Goal: Task Accomplishment & Management: Use online tool/utility

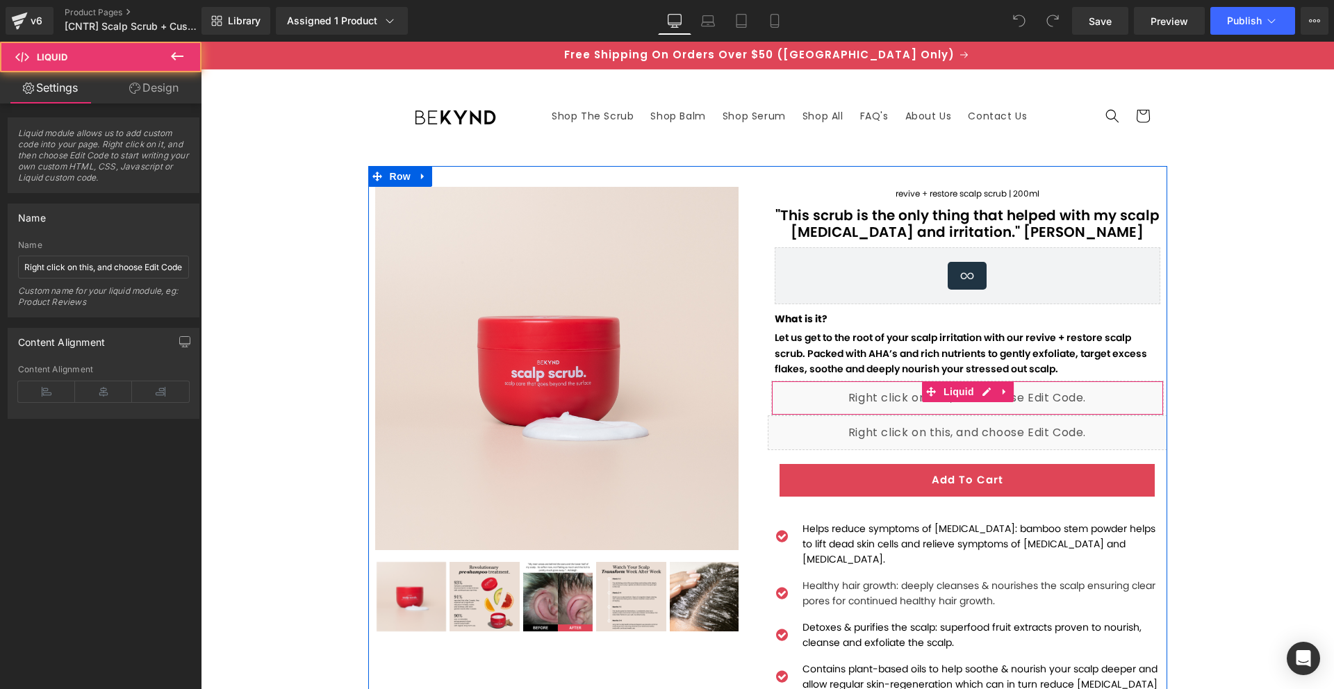
click at [824, 395] on div "Liquid" at bounding box center [967, 398] width 392 height 35
click at [822, 433] on div "Liquid" at bounding box center [967, 432] width 399 height 35
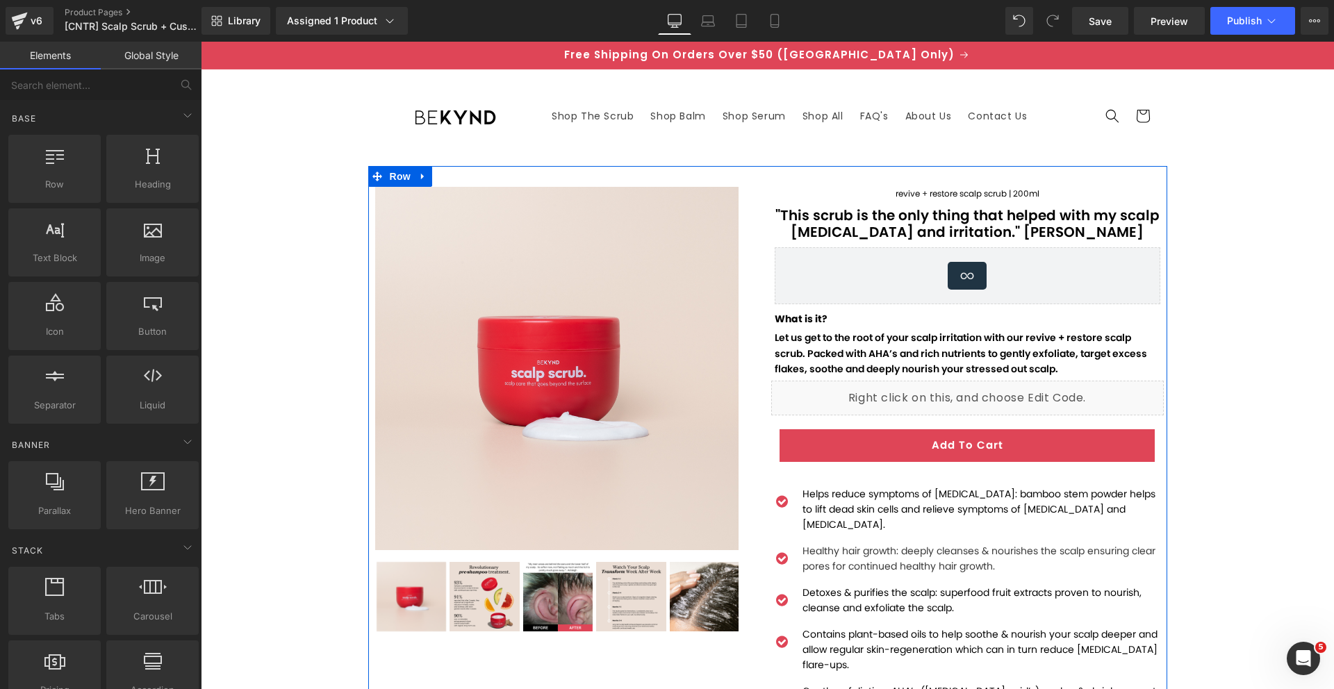
click at [201, 42] on div at bounding box center [201, 42] width 0 height 0
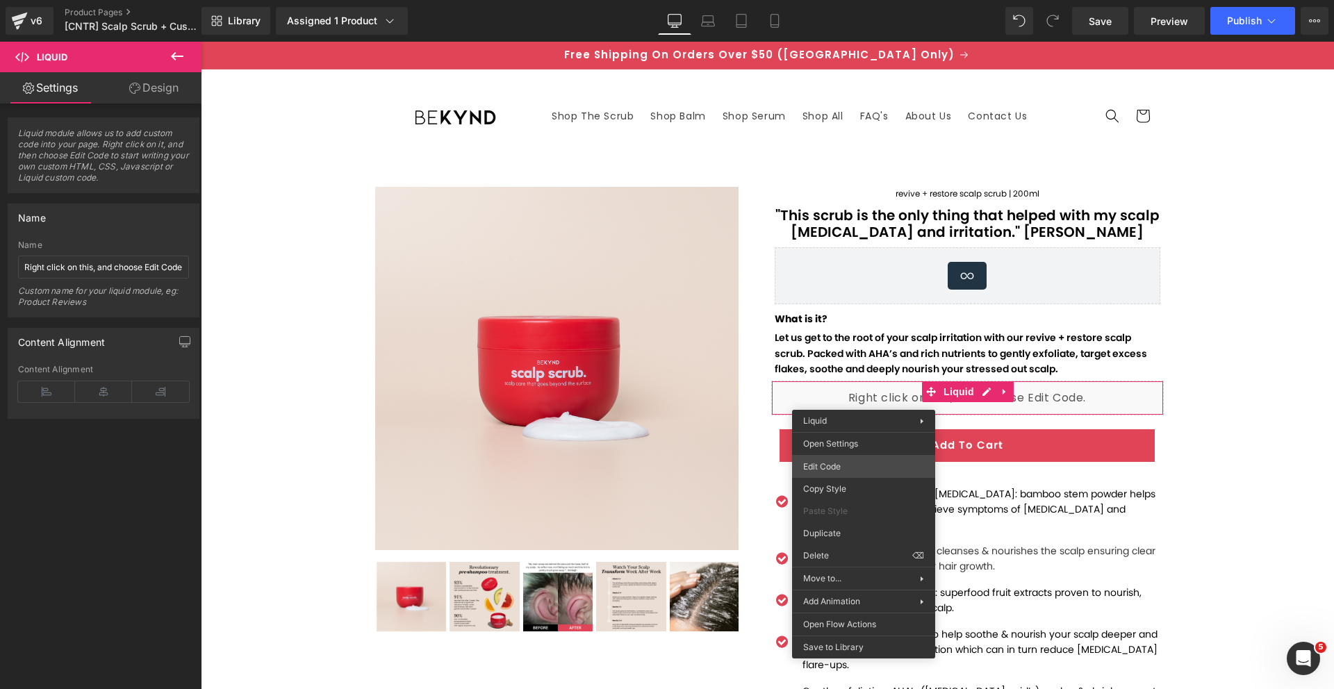
click at [845, 0] on div "You are previewing how the will restyle your page. You can not edit Elements in…" at bounding box center [667, 0] width 1334 height 0
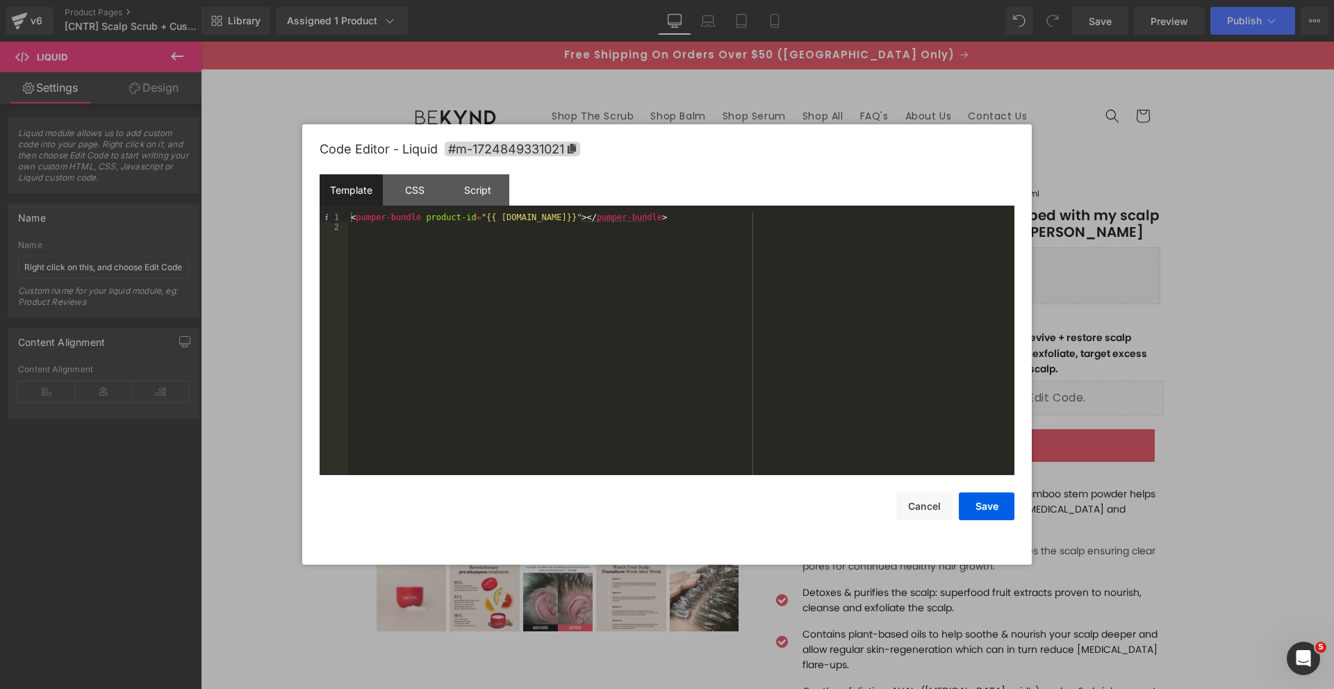
click at [623, 234] on div "< pumper-bundle product-id = "{{ [DOMAIN_NAME]}}" > </ pumper-bundle >" at bounding box center [681, 354] width 666 height 282
click at [977, 501] on button "Save" at bounding box center [987, 506] width 56 height 28
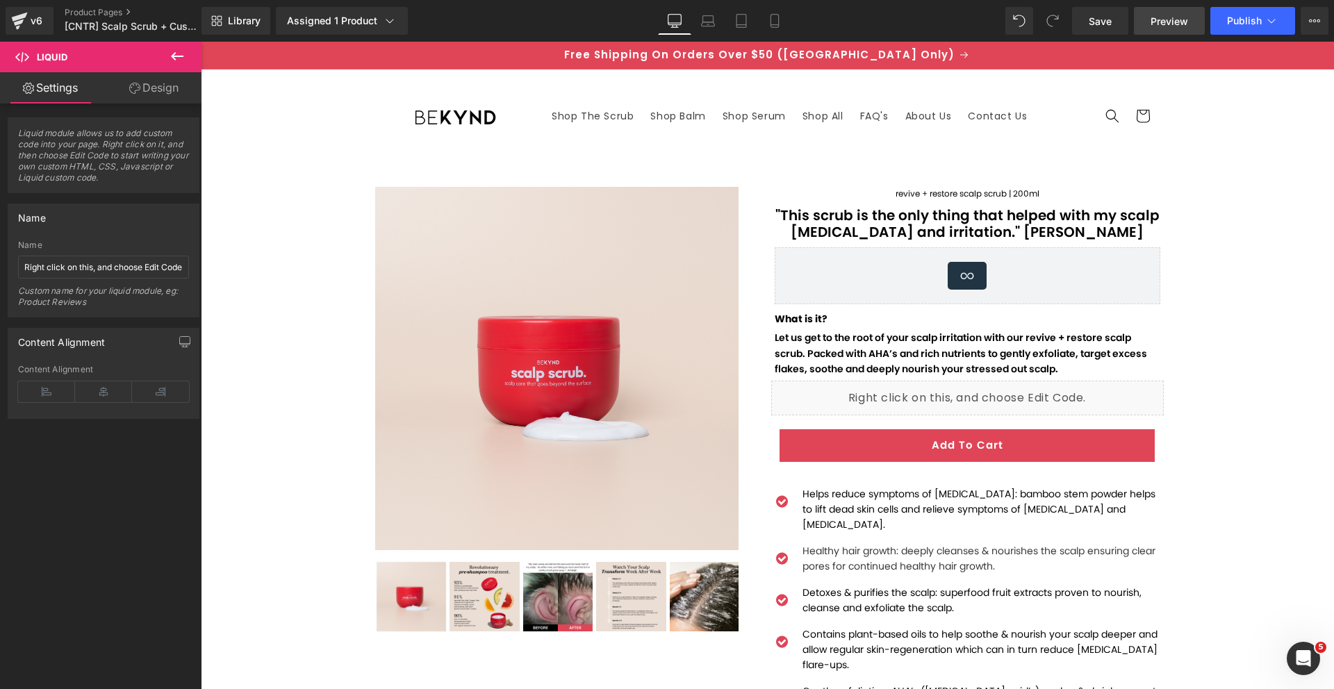
click at [1173, 13] on link "Preview" at bounding box center [1169, 21] width 71 height 28
click at [1095, 24] on span "Save" at bounding box center [1099, 21] width 23 height 15
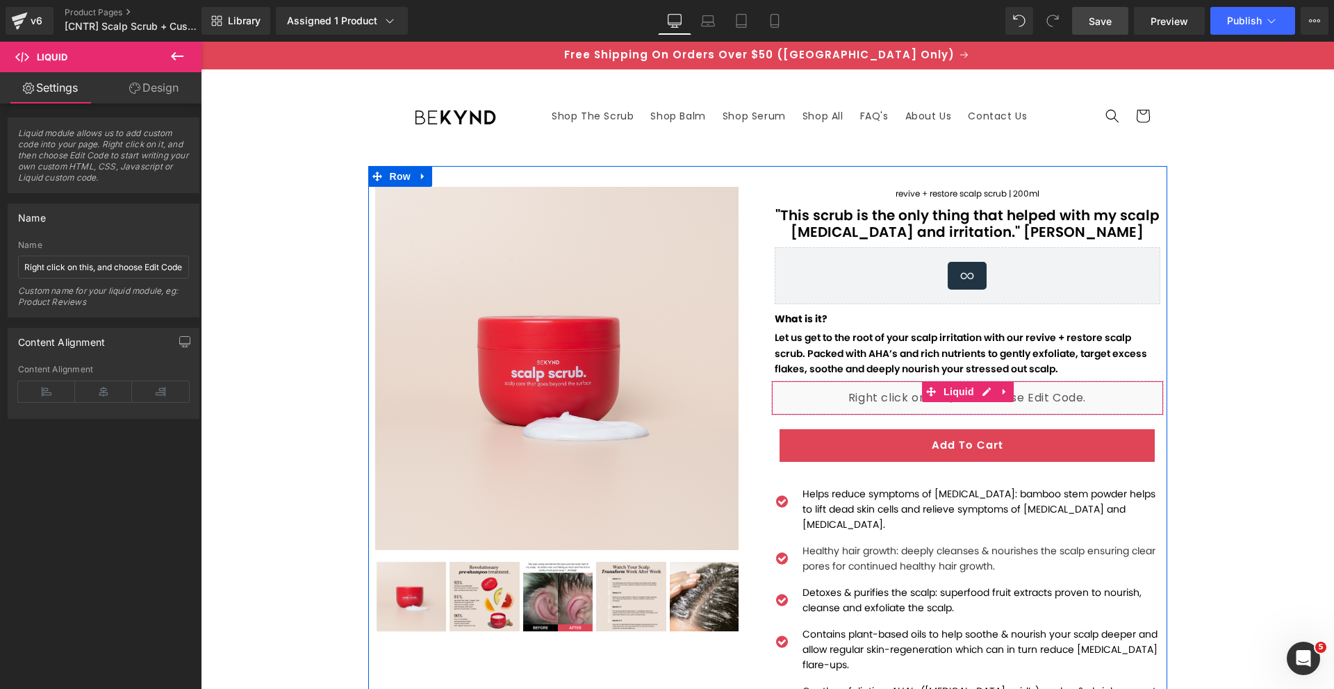
click at [863, 401] on div "Liquid" at bounding box center [967, 398] width 392 height 35
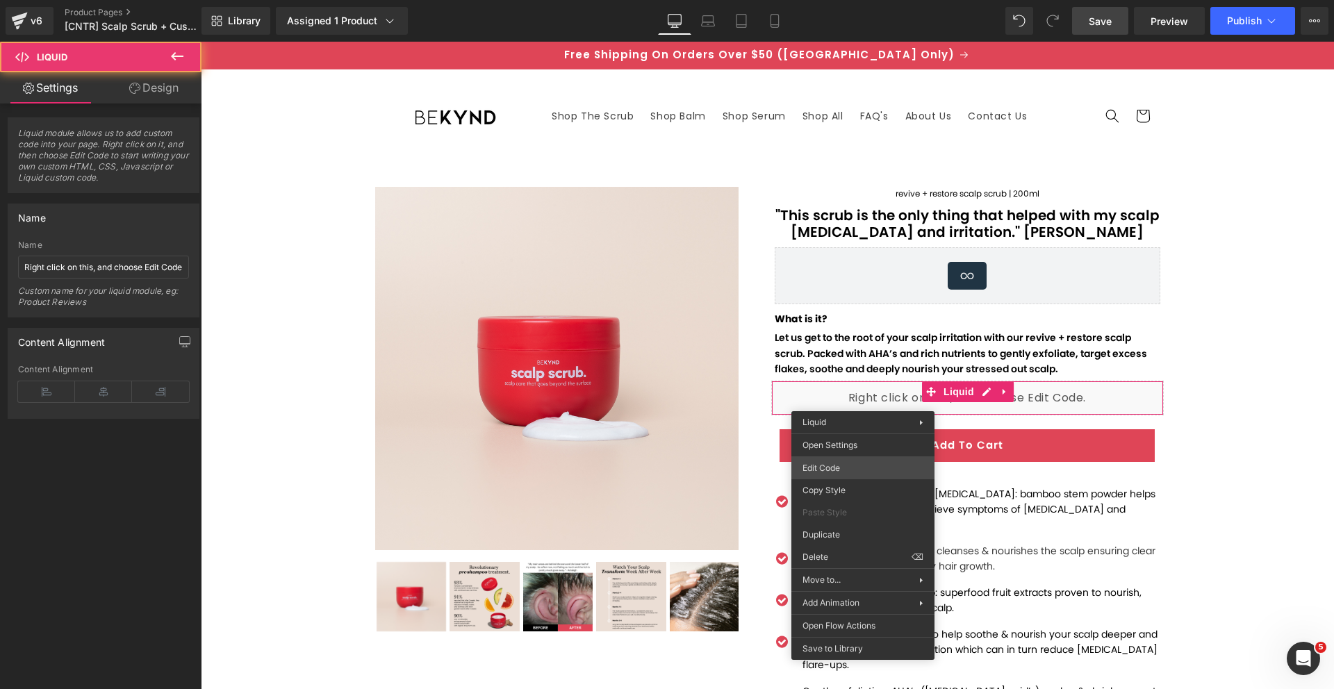
click at [854, 0] on div "You are previewing how the will restyle your page. You can not edit Elements in…" at bounding box center [667, 0] width 1334 height 0
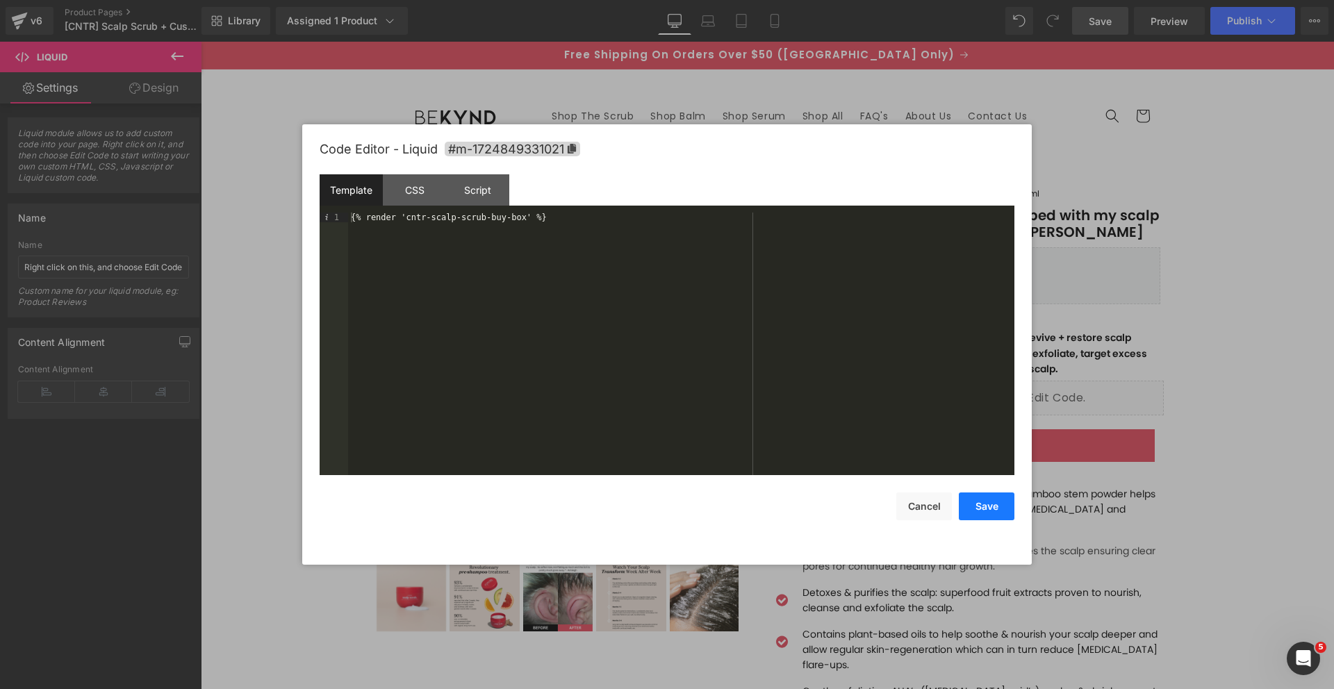
click at [970, 511] on button "Save" at bounding box center [987, 506] width 56 height 28
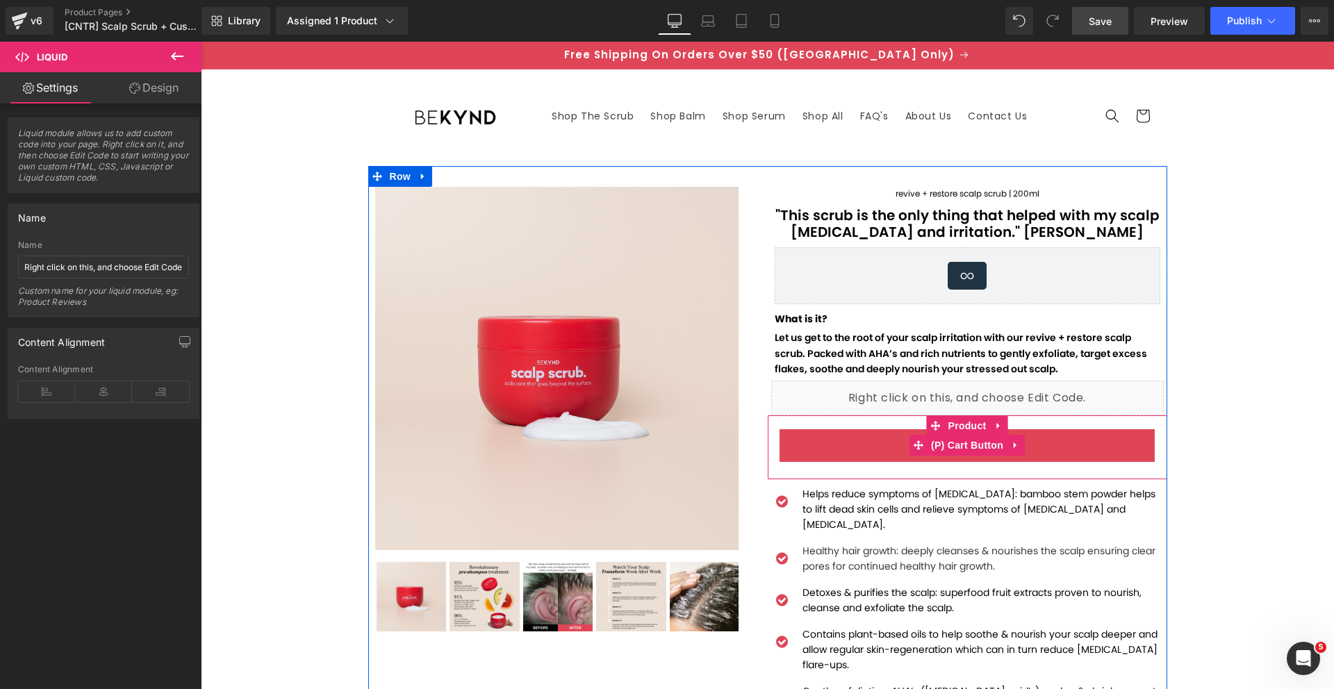
click at [883, 451] on button "Add To Cart" at bounding box center [966, 445] width 375 height 33
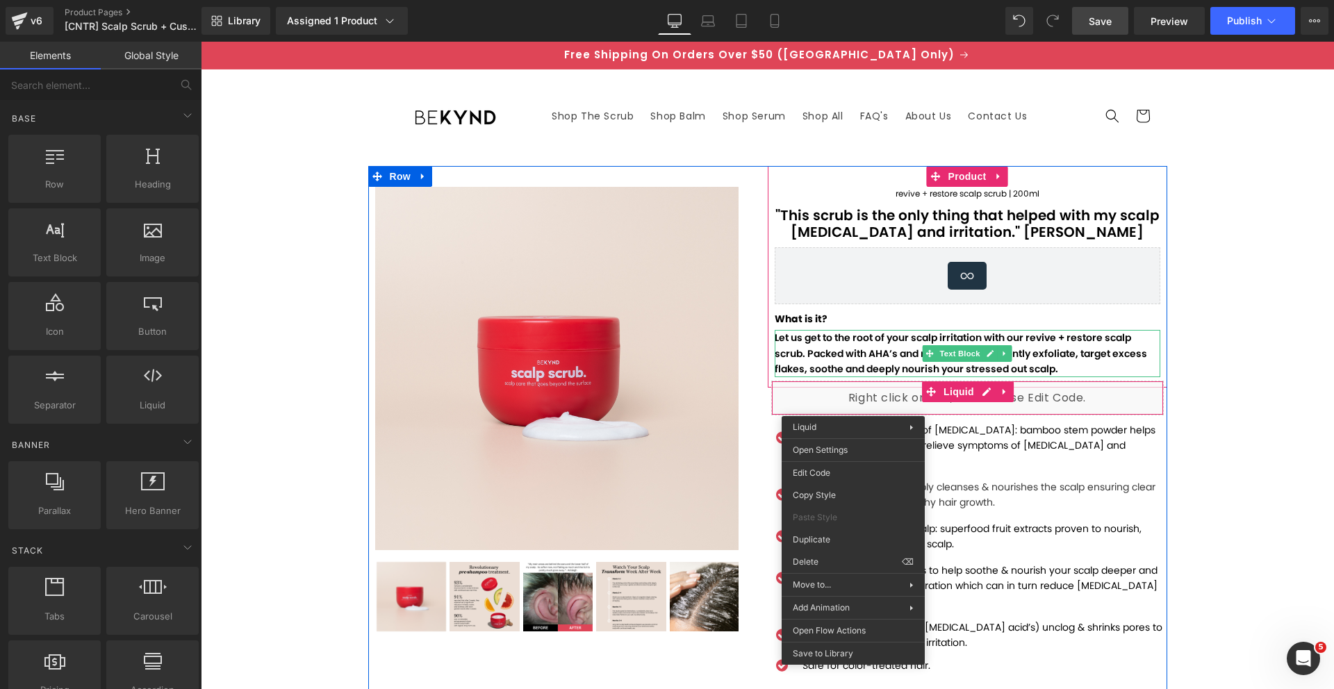
click at [781, 368] on p "Let us get to the root of your scalp irritation with our revive + restore scalp…" at bounding box center [966, 353] width 385 height 47
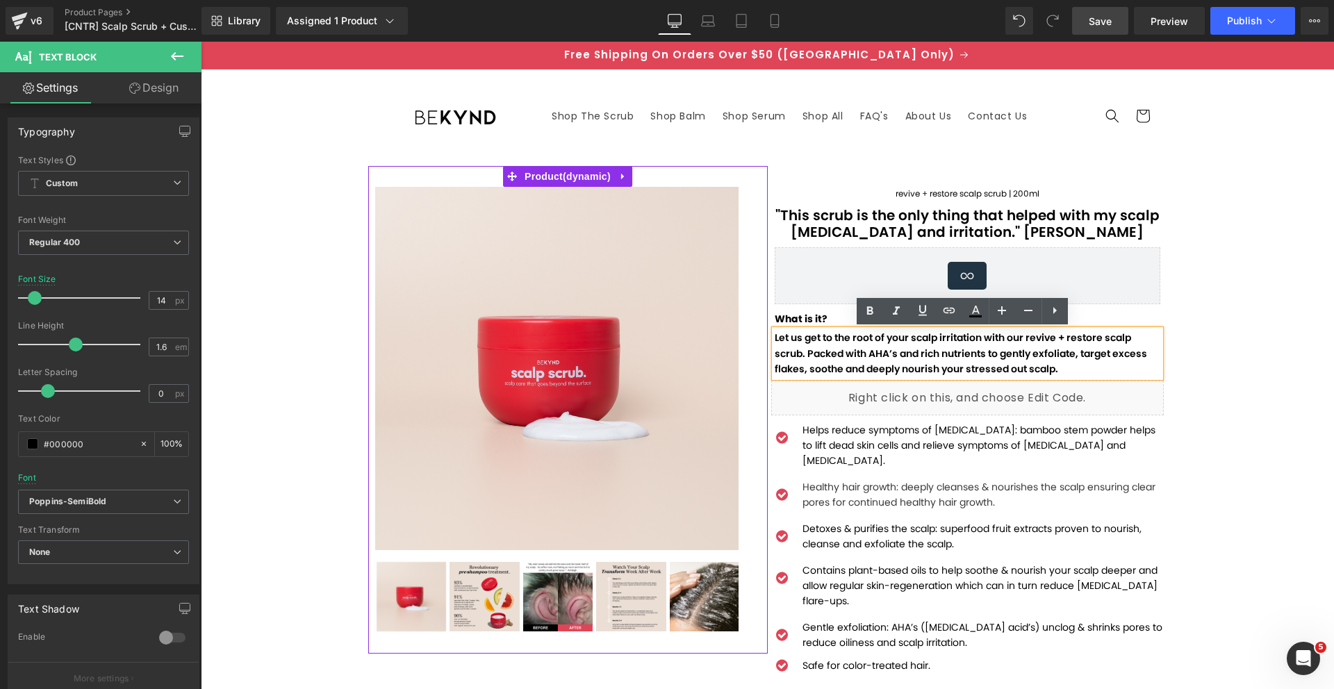
click at [756, 388] on div "Sale Off (P) Image ‹" at bounding box center [567, 410] width 399 height 488
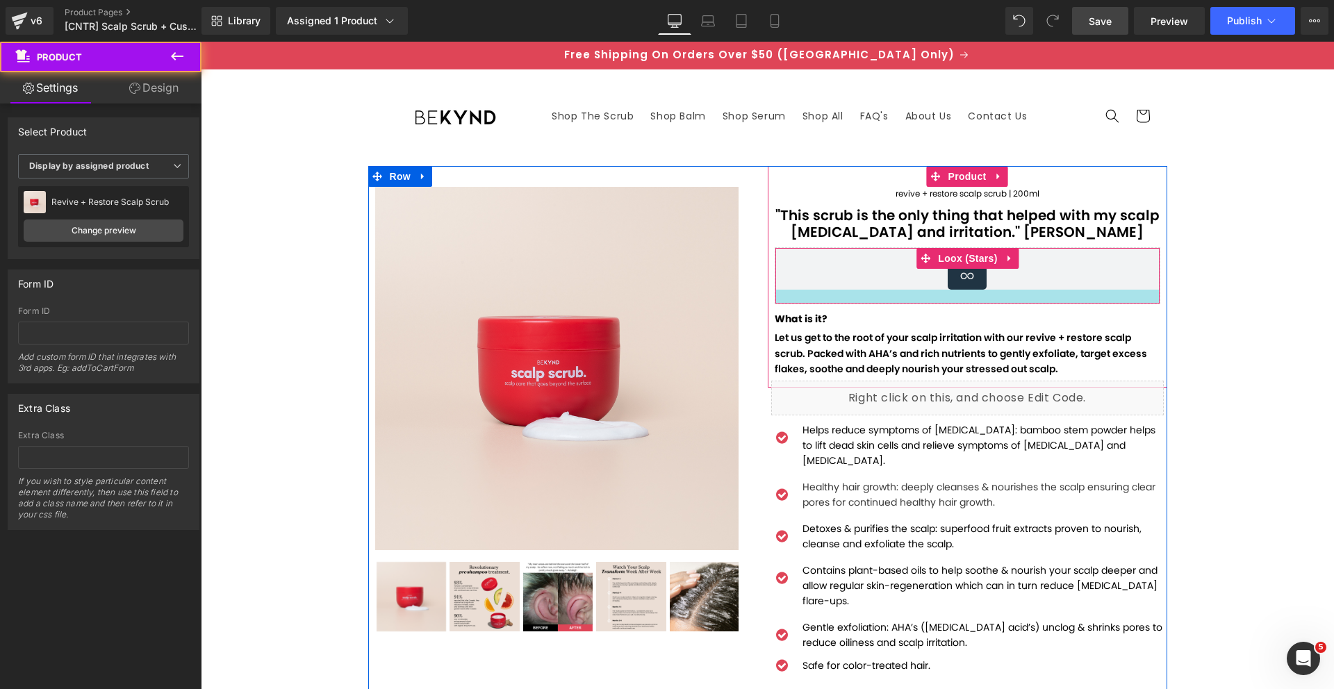
click at [786, 302] on div at bounding box center [967, 297] width 384 height 14
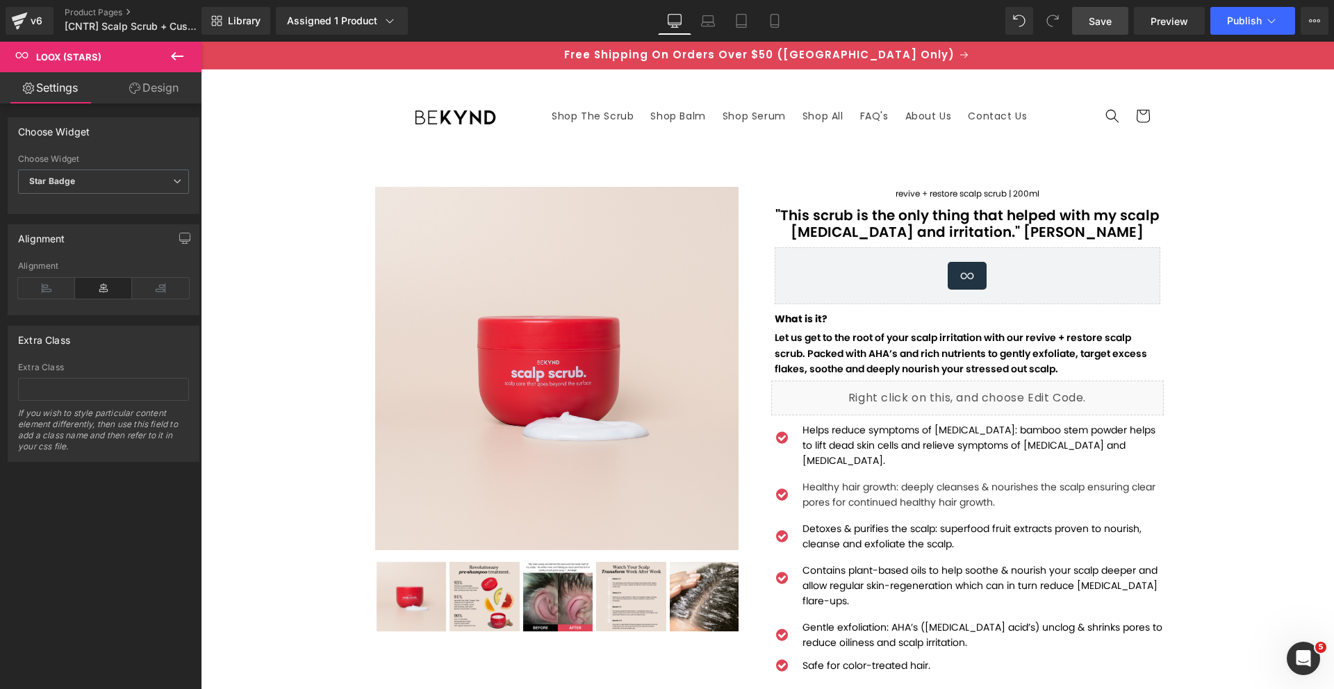
click at [182, 52] on icon at bounding box center [177, 56] width 17 height 17
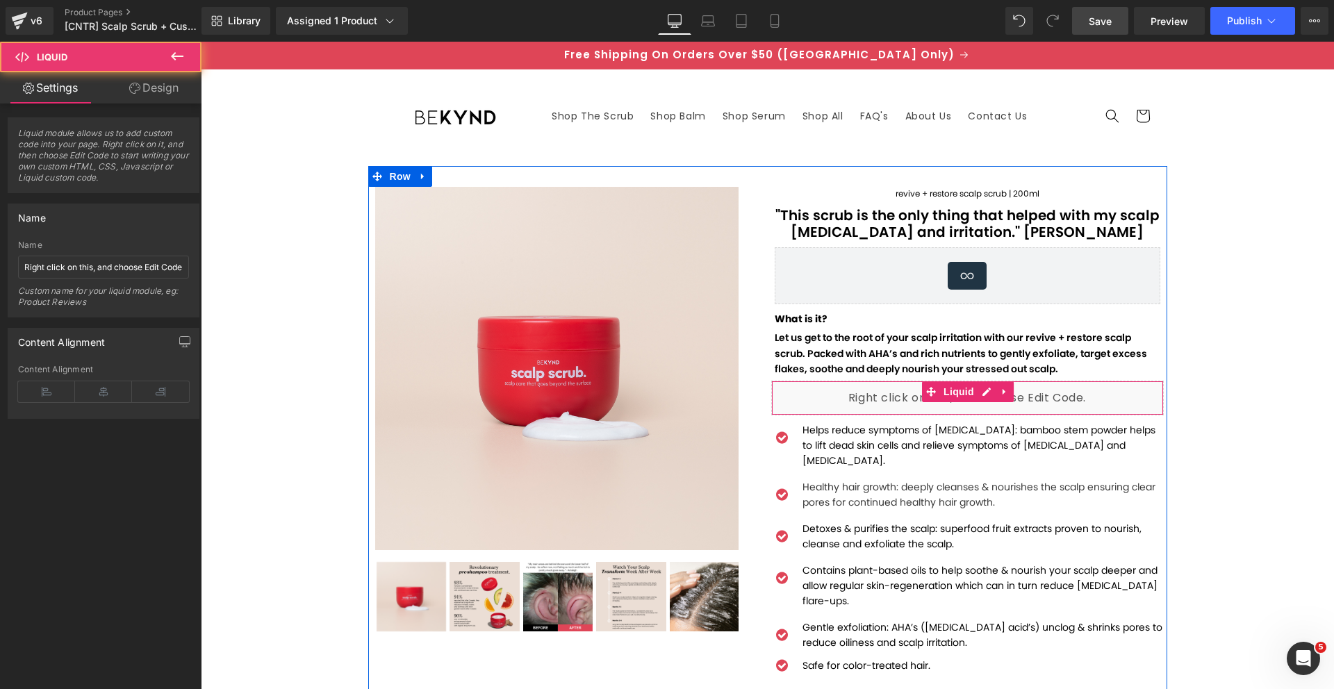
click at [835, 397] on div "Liquid" at bounding box center [967, 398] width 392 height 35
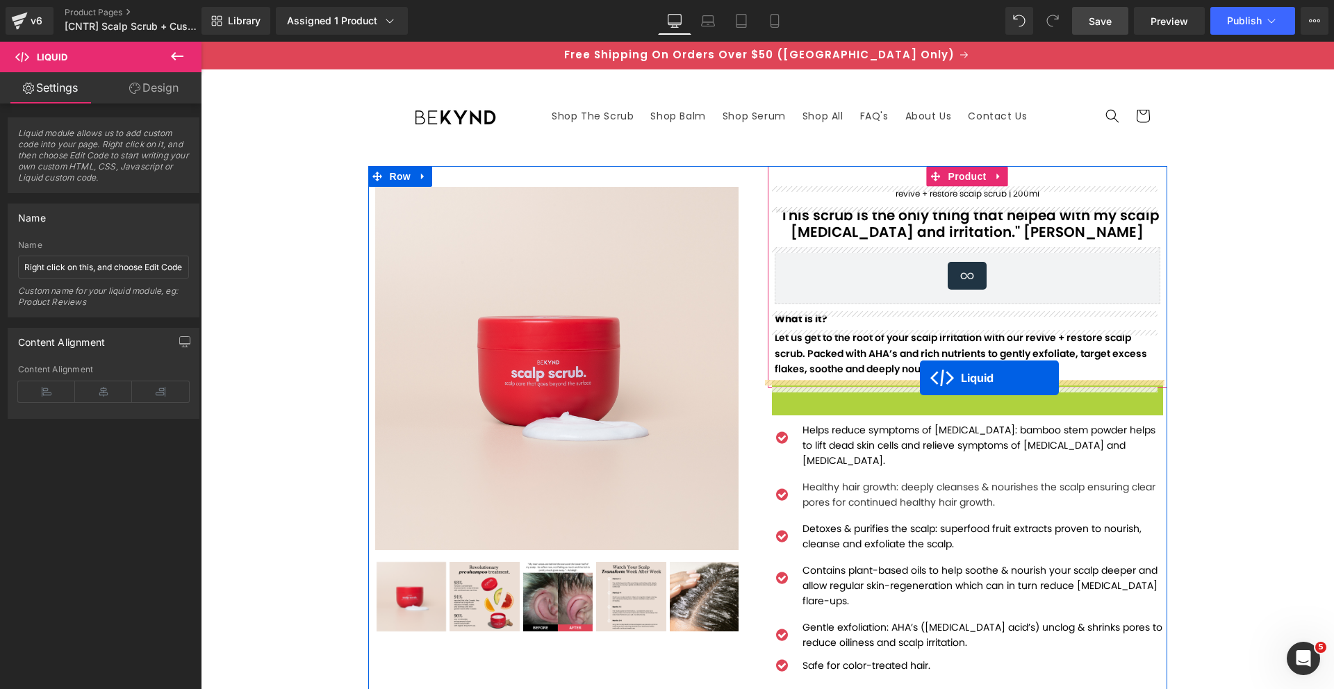
drag, startPoint x: 918, startPoint y: 390, endPoint x: 920, endPoint y: 378, distance: 12.6
drag, startPoint x: 924, startPoint y: 392, endPoint x: 927, endPoint y: 378, distance: 14.0
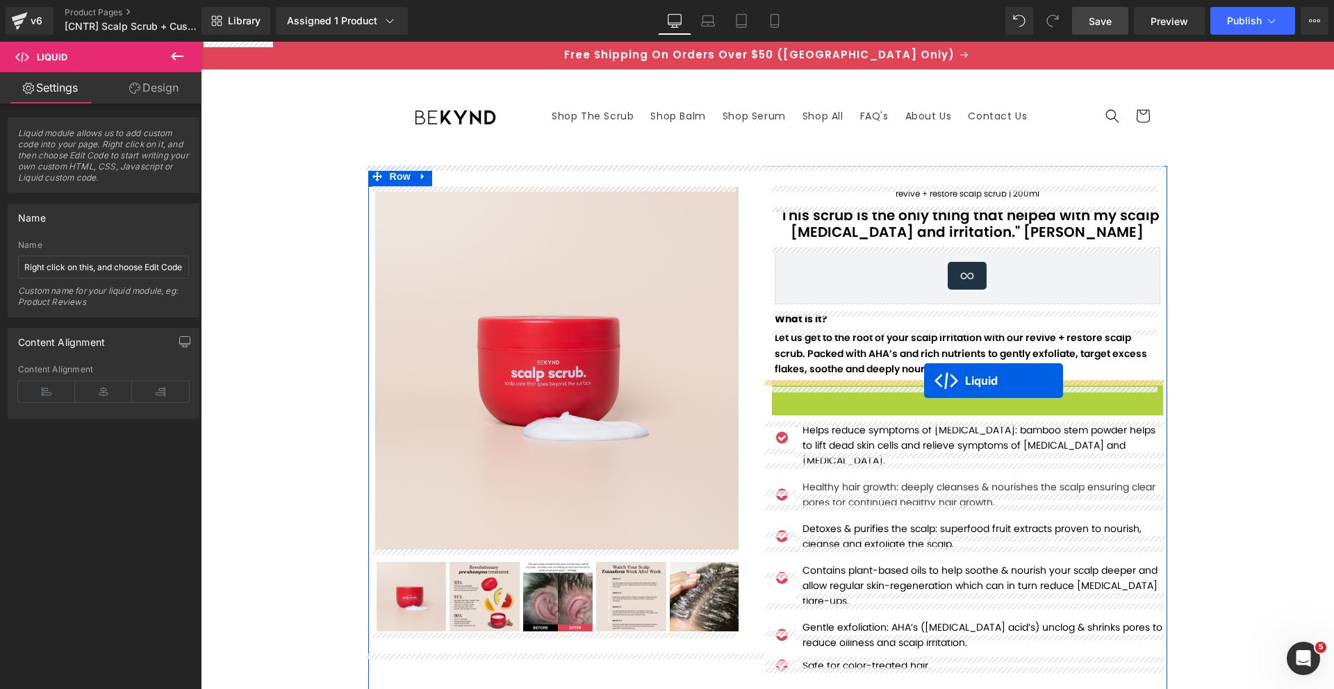
drag, startPoint x: 927, startPoint y: 390, endPoint x: 924, endPoint y: 381, distance: 10.1
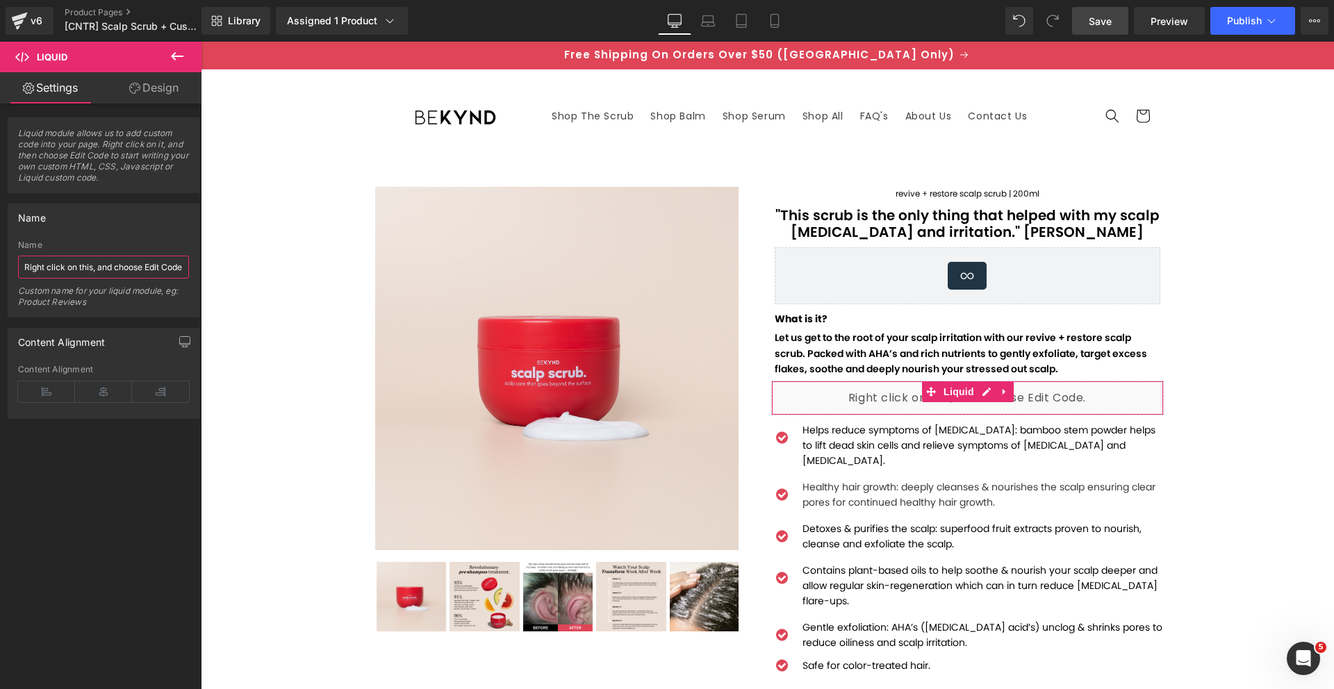
click at [137, 272] on input "Right click on this, and choose Edit Code." at bounding box center [103, 267] width 171 height 23
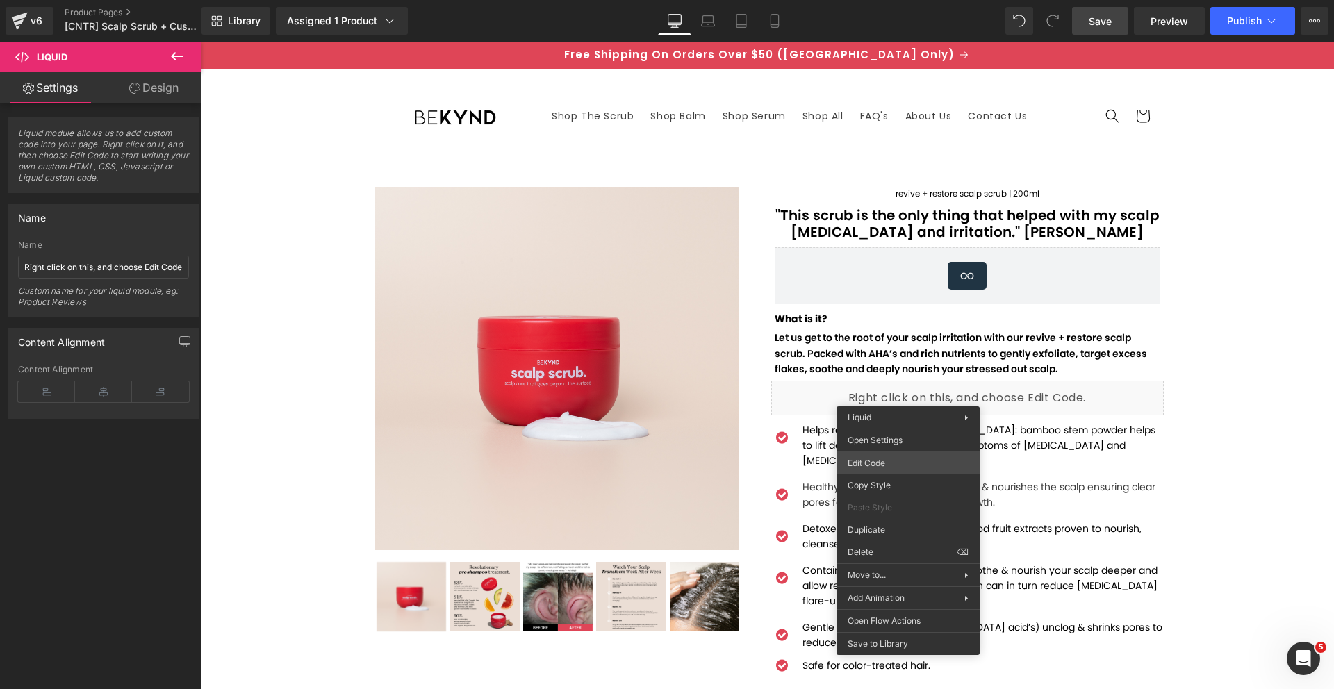
click at [888, 0] on div "Liquid You are previewing how the will restyle your page. You can not edit Elem…" at bounding box center [667, 0] width 1334 height 0
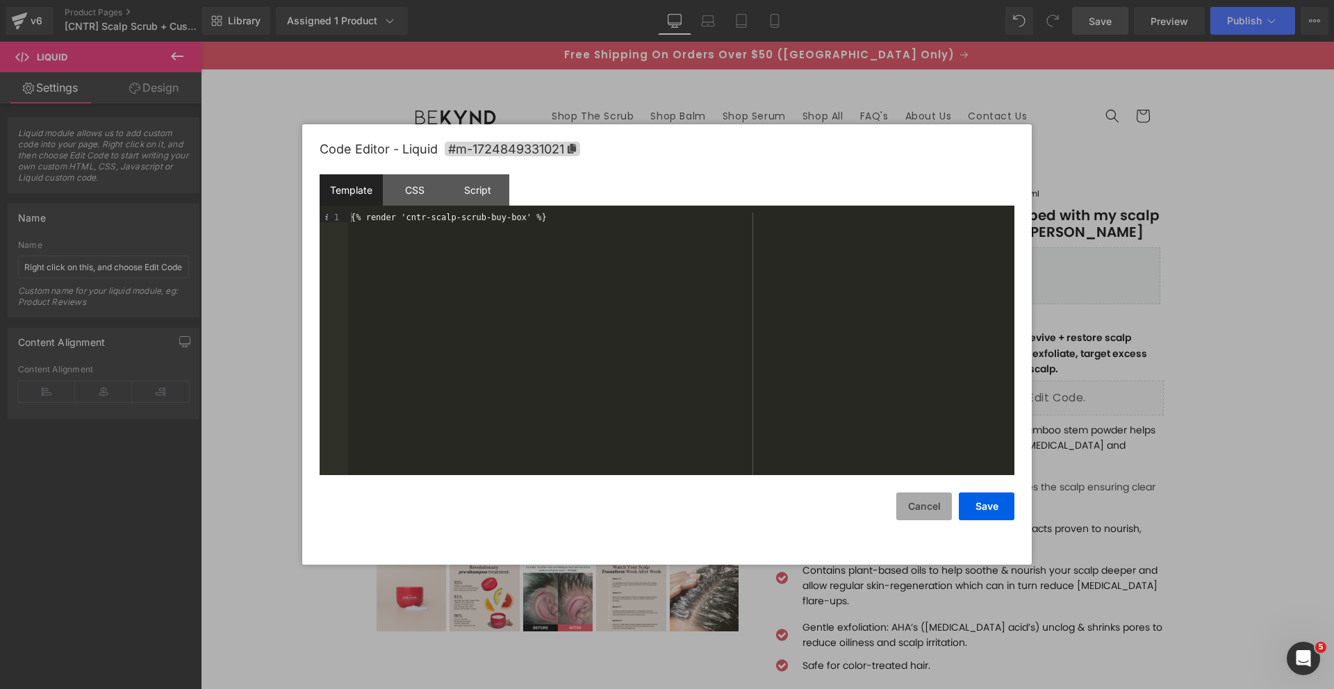
drag, startPoint x: 978, startPoint y: 509, endPoint x: 945, endPoint y: 492, distance: 37.0
click at [978, 509] on button "Save" at bounding box center [987, 506] width 56 height 28
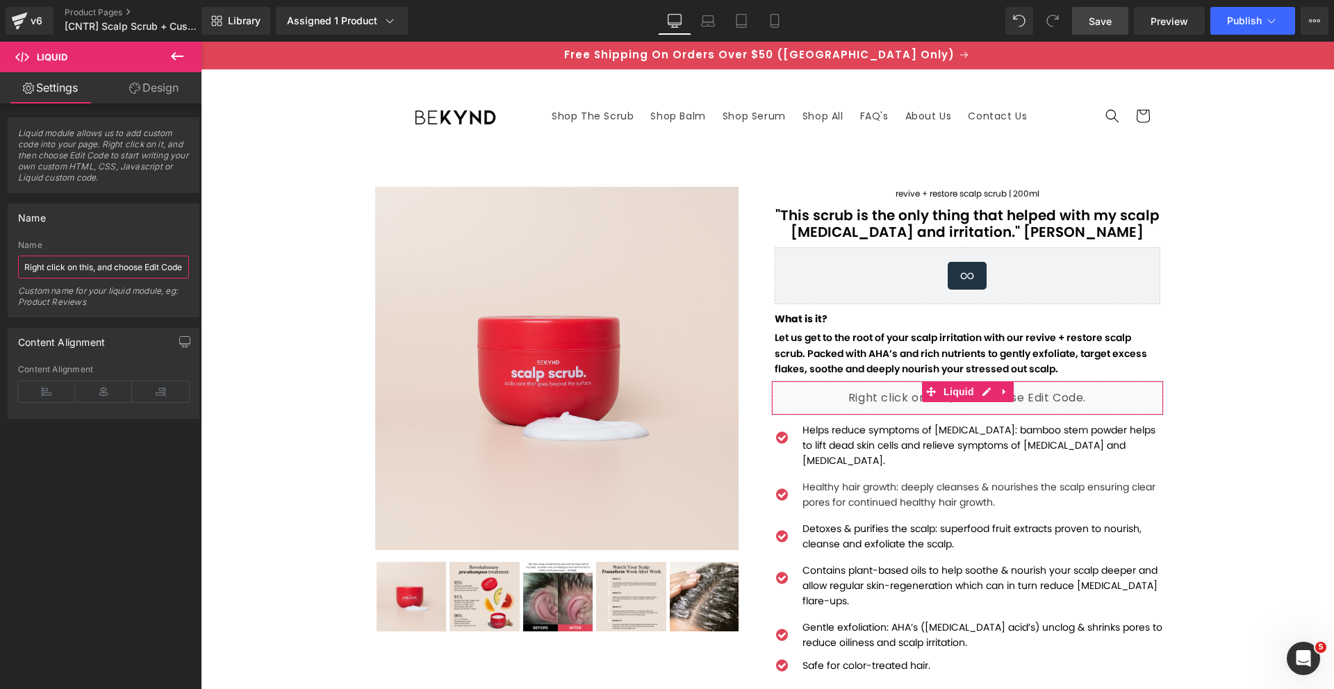
click at [103, 271] on input "Right click on this, and choose Edit Code." at bounding box center [103, 267] width 171 height 23
type input "[CNTR] Custom Buy Box"
click at [57, 478] on div "Liquid module allows us to add custom code into your page. Right click on it, a…" at bounding box center [104, 399] width 208 height 592
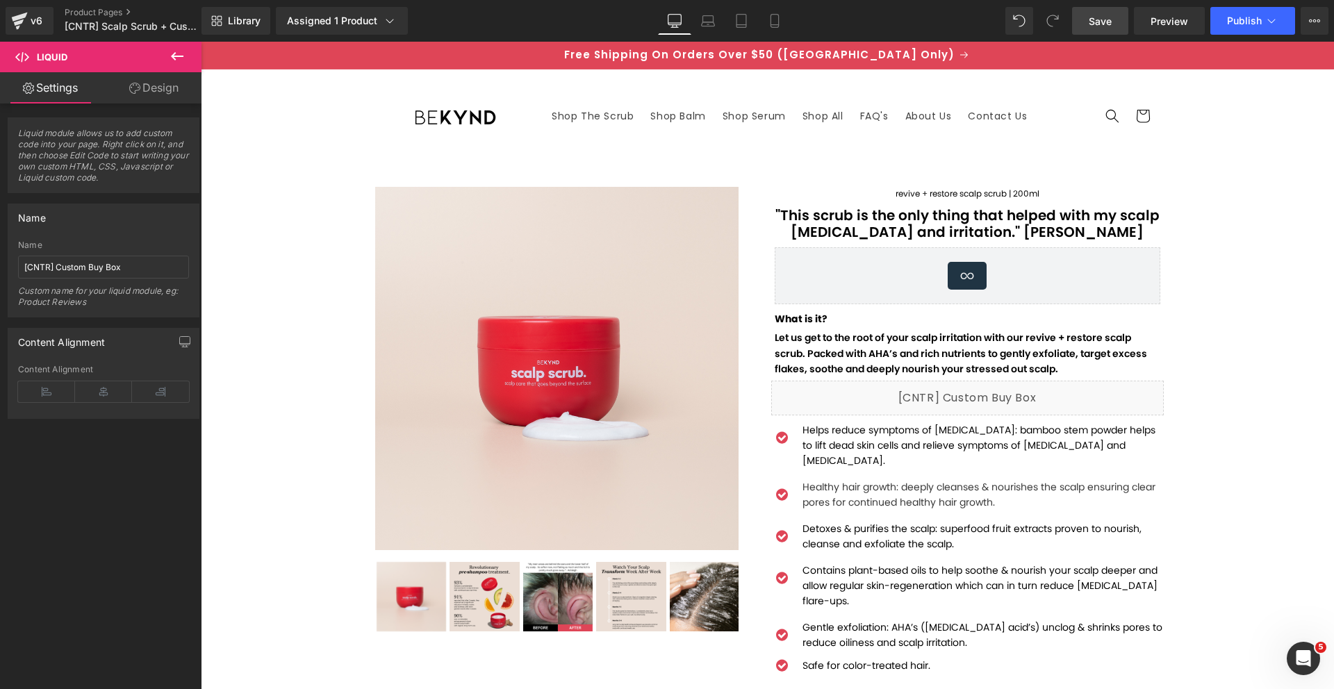
click at [1112, 17] on link "Save" at bounding box center [1100, 21] width 56 height 28
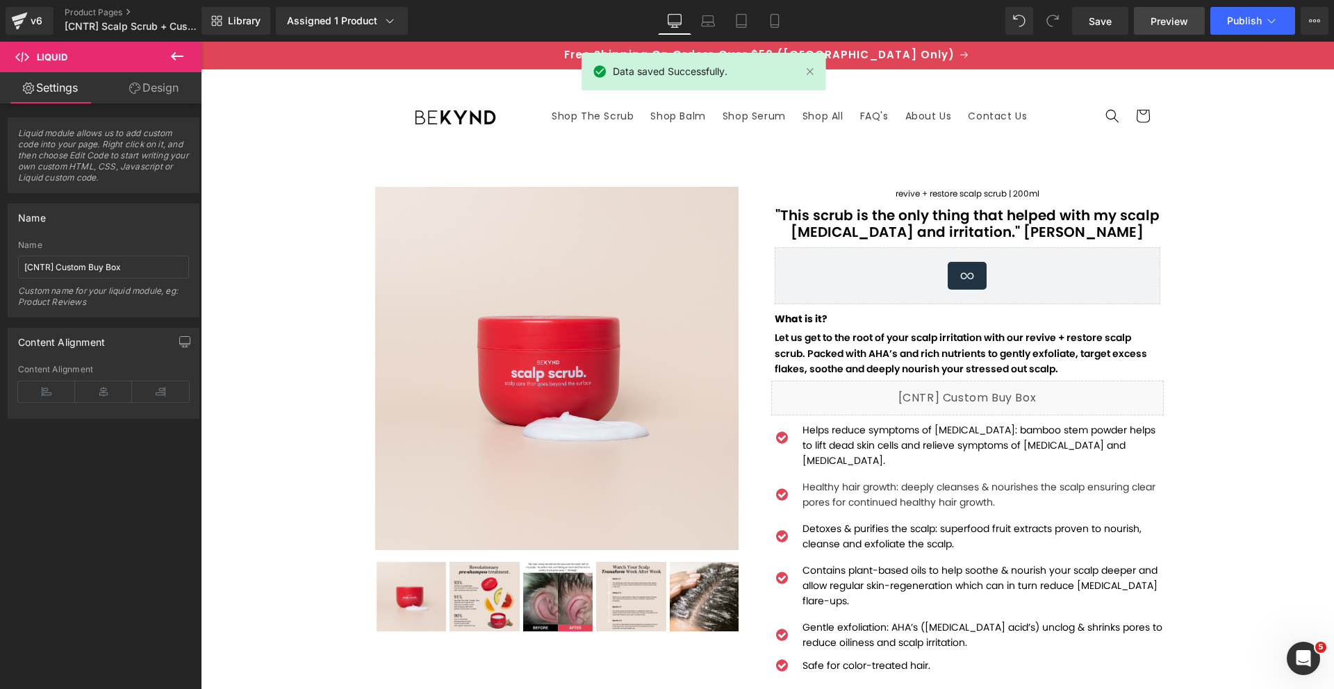
click at [1152, 19] on span "Preview" at bounding box center [1169, 21] width 38 height 15
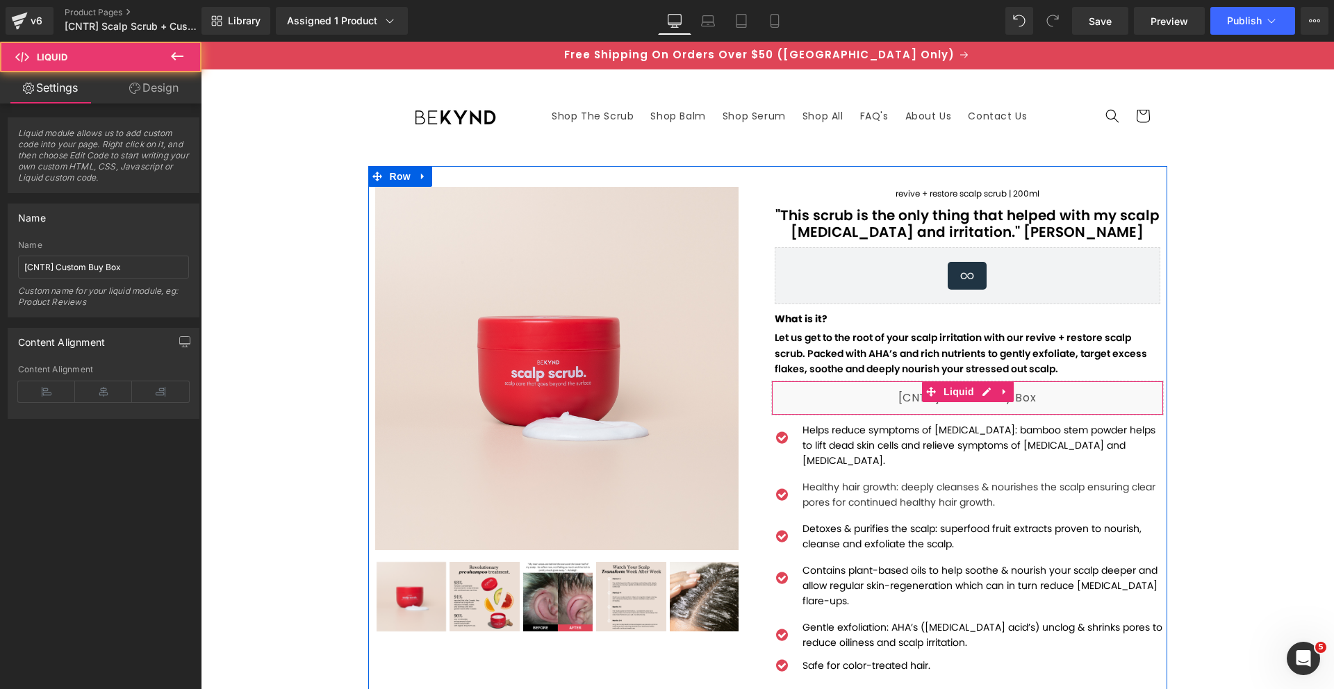
click at [881, 393] on div "Liquid" at bounding box center [967, 398] width 392 height 35
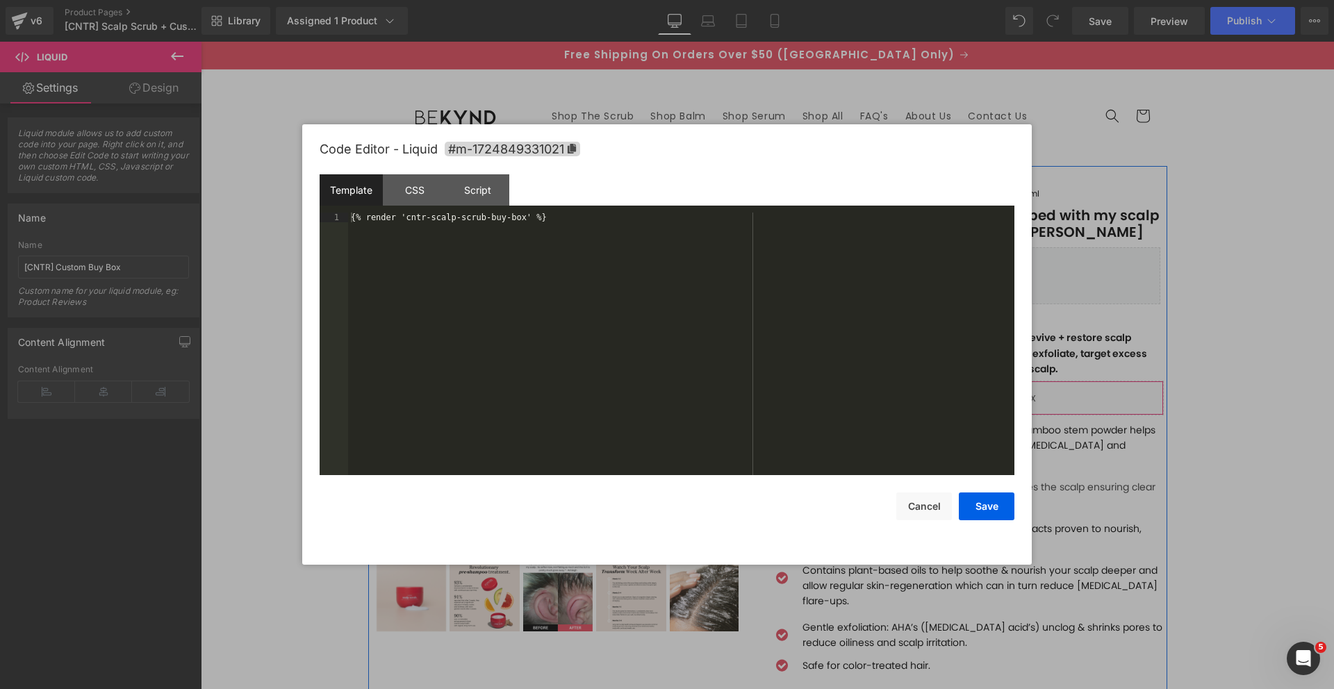
click at [974, 390] on div "Liquid" at bounding box center [967, 398] width 392 height 35
click at [388, 219] on div "{% render 'cntr-scalp-scrub-buy-box' %}" at bounding box center [681, 354] width 666 height 282
click at [972, 508] on button "Save" at bounding box center [987, 506] width 56 height 28
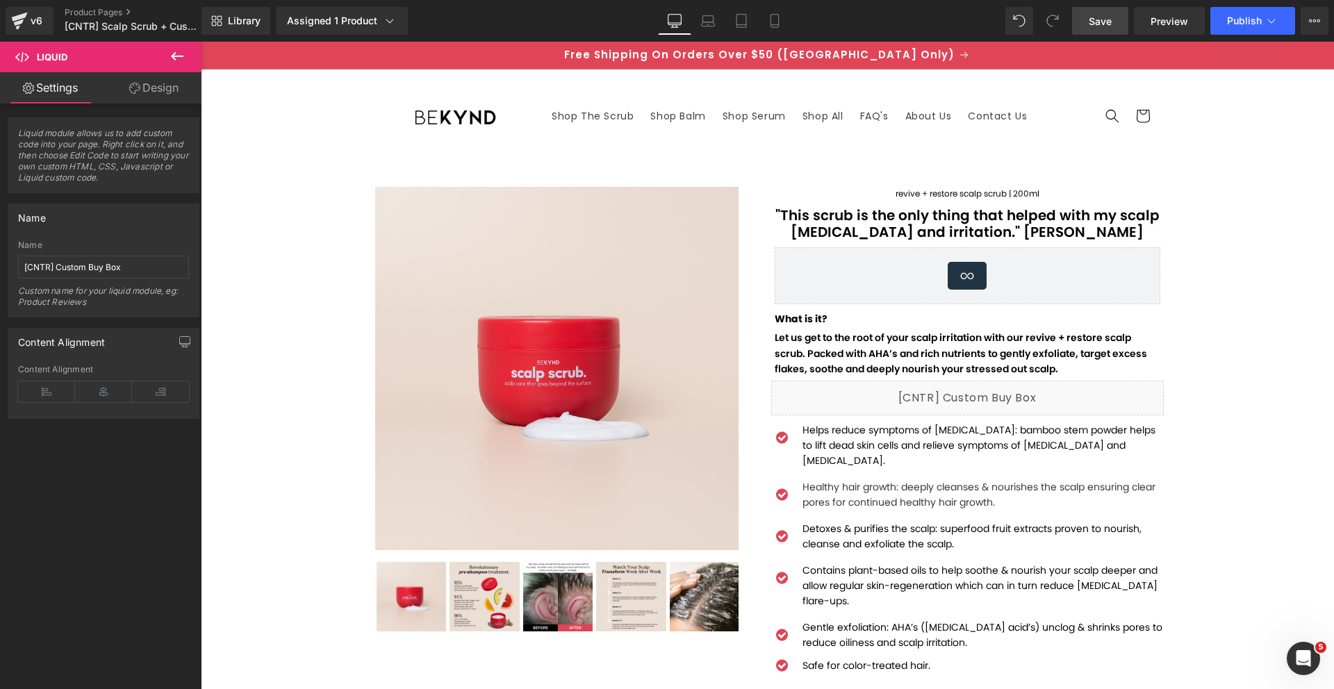
click at [1120, 22] on link "Save" at bounding box center [1100, 21] width 56 height 28
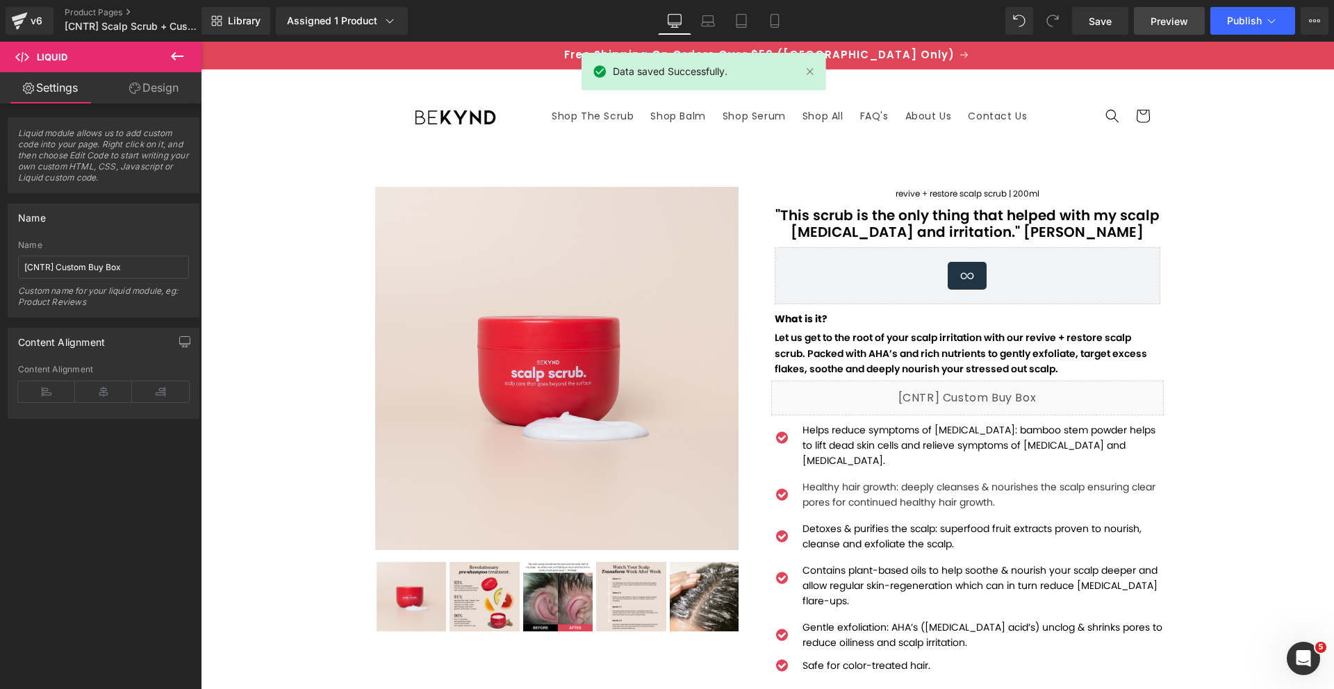
click at [1157, 20] on span "Preview" at bounding box center [1169, 21] width 38 height 15
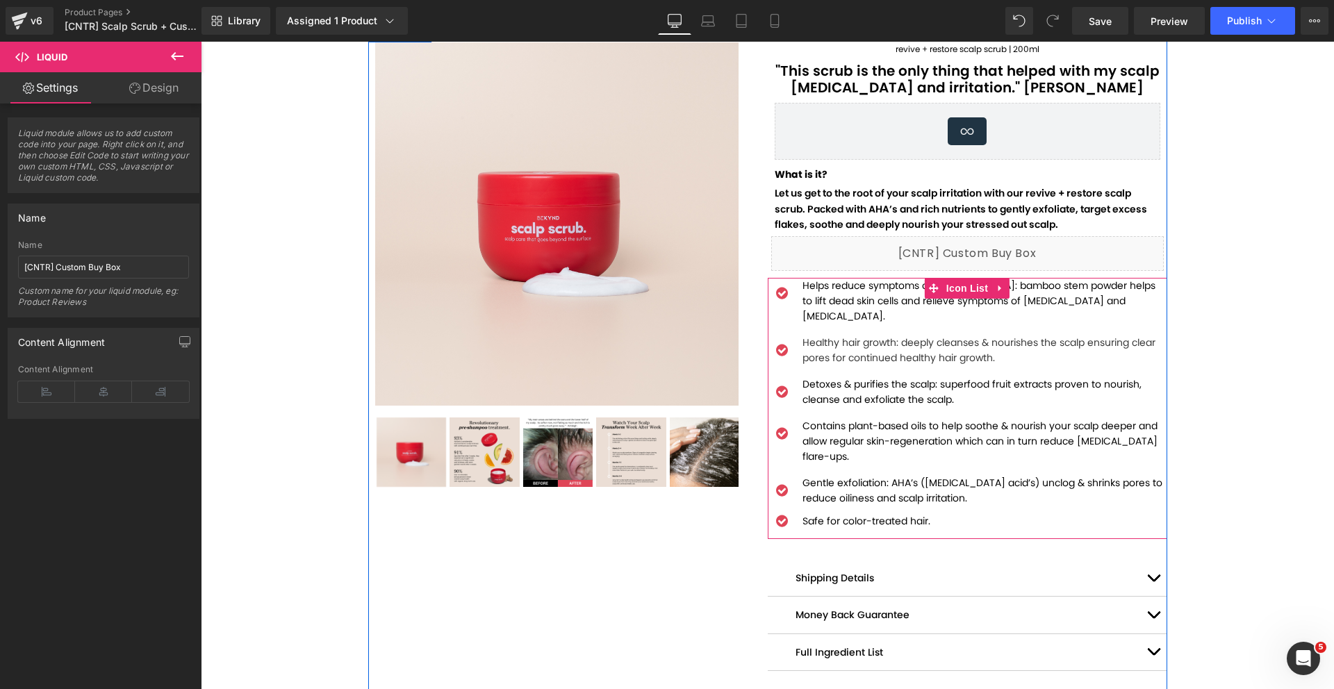
scroll to position [142, 0]
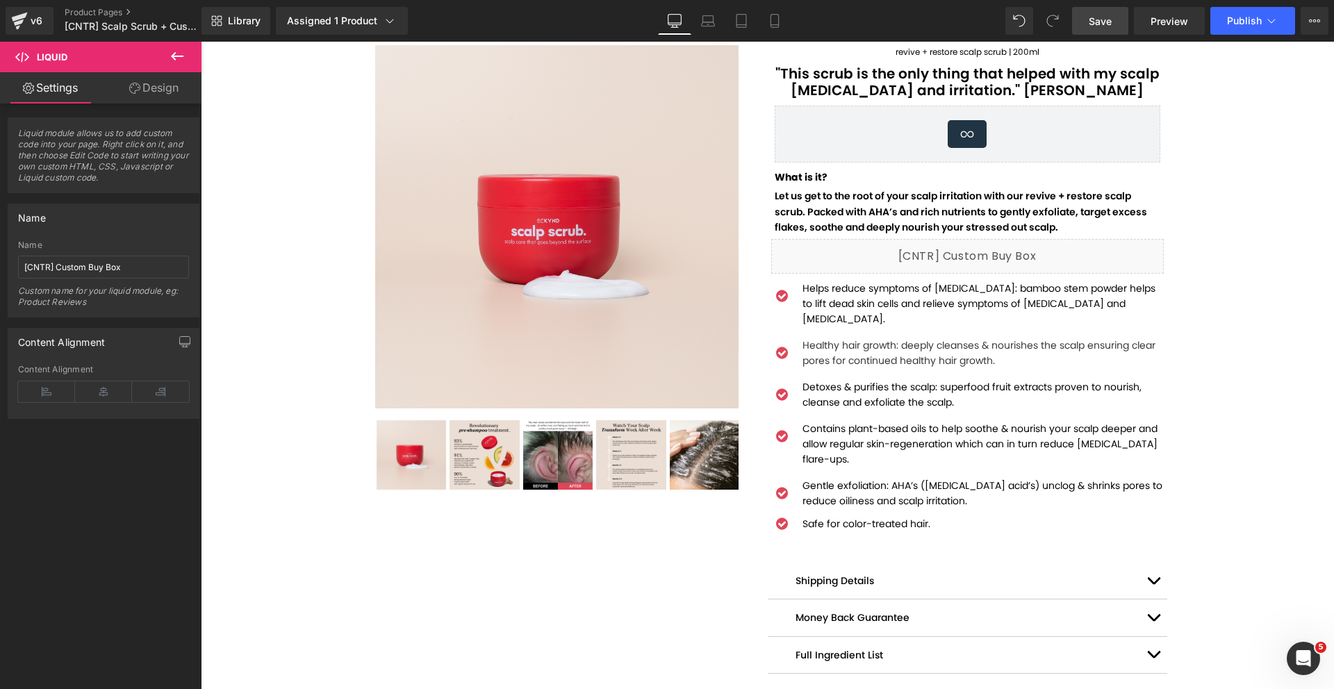
click at [1125, 25] on link "Save" at bounding box center [1100, 21] width 56 height 28
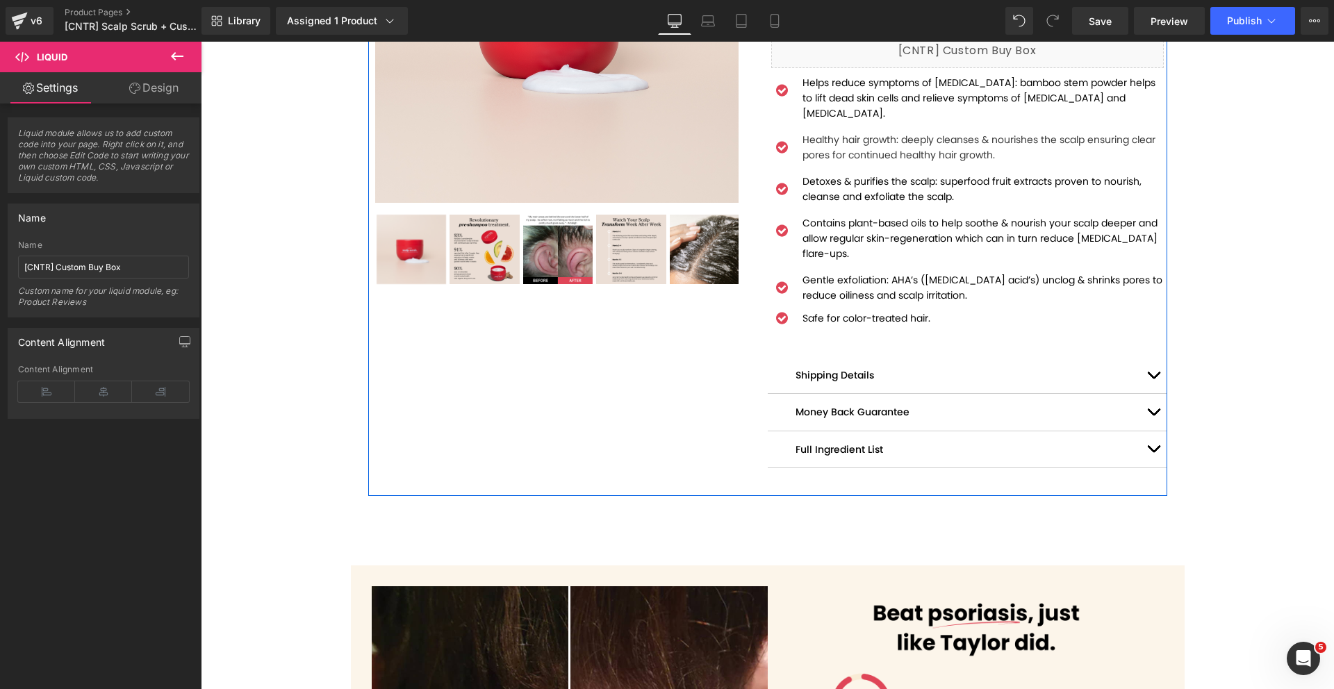
scroll to position [349, 0]
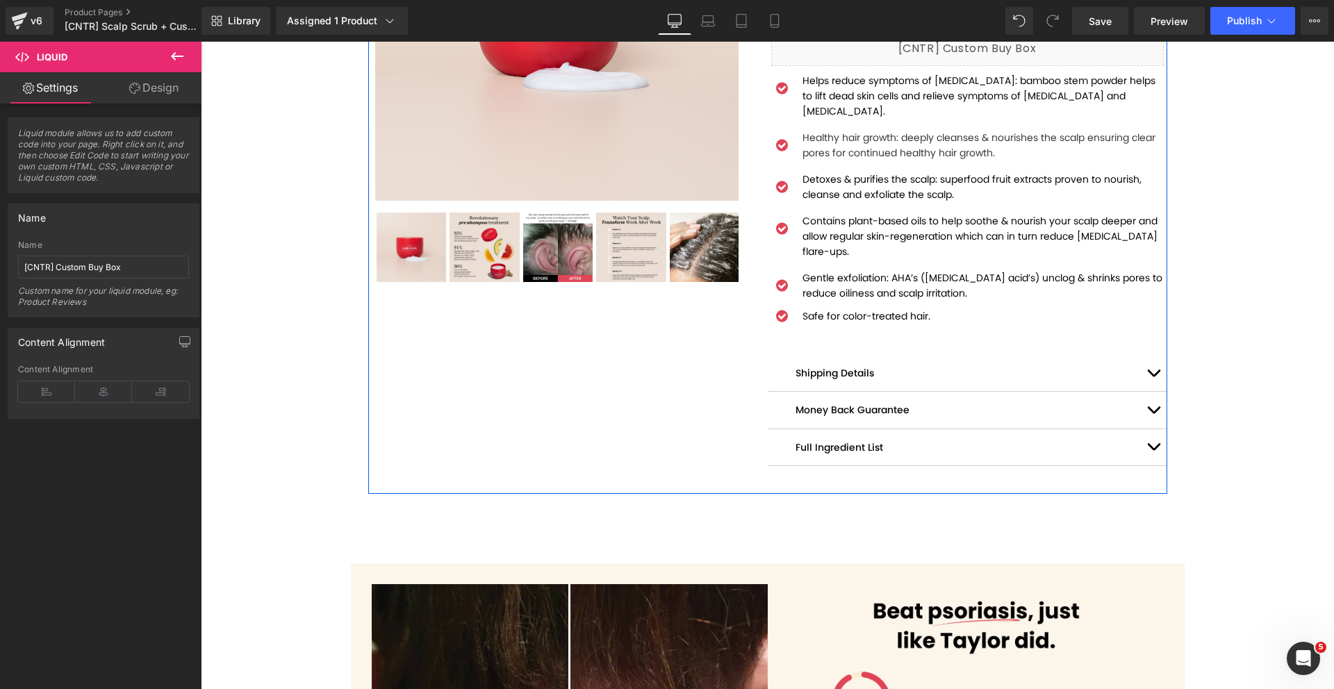
click at [776, 360] on div "Shipping Details Text Block" at bounding box center [967, 373] width 399 height 37
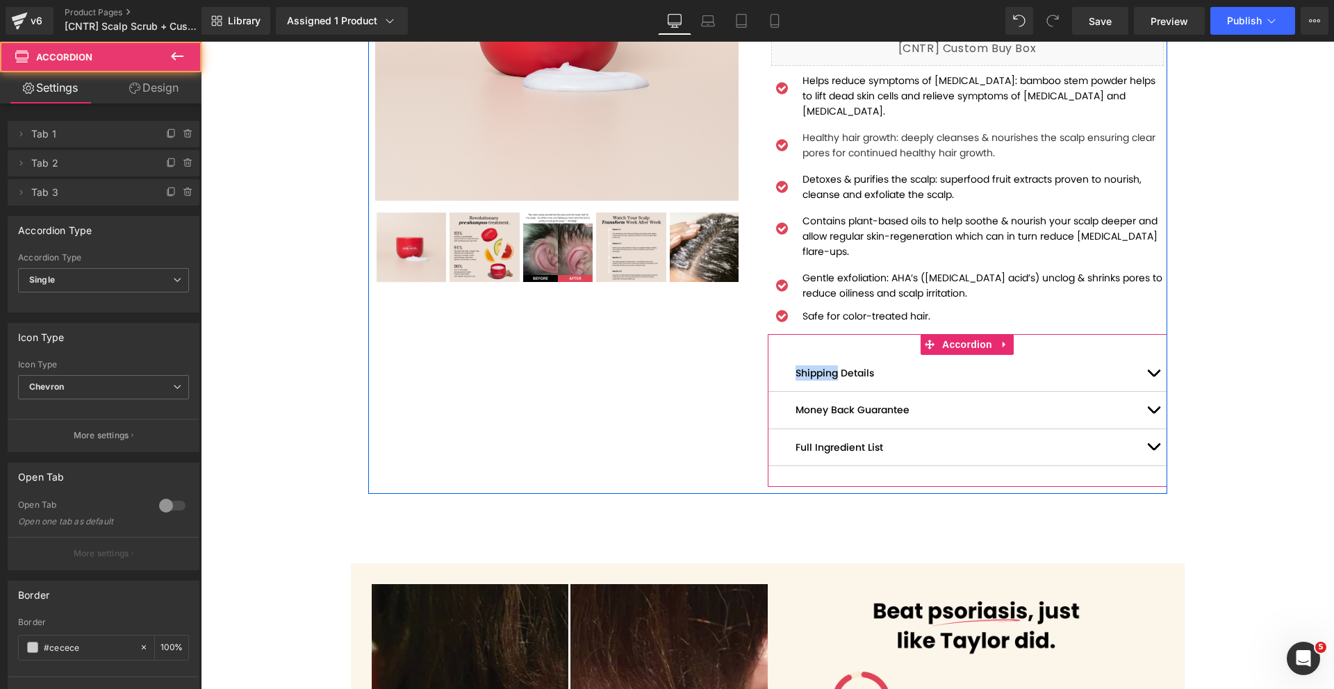
click at [776, 360] on div "Shipping Details Text Block" at bounding box center [967, 373] width 399 height 37
click at [770, 359] on div "Shipping Details Text Block" at bounding box center [967, 373] width 399 height 37
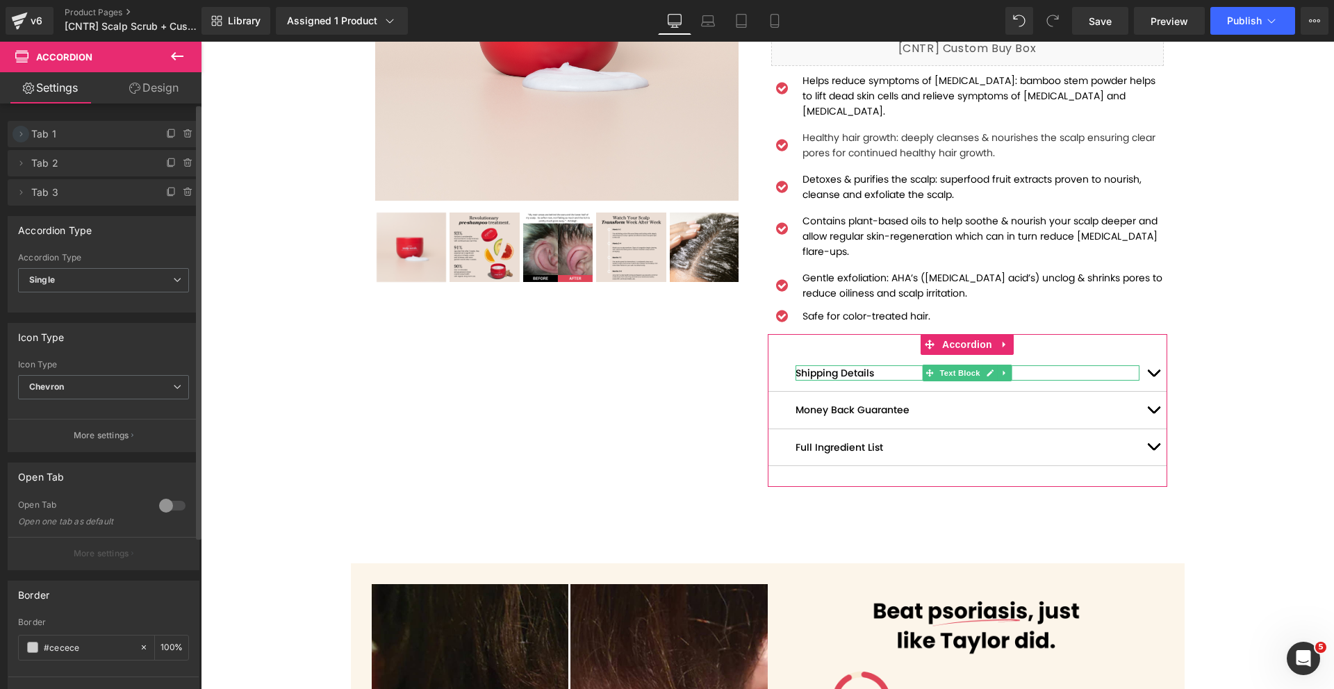
click at [18, 133] on icon at bounding box center [20, 133] width 11 height 11
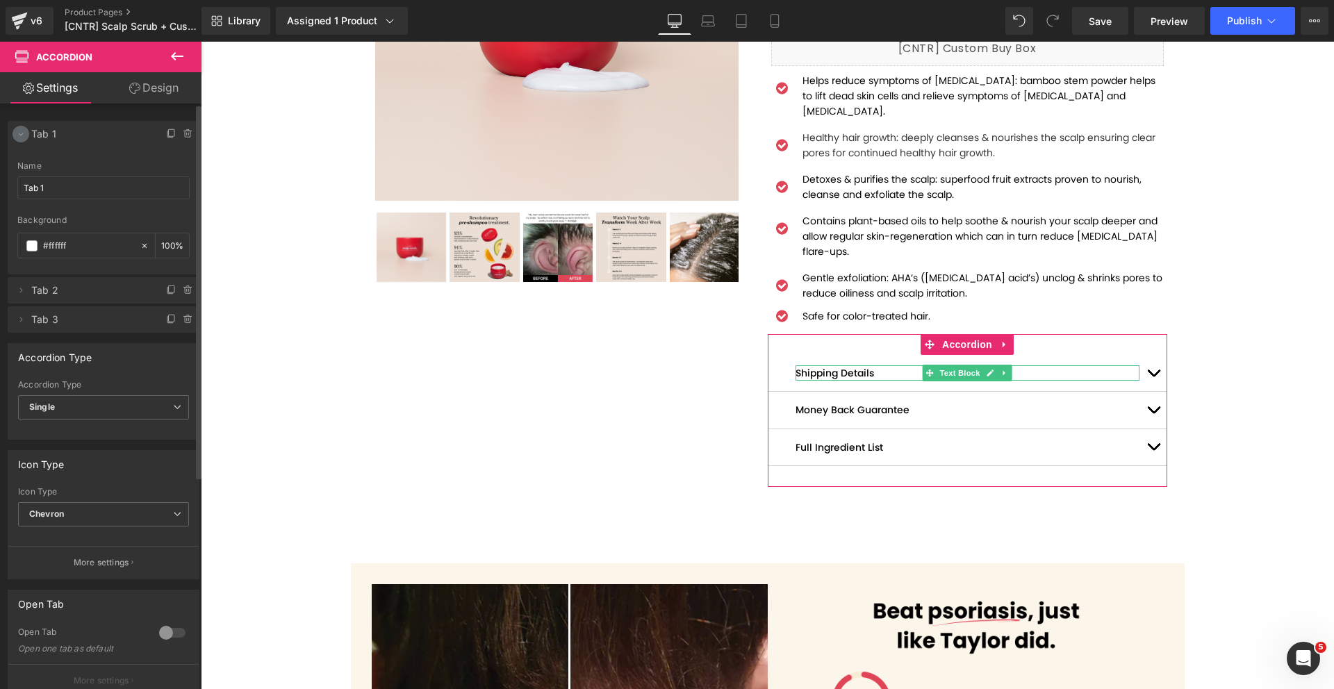
click at [21, 135] on icon at bounding box center [21, 134] width 5 height 3
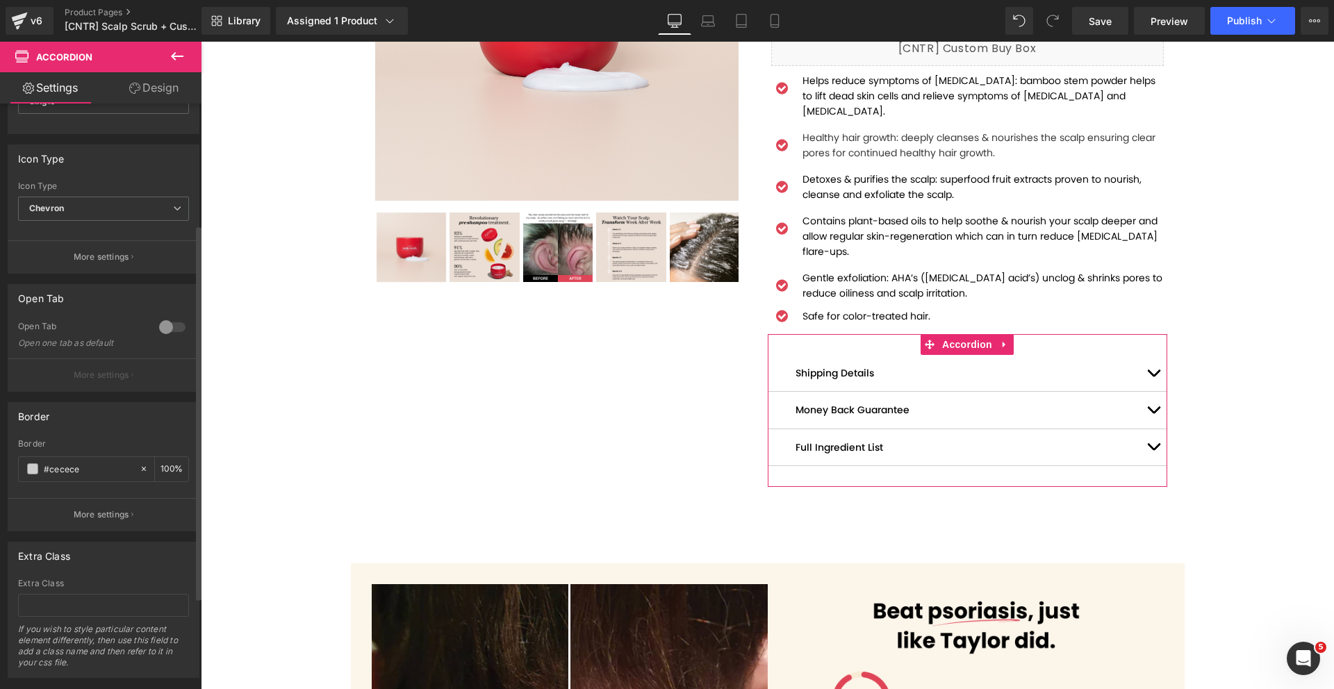
scroll to position [190, 0]
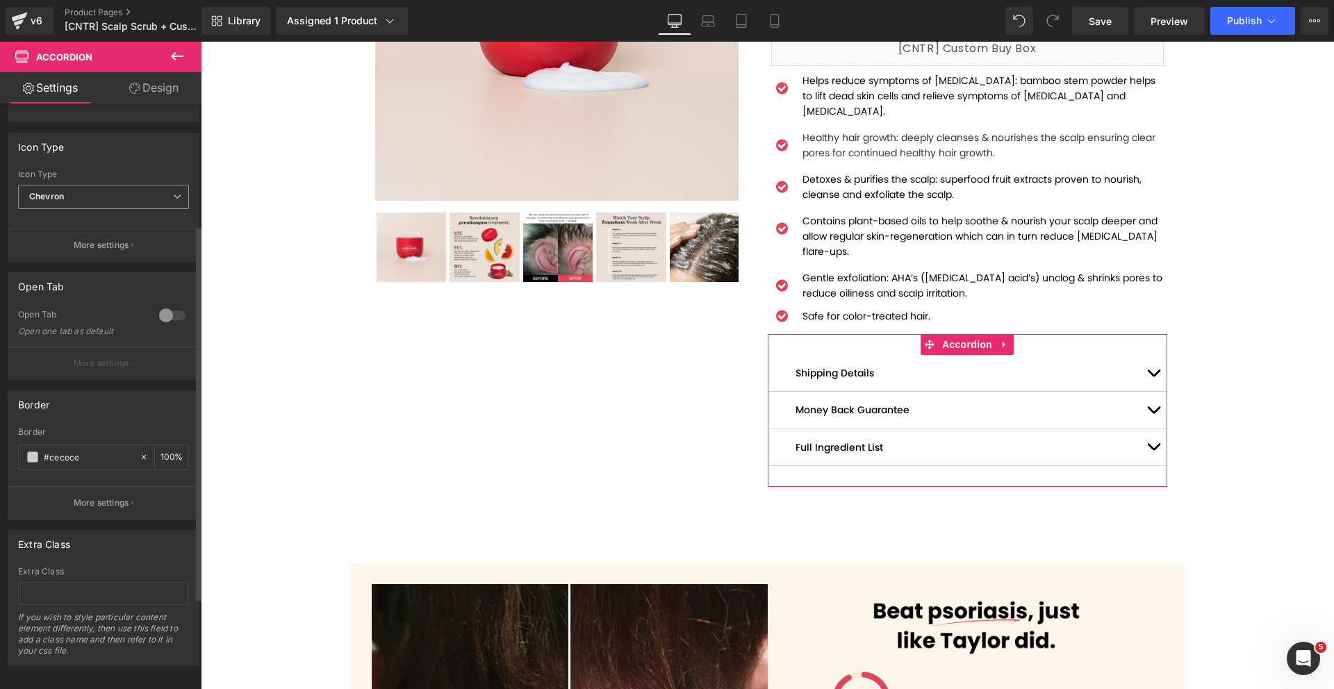
click at [74, 201] on span "Chevron" at bounding box center [103, 197] width 171 height 24
click at [74, 201] on span "Chevron" at bounding box center [100, 197] width 165 height 24
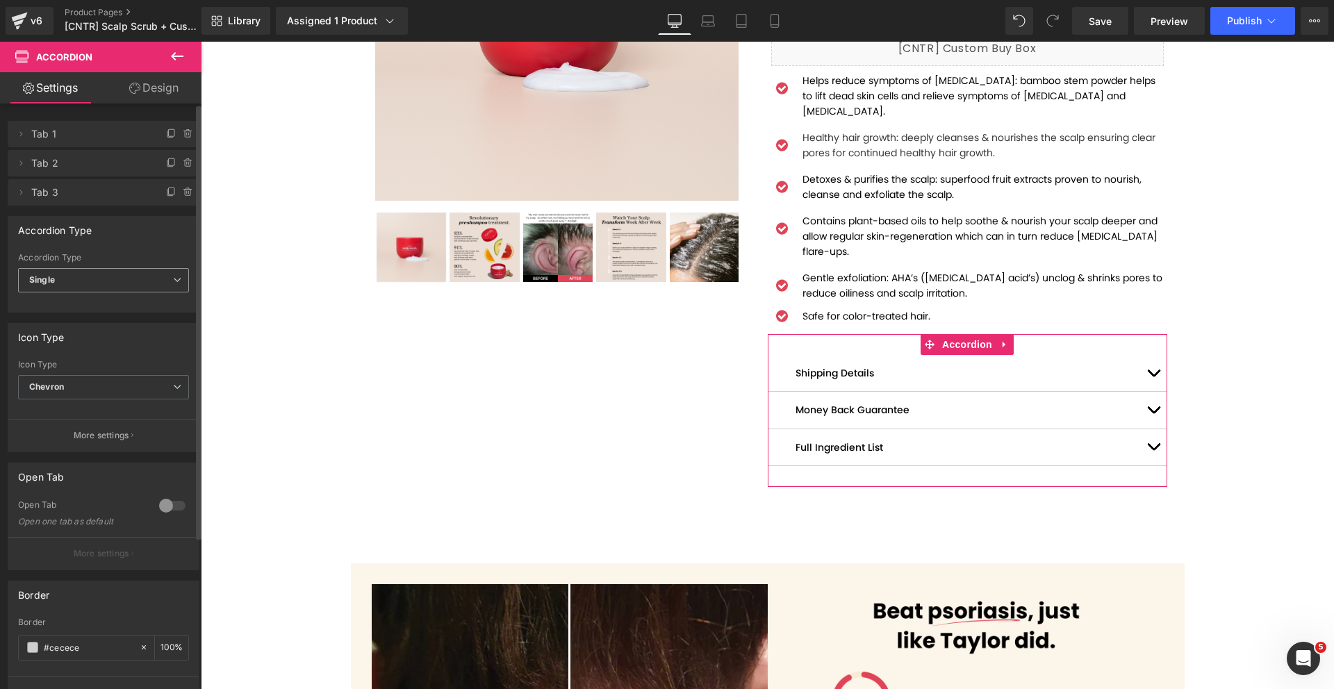
click at [92, 280] on span "Single" at bounding box center [103, 280] width 171 height 24
click at [92, 280] on span "Single" at bounding box center [100, 280] width 165 height 24
click at [185, 60] on icon at bounding box center [177, 56] width 17 height 17
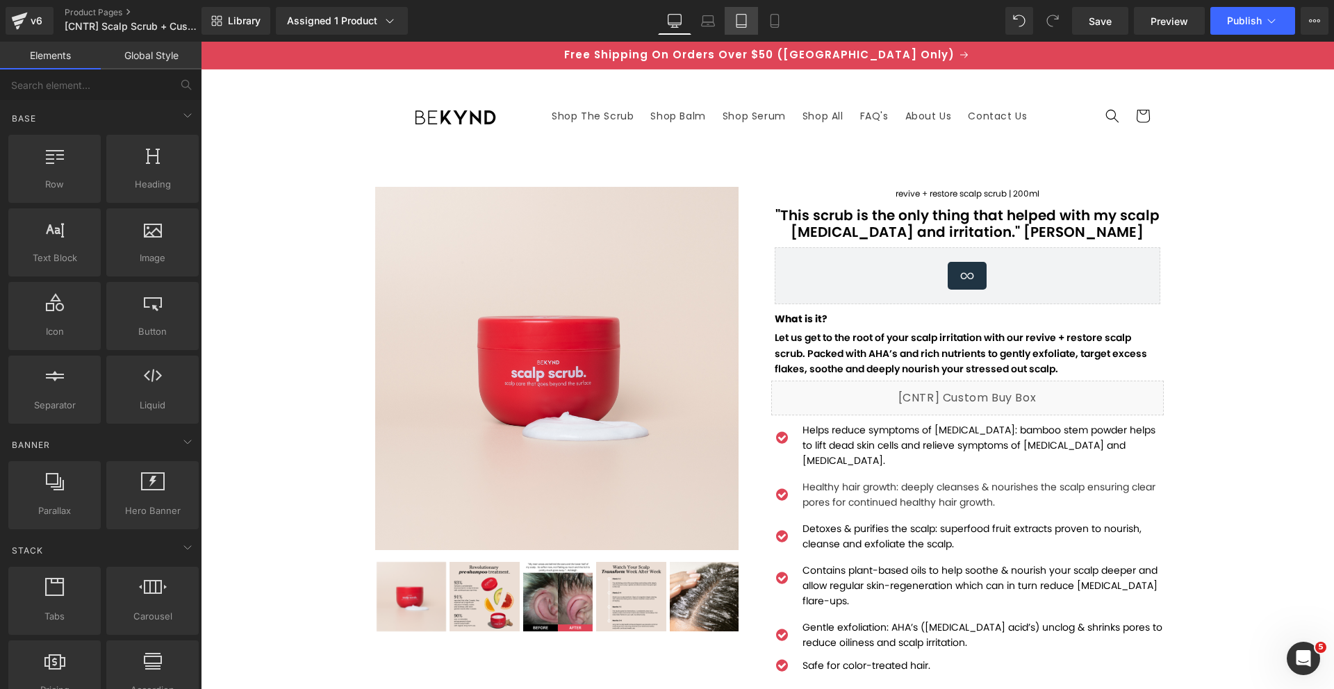
click at [750, 23] on link "Tablet" at bounding box center [740, 21] width 33 height 28
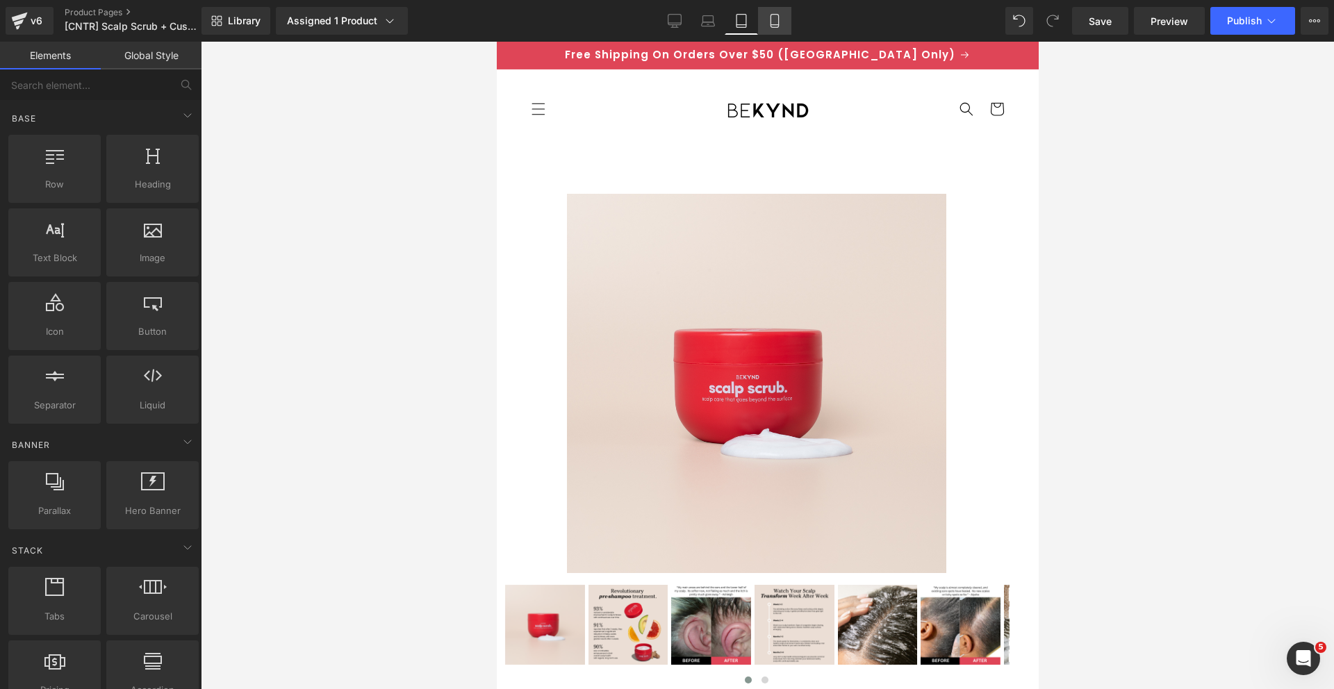
click at [762, 16] on link "Mobile" at bounding box center [774, 21] width 33 height 28
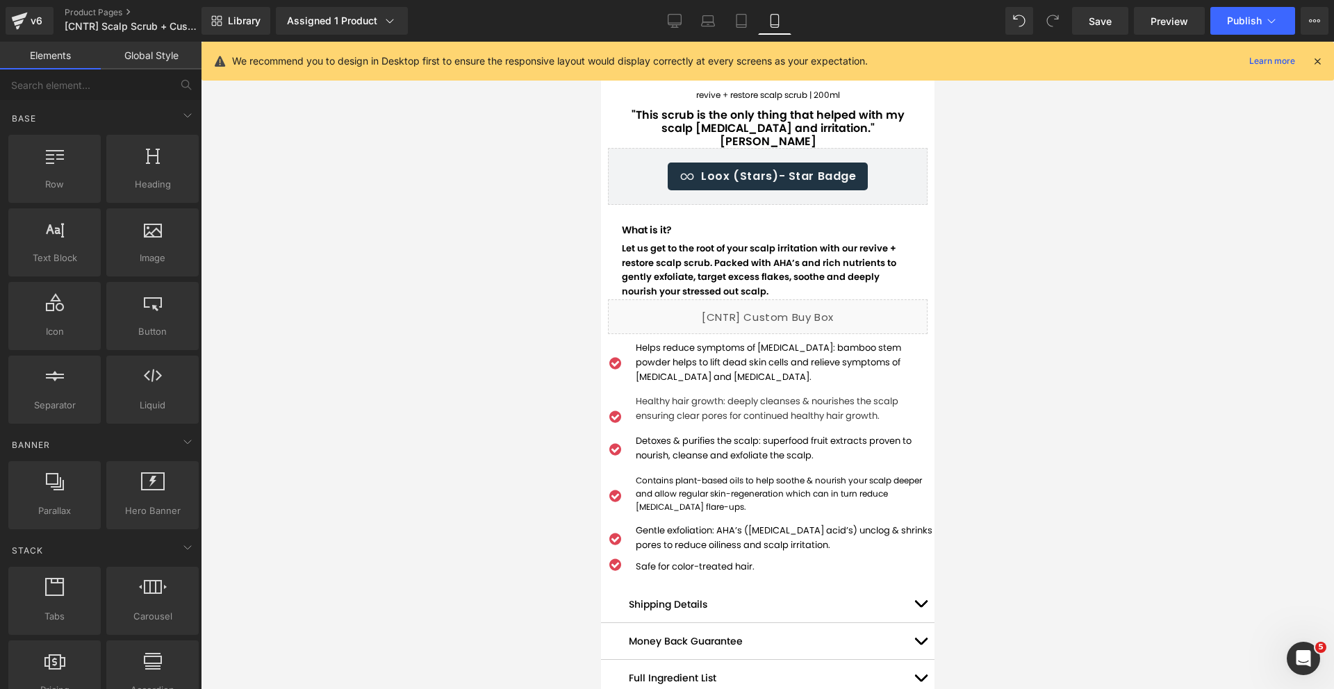
scroll to position [365, 0]
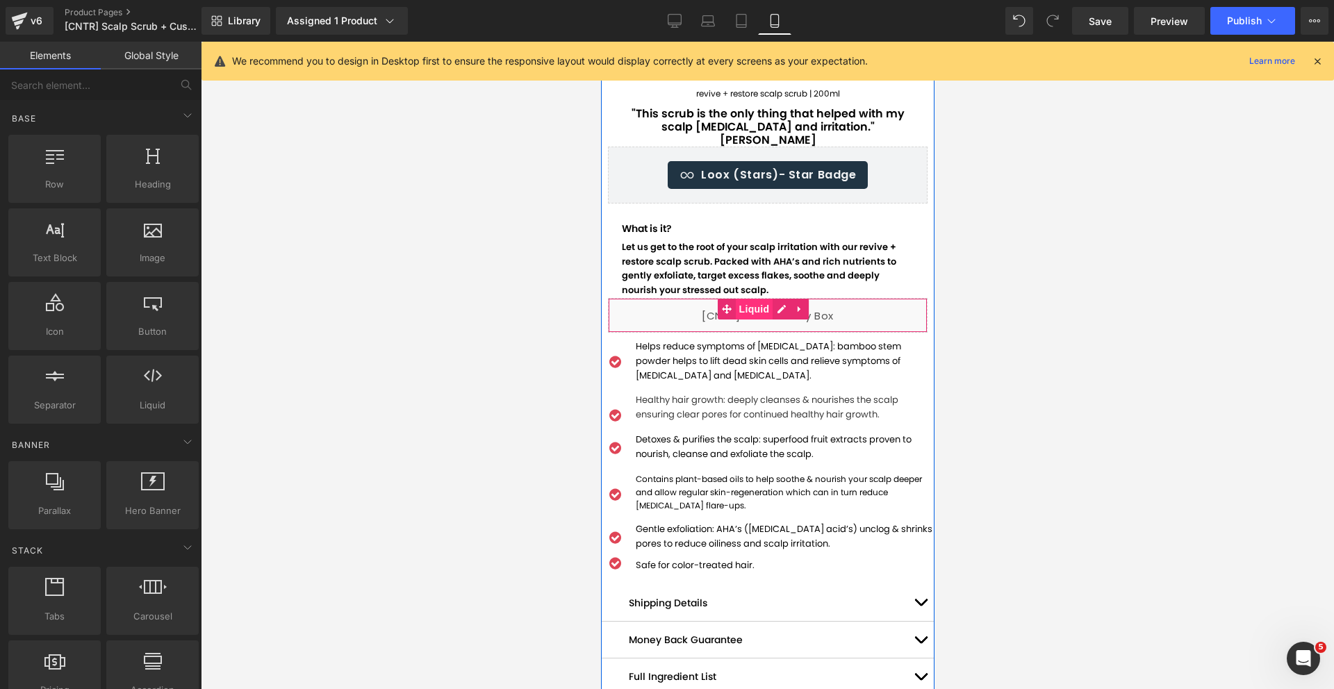
click at [765, 299] on span "Liquid" at bounding box center [754, 309] width 38 height 21
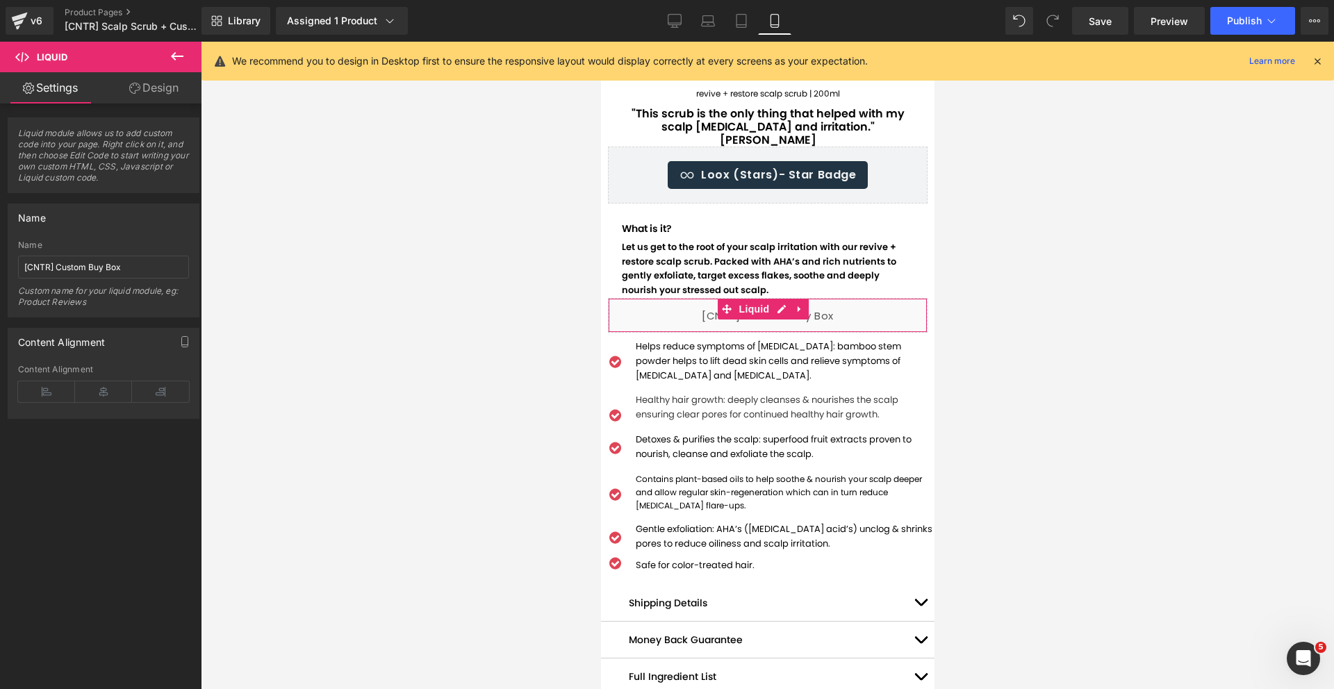
click at [156, 99] on link "Design" at bounding box center [153, 87] width 101 height 31
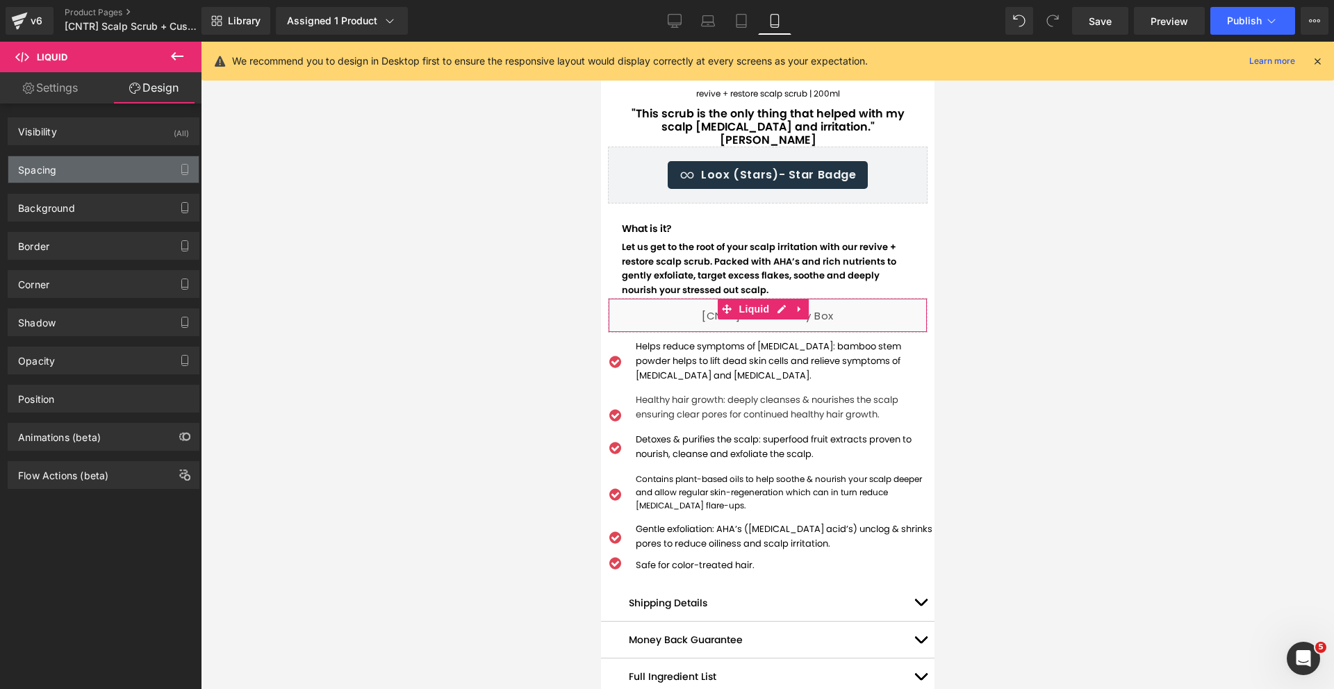
click at [131, 163] on div "Spacing" at bounding box center [103, 169] width 190 height 26
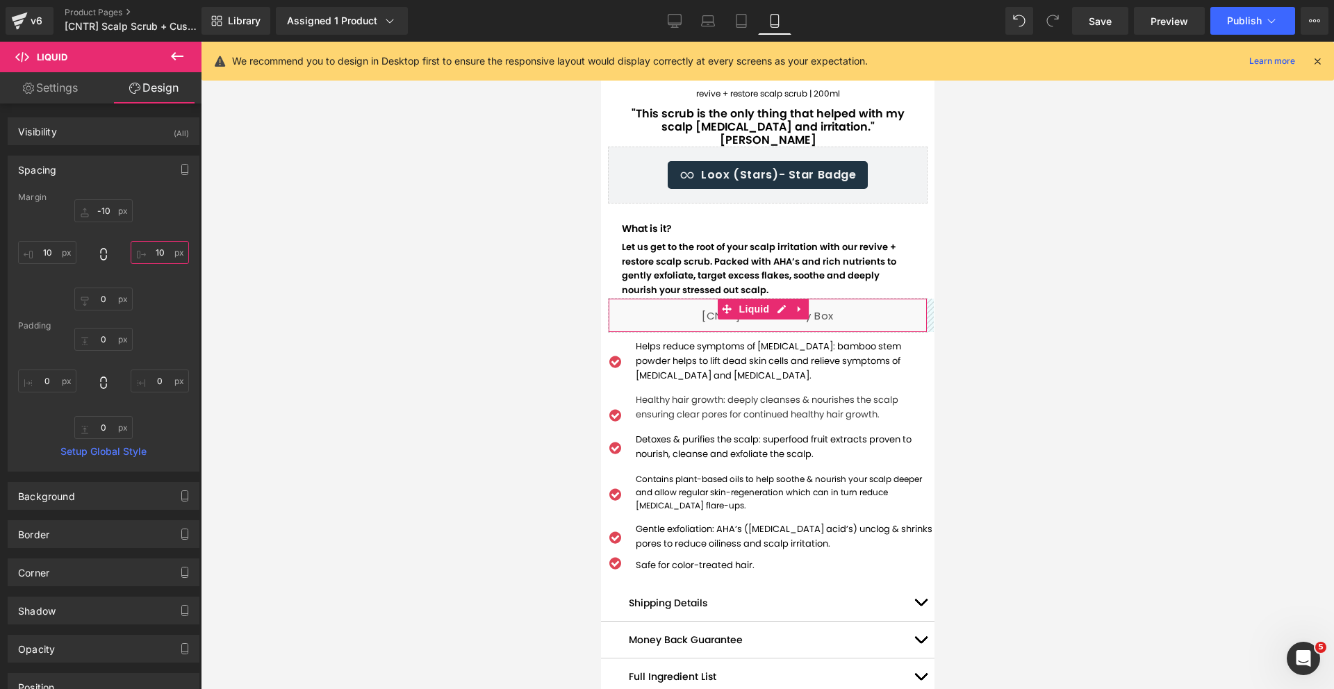
click at [157, 252] on input "10" at bounding box center [160, 252] width 58 height 23
type input "20"
click at [51, 253] on input "10" at bounding box center [47, 252] width 58 height 23
type input "20"
click at [329, 267] on div at bounding box center [767, 365] width 1133 height 647
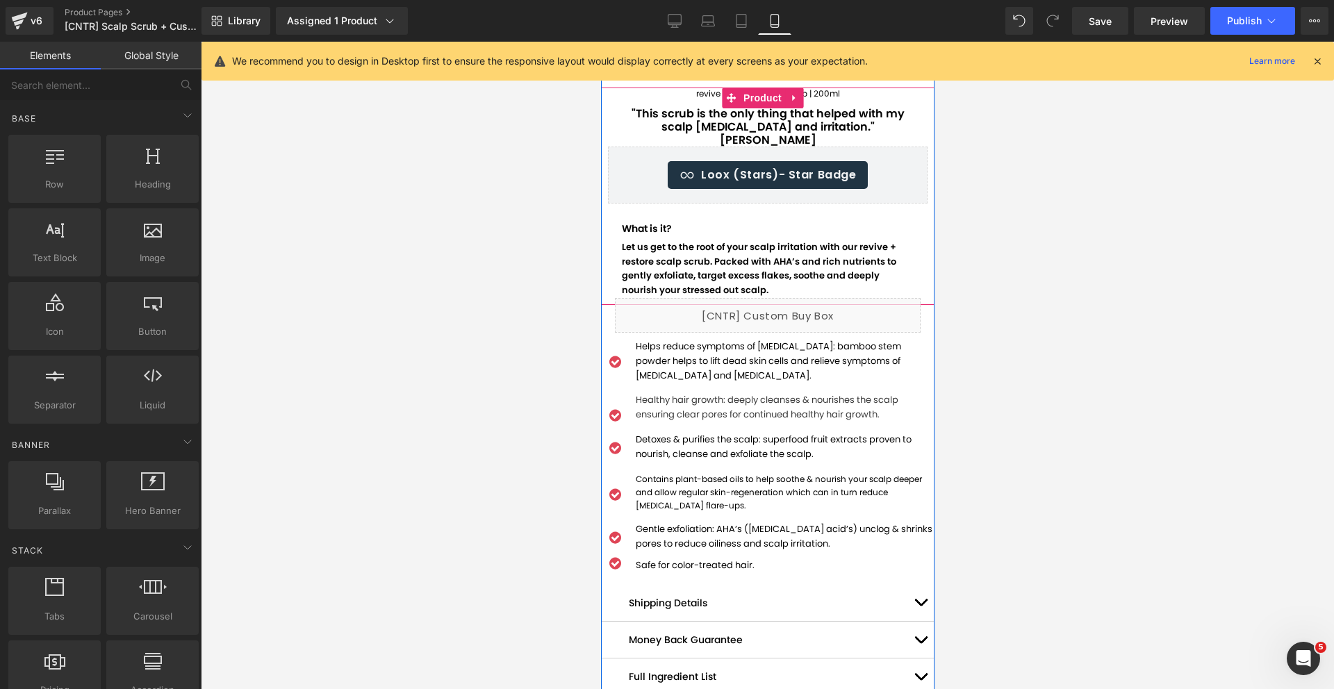
click at [618, 242] on div "revive + restore scalp scrub | 200ml Text Block revive + restore scalp scrub | …" at bounding box center [767, 196] width 320 height 217
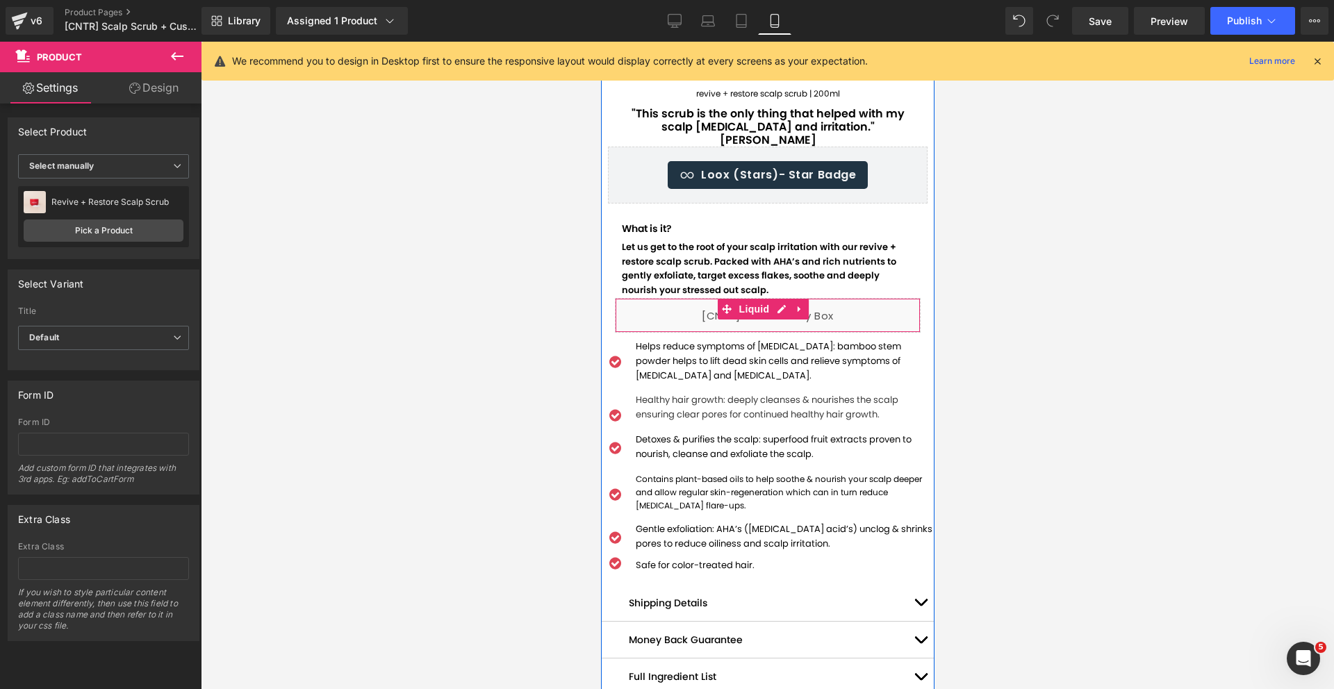
click at [636, 298] on div "Liquid" at bounding box center [767, 315] width 306 height 35
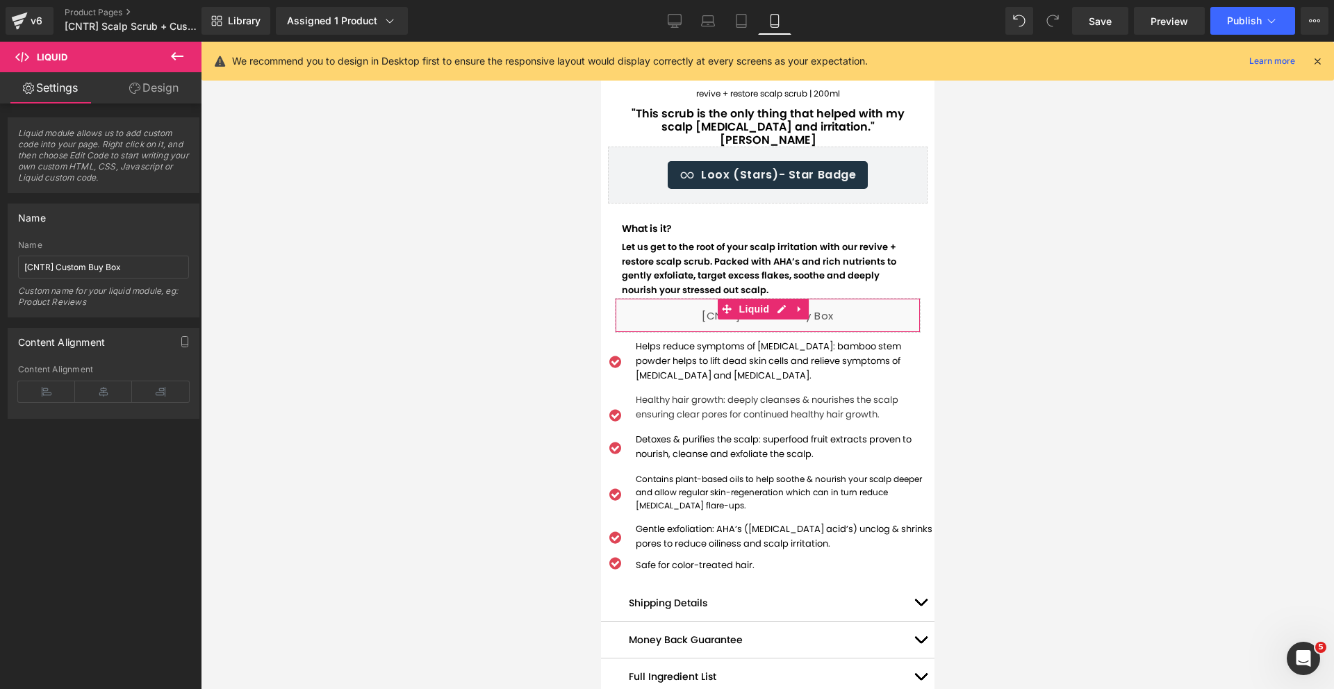
click at [151, 95] on link "Design" at bounding box center [153, 87] width 101 height 31
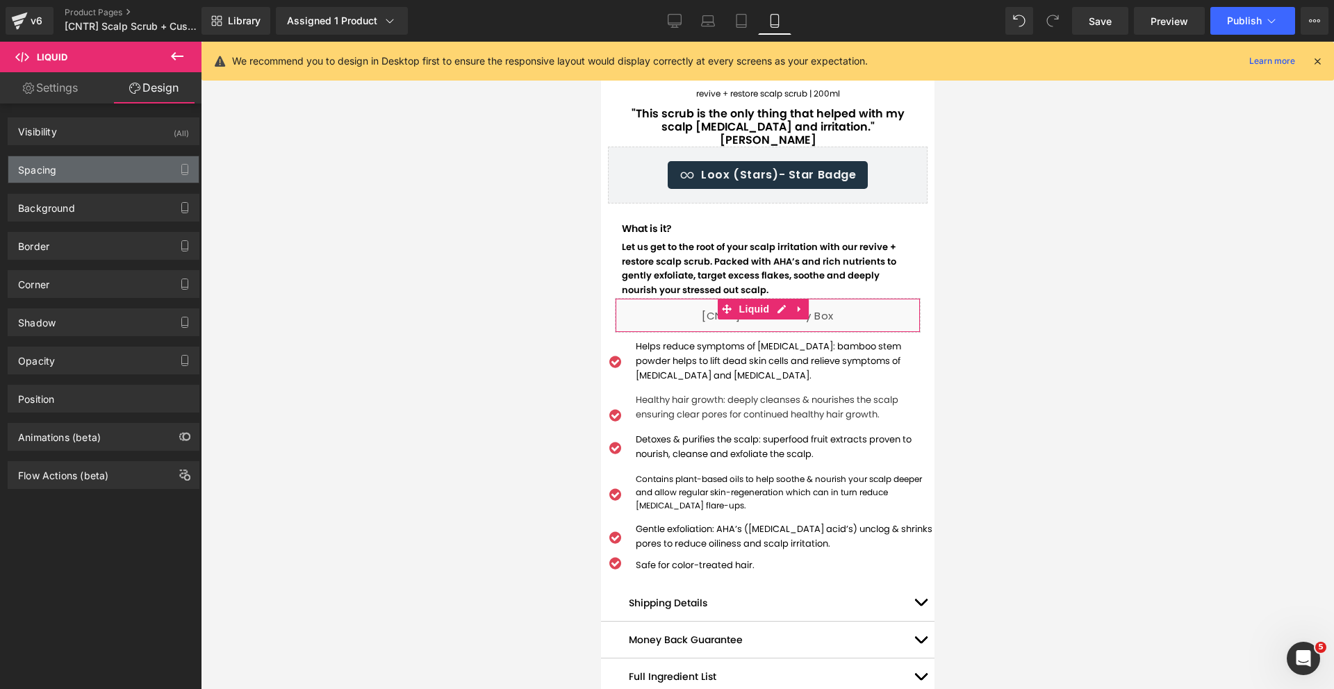
click at [112, 172] on div "Spacing" at bounding box center [103, 169] width 190 height 26
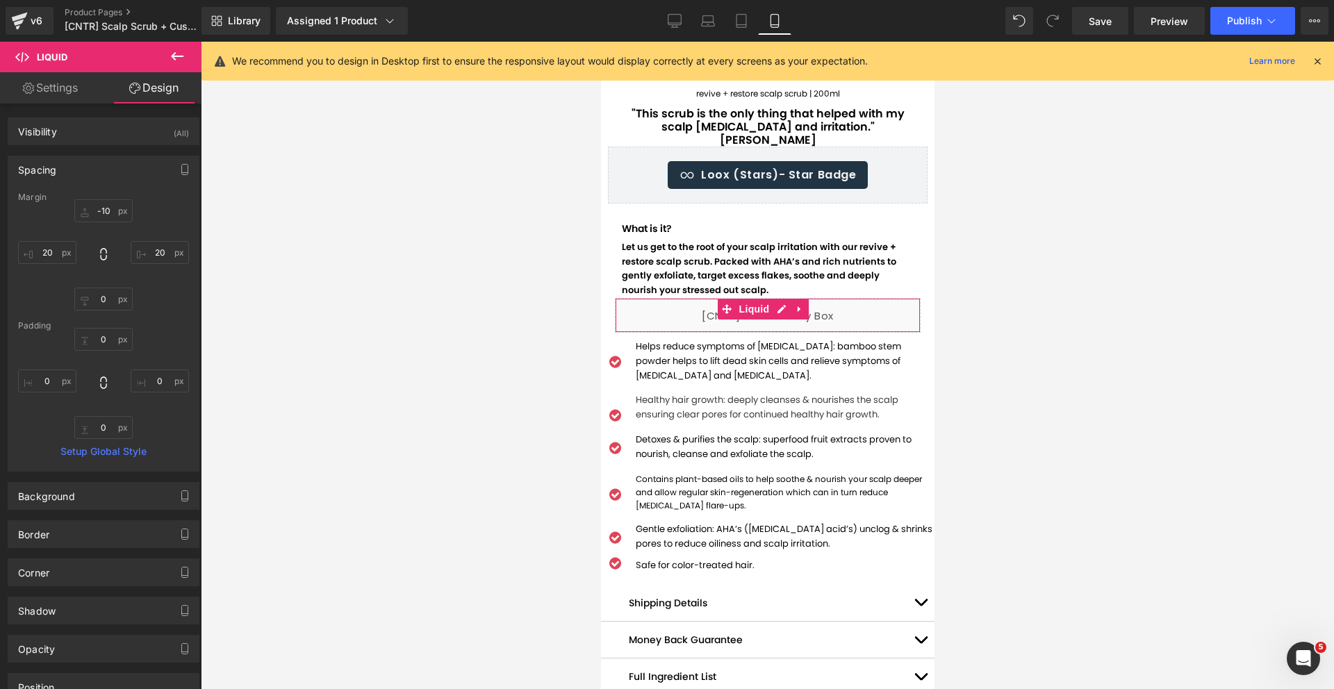
click at [112, 172] on div "Spacing" at bounding box center [103, 169] width 190 height 26
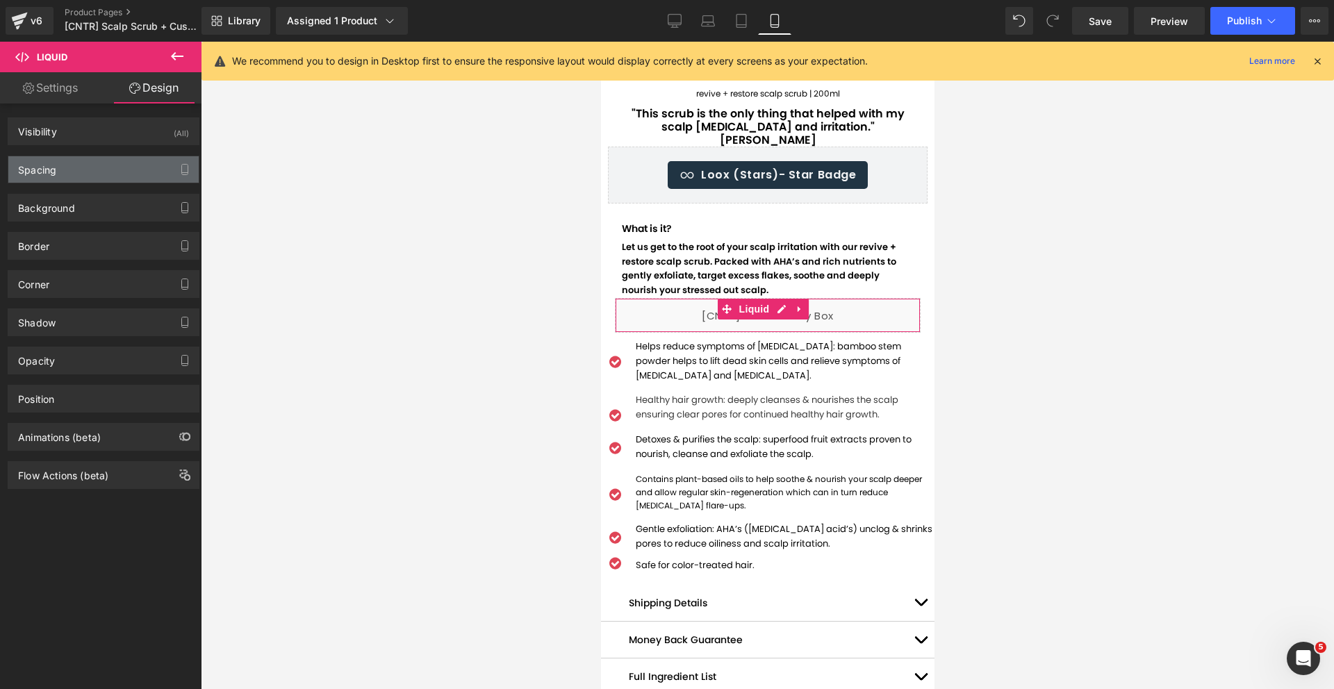
click at [112, 172] on div "Spacing" at bounding box center [103, 169] width 190 height 26
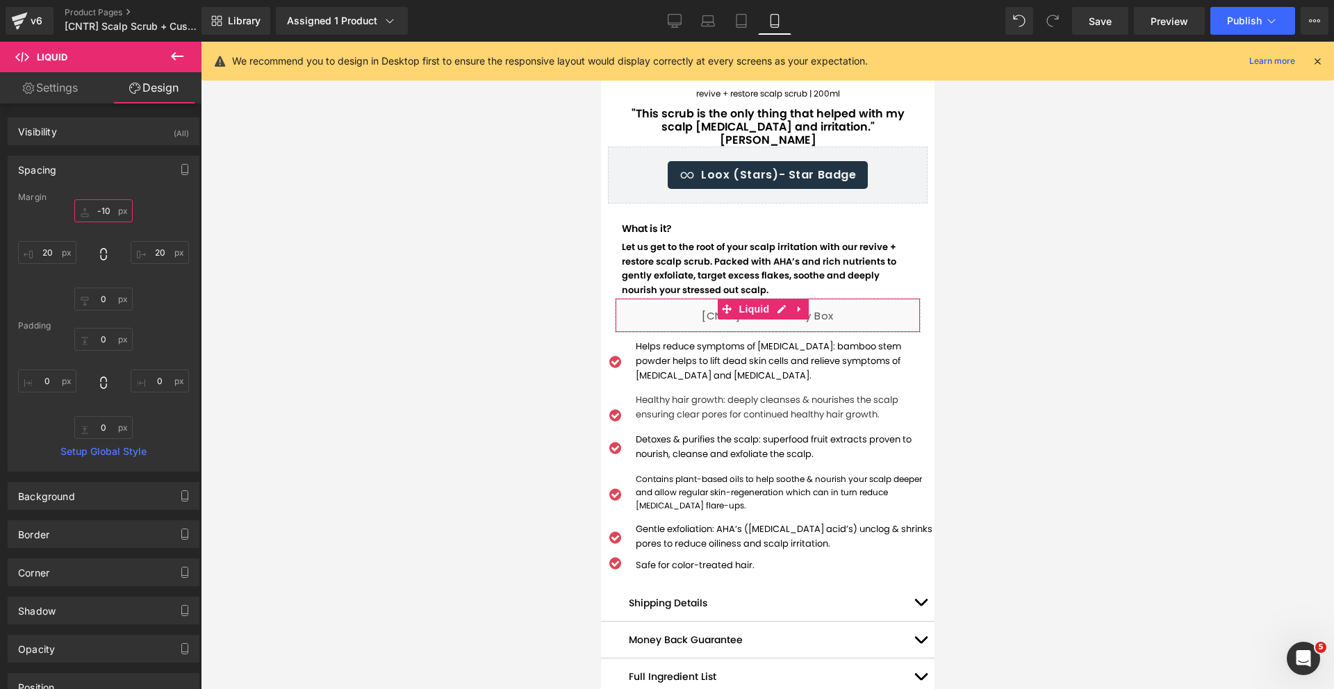
click at [108, 208] on input "text" at bounding box center [103, 210] width 58 height 23
type input "-10"
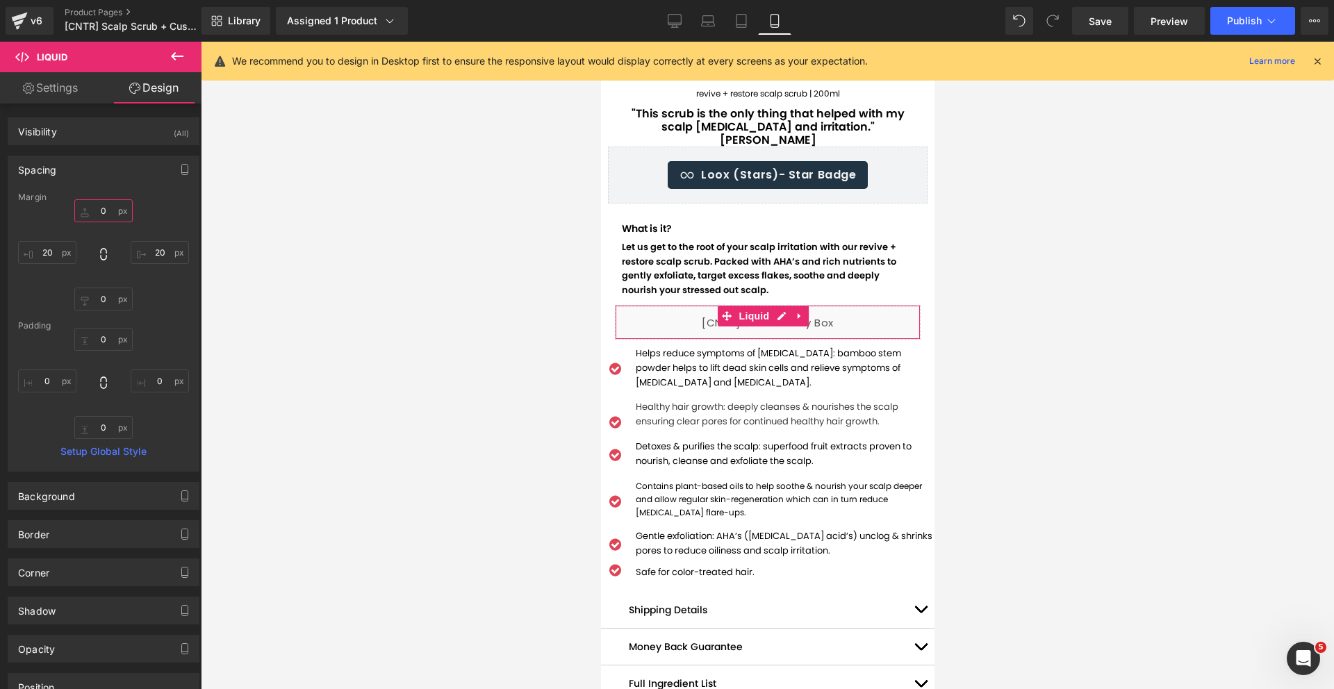
type input "0"
click at [137, 507] on div "Background" at bounding box center [103, 496] width 190 height 26
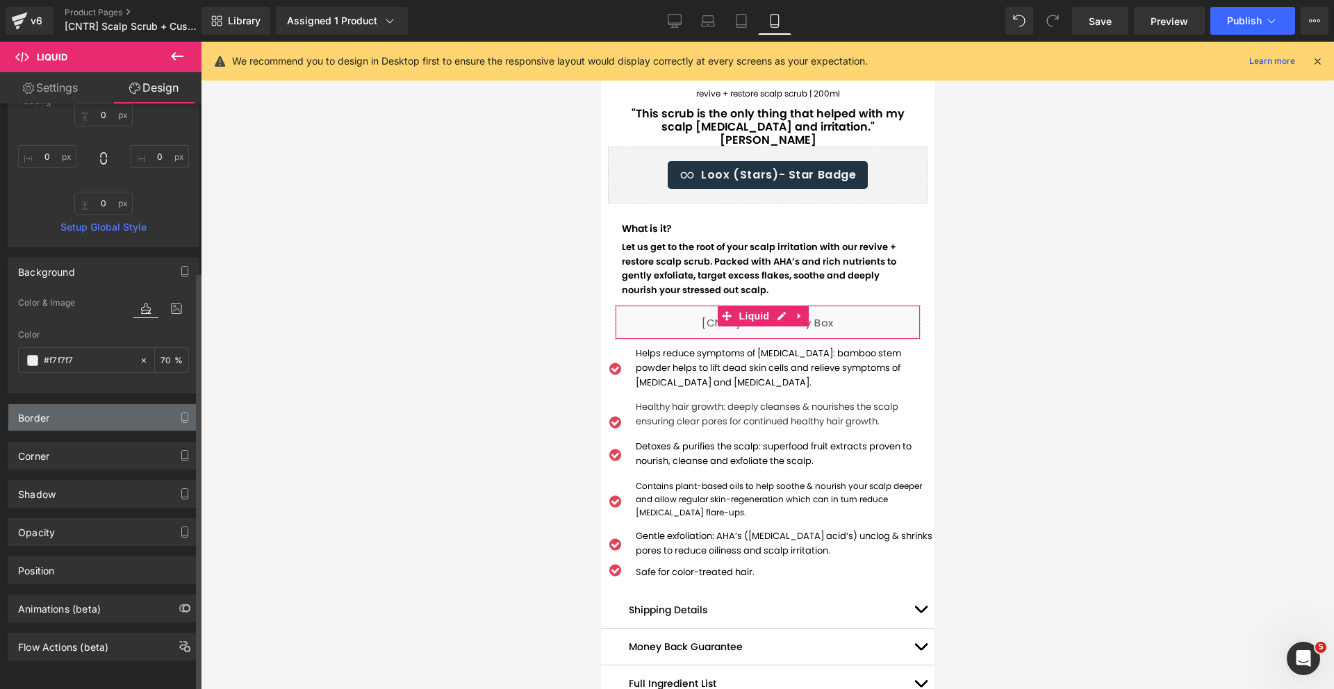
click at [107, 406] on div "Border" at bounding box center [103, 417] width 190 height 26
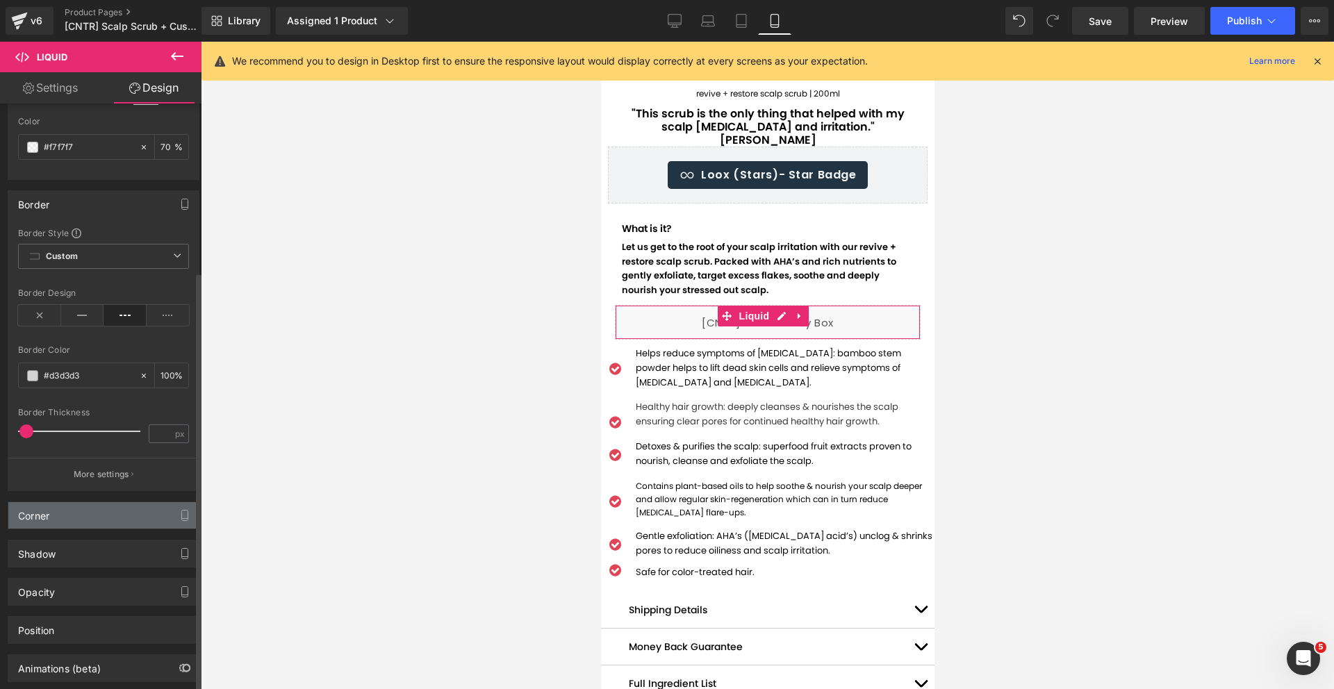
scroll to position [508, 0]
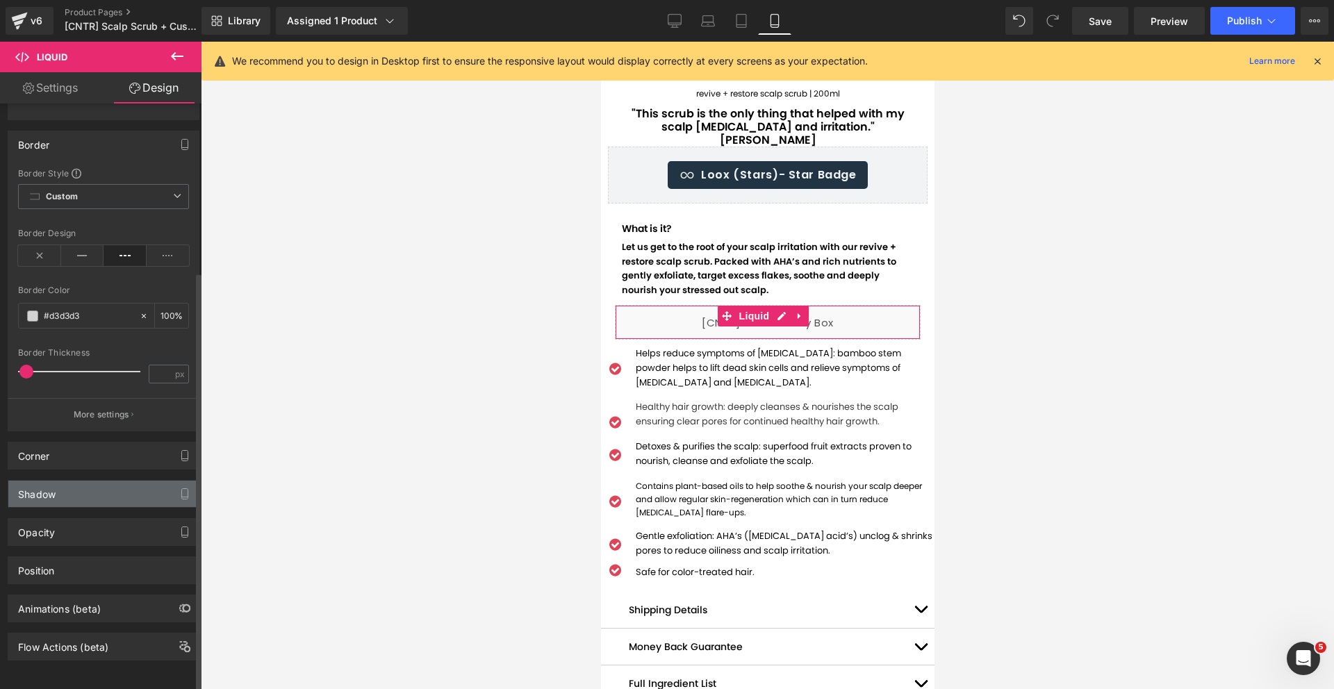
click at [97, 493] on div "Shadow" at bounding box center [103, 494] width 190 height 26
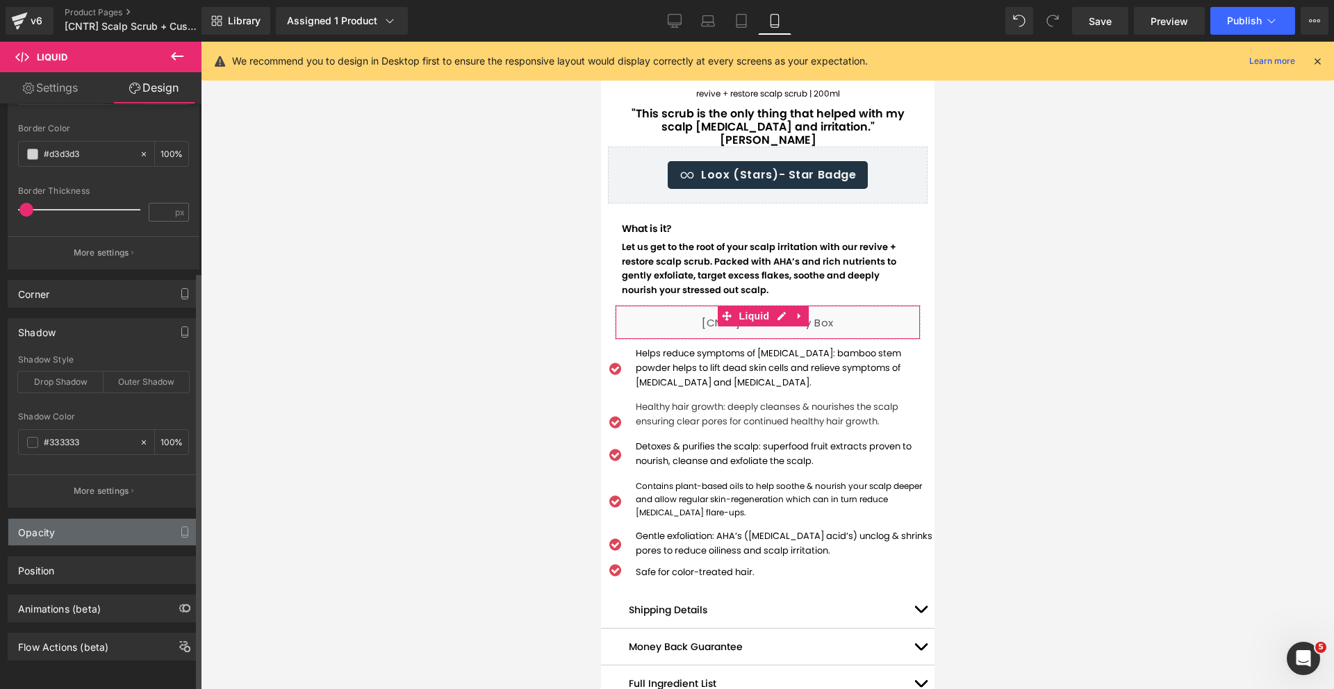
click at [90, 524] on div "Opacity" at bounding box center [103, 532] width 190 height 26
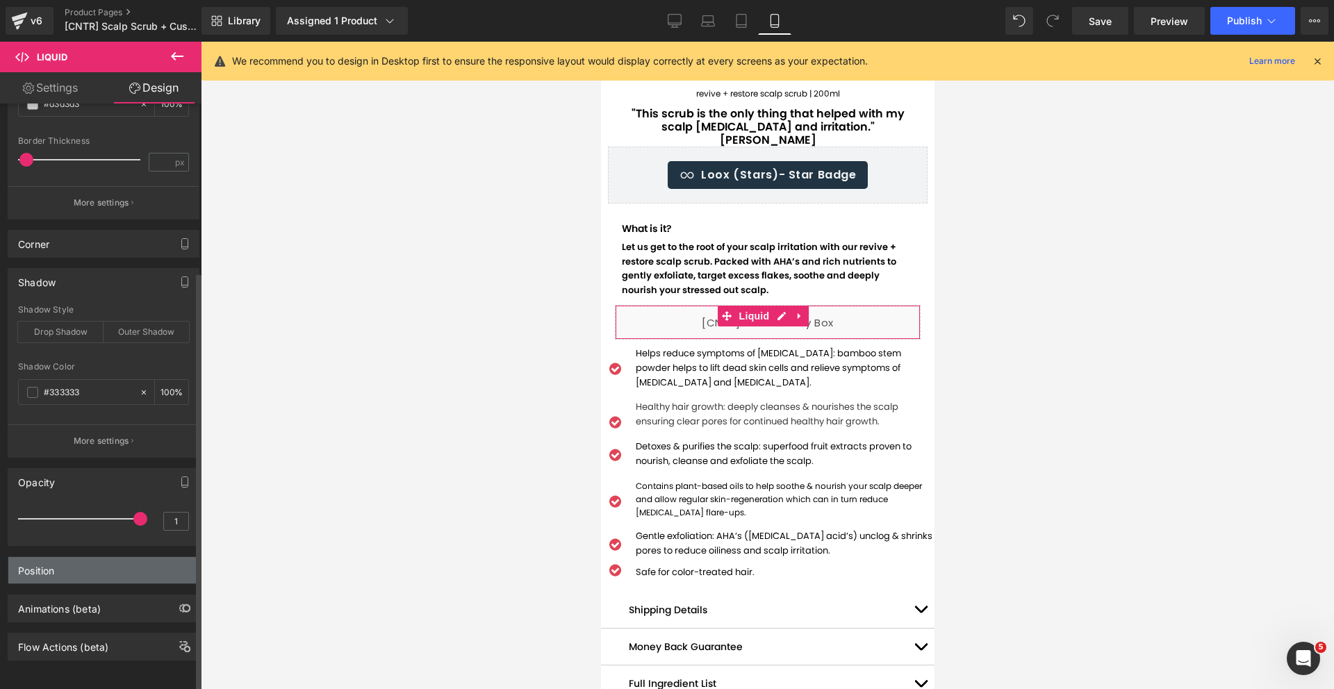
click at [91, 557] on div "Position" at bounding box center [103, 570] width 190 height 26
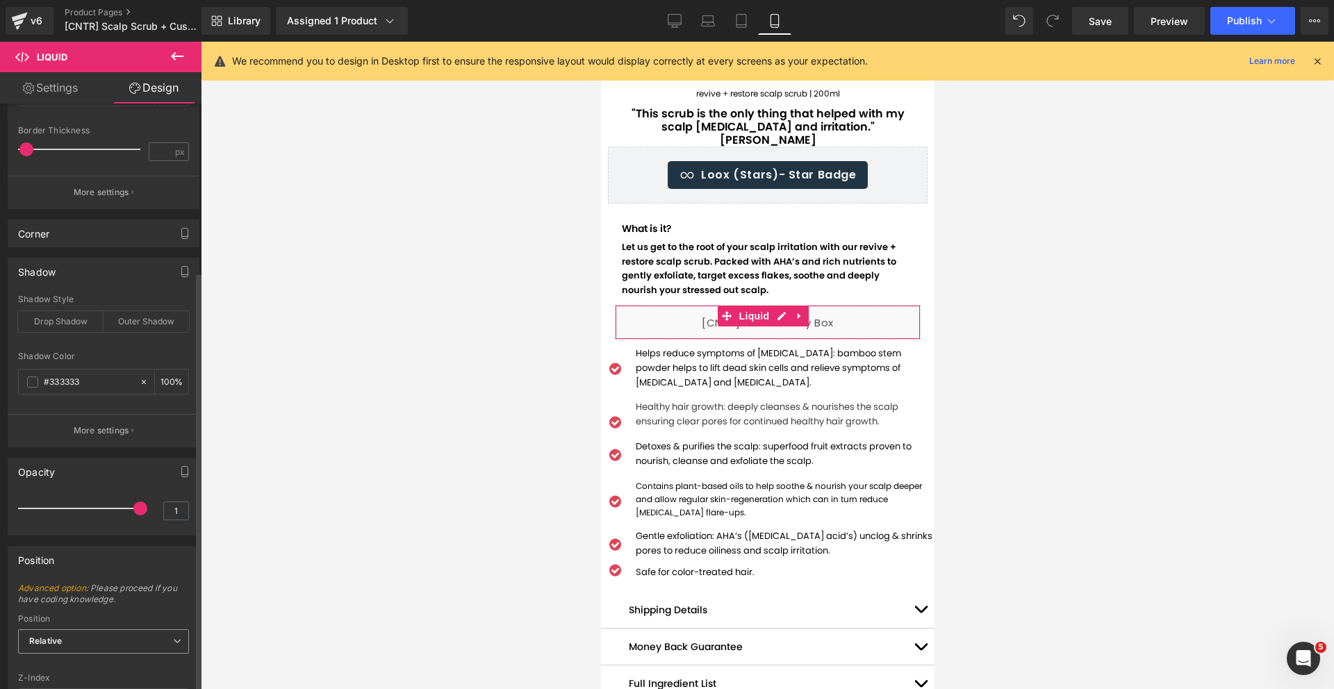
scroll to position [906, 0]
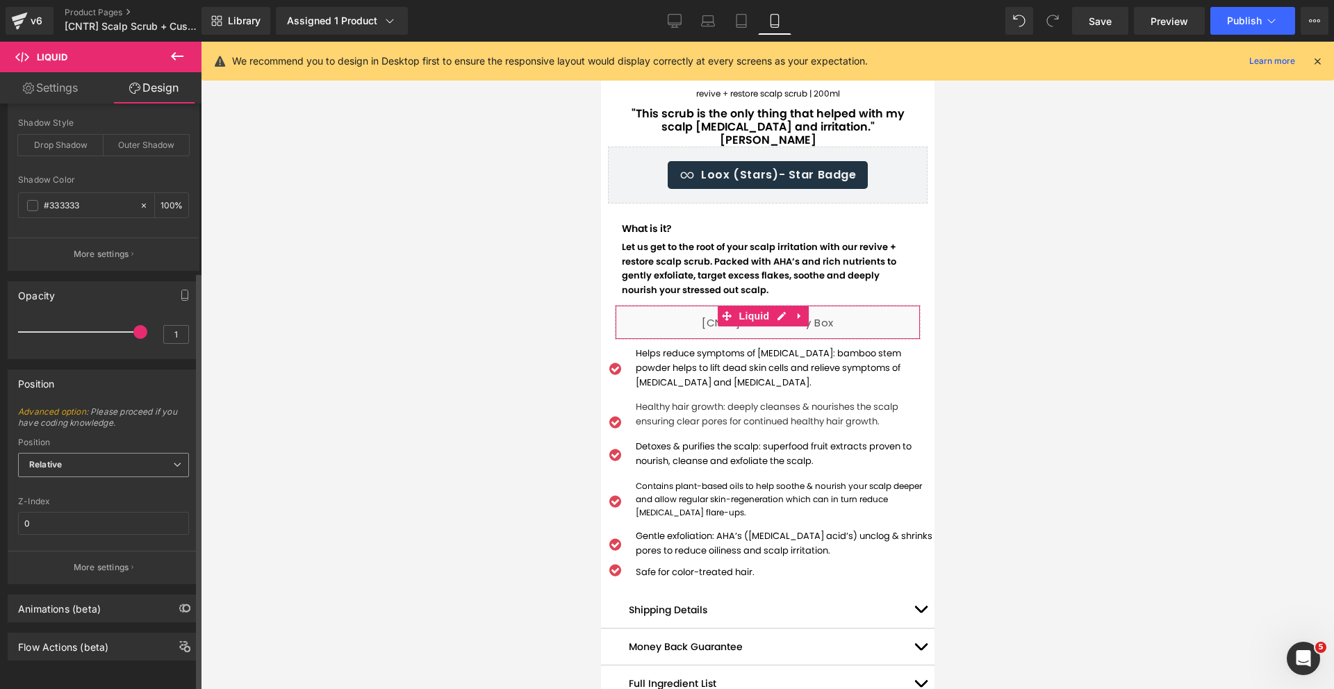
click at [99, 453] on span "Relative" at bounding box center [103, 465] width 171 height 24
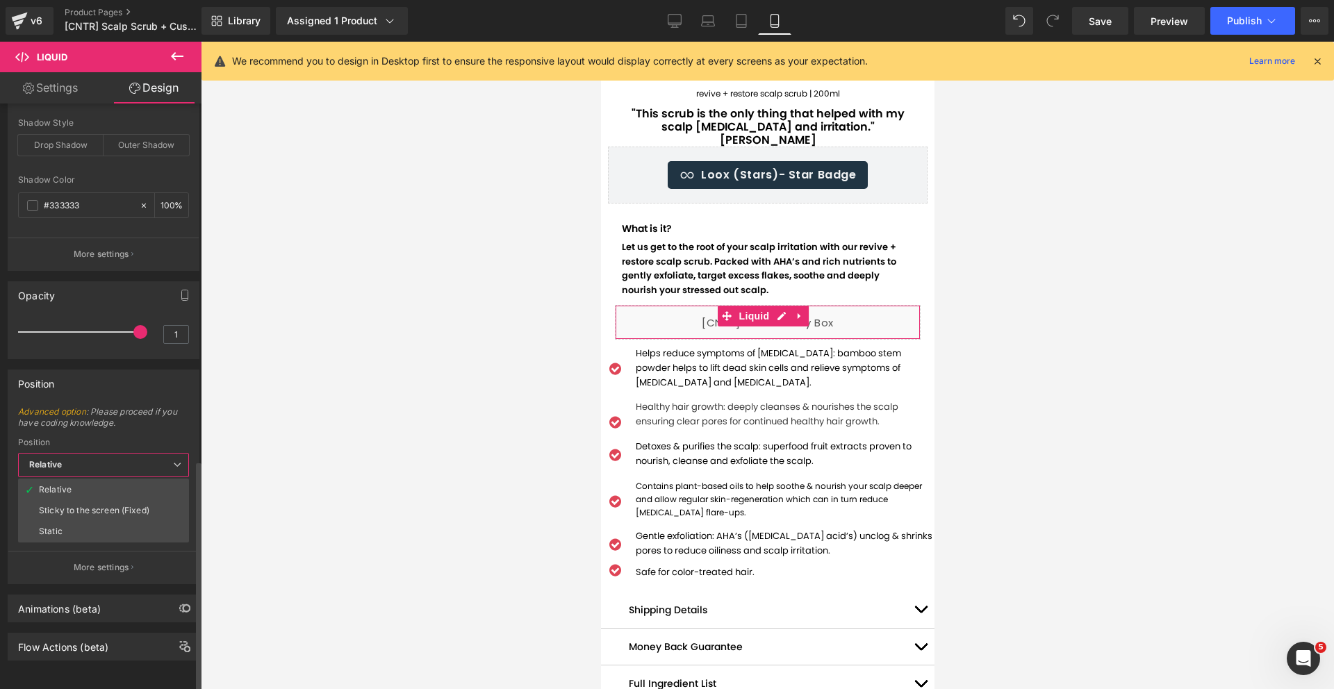
click at [94, 453] on span "Relative" at bounding box center [103, 465] width 171 height 24
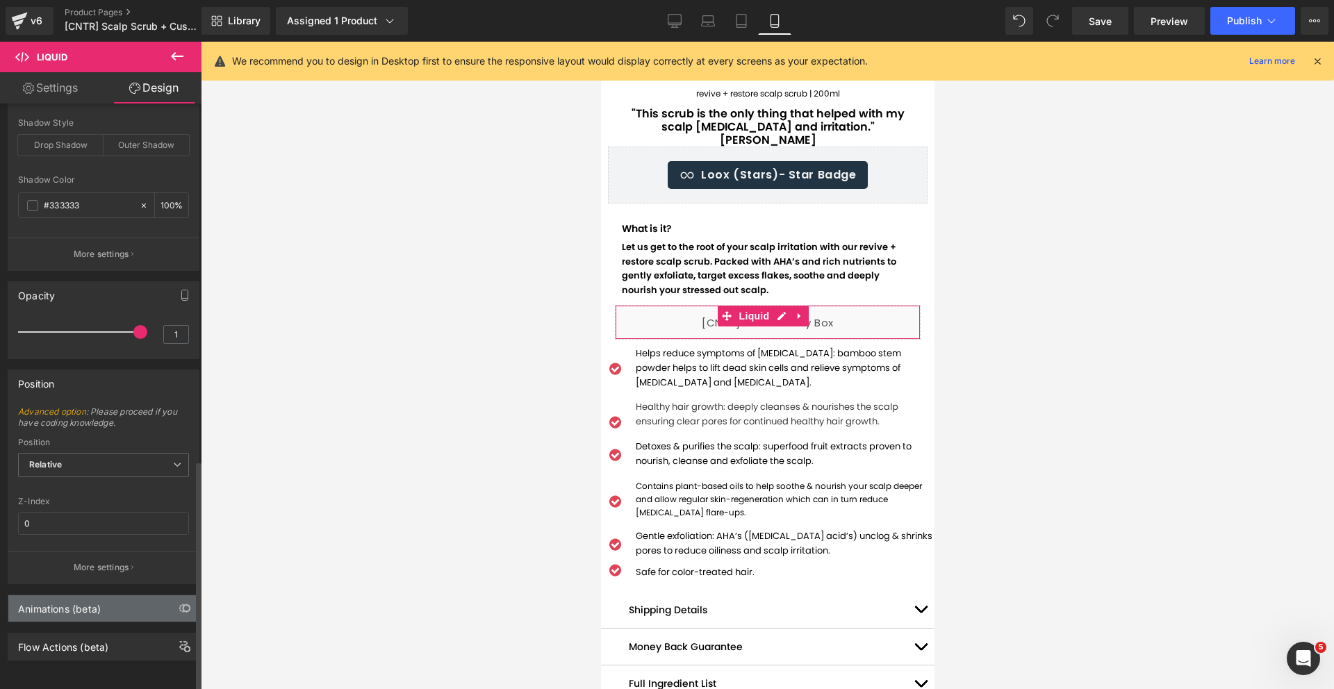
click at [100, 600] on div "Animations (beta)" at bounding box center [59, 604] width 83 height 19
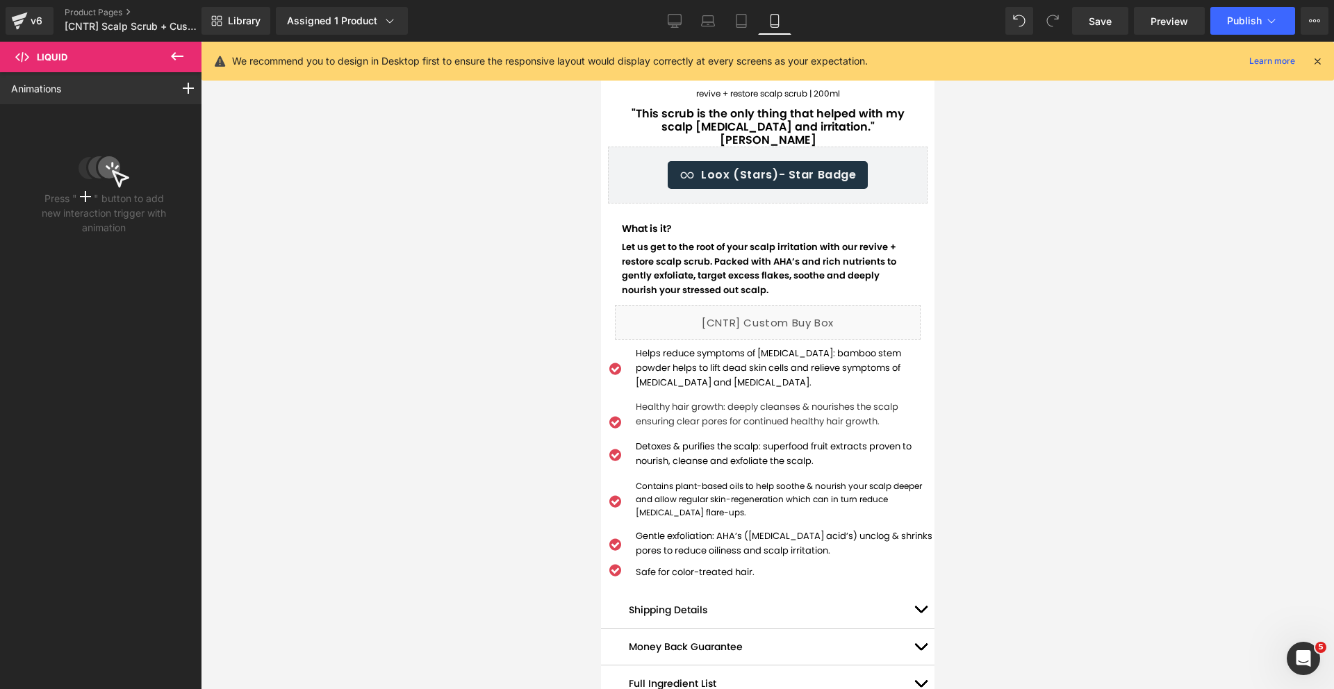
click at [177, 56] on icon at bounding box center [177, 56] width 13 height 8
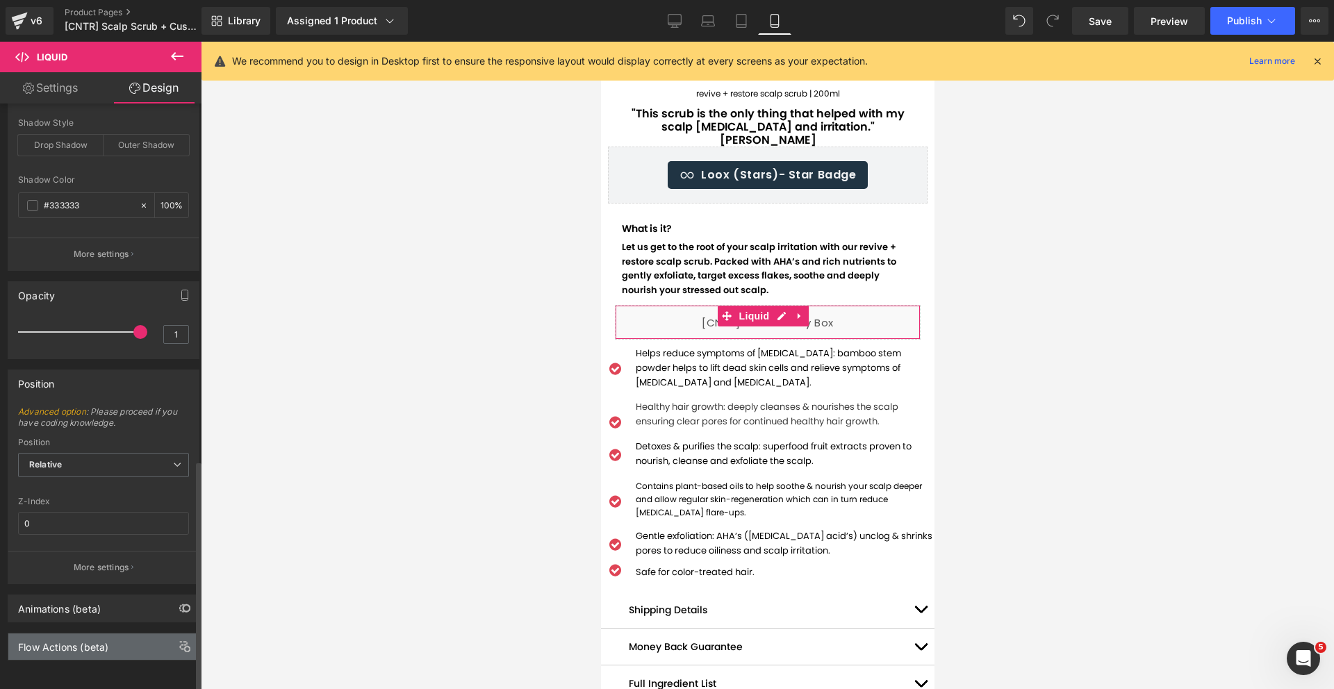
click at [128, 635] on div "Flow Actions (beta)" at bounding box center [103, 646] width 190 height 26
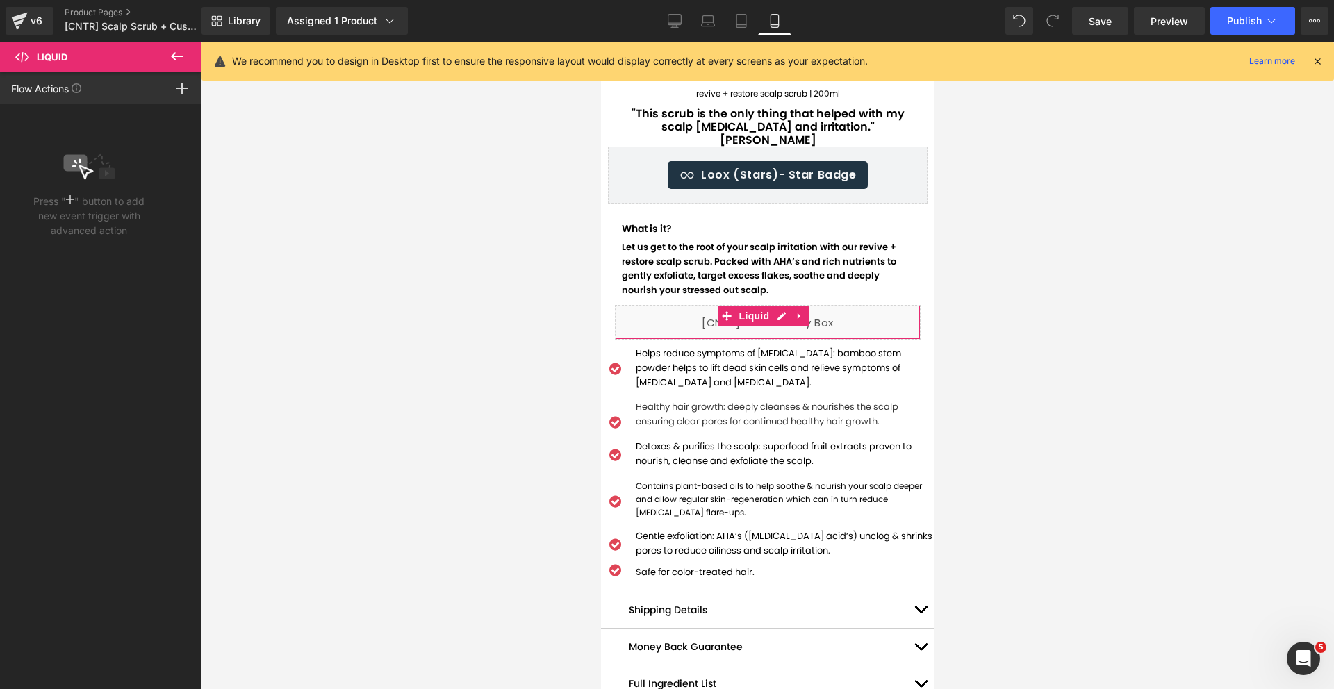
click at [169, 90] on div at bounding box center [182, 88] width 39 height 32
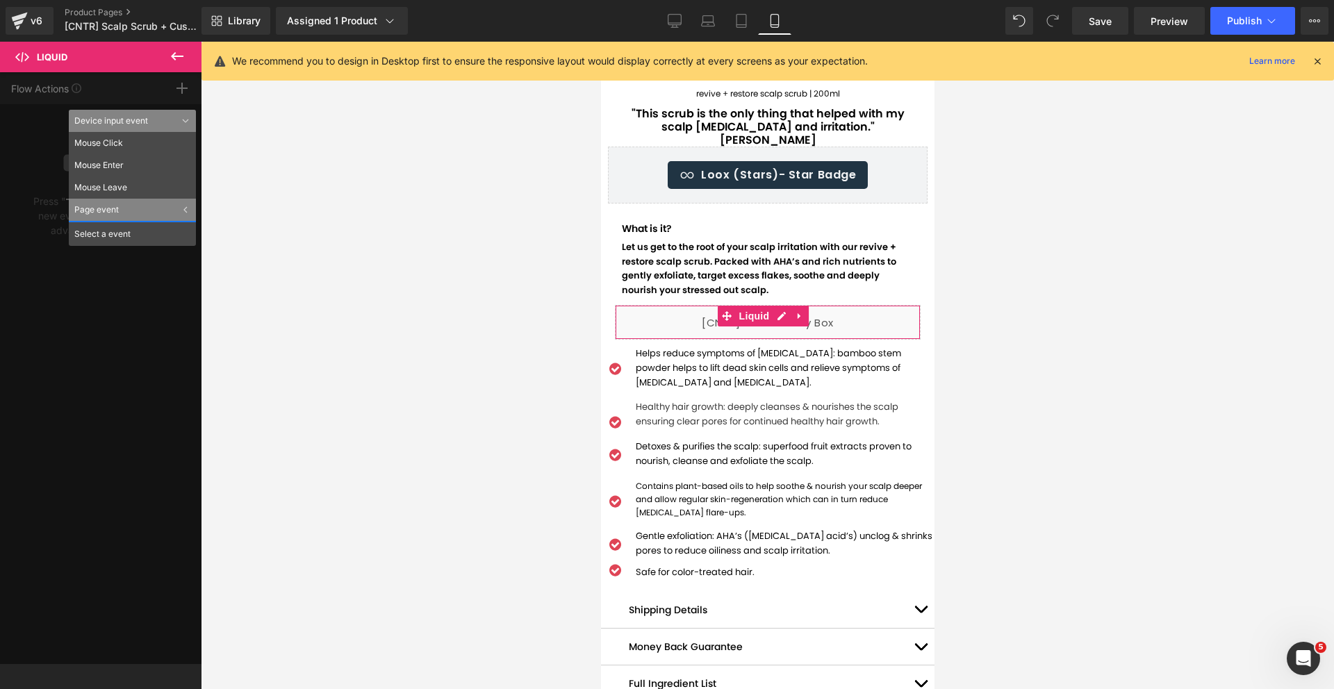
click at [179, 83] on div "Flow Actions Click "+" to add an event to trigger action affect on other elemen…" at bounding box center [100, 368] width 201 height 592
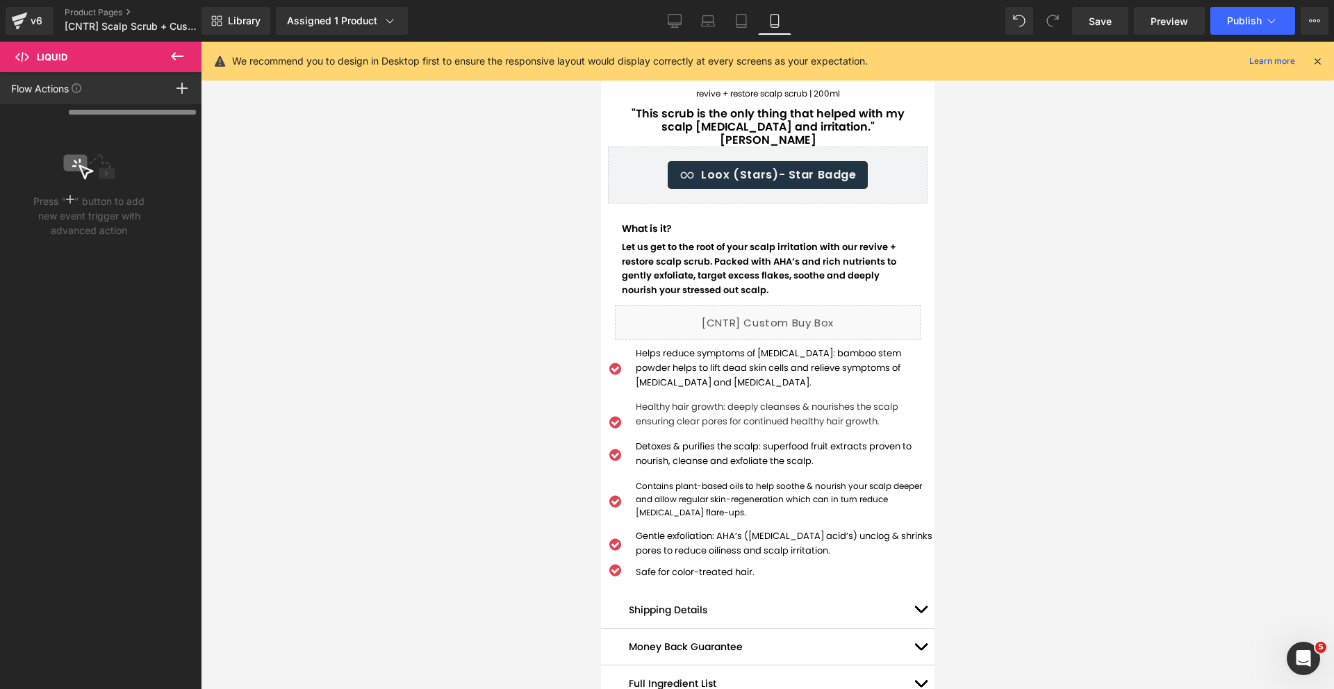
click at [180, 60] on icon at bounding box center [177, 56] width 17 height 17
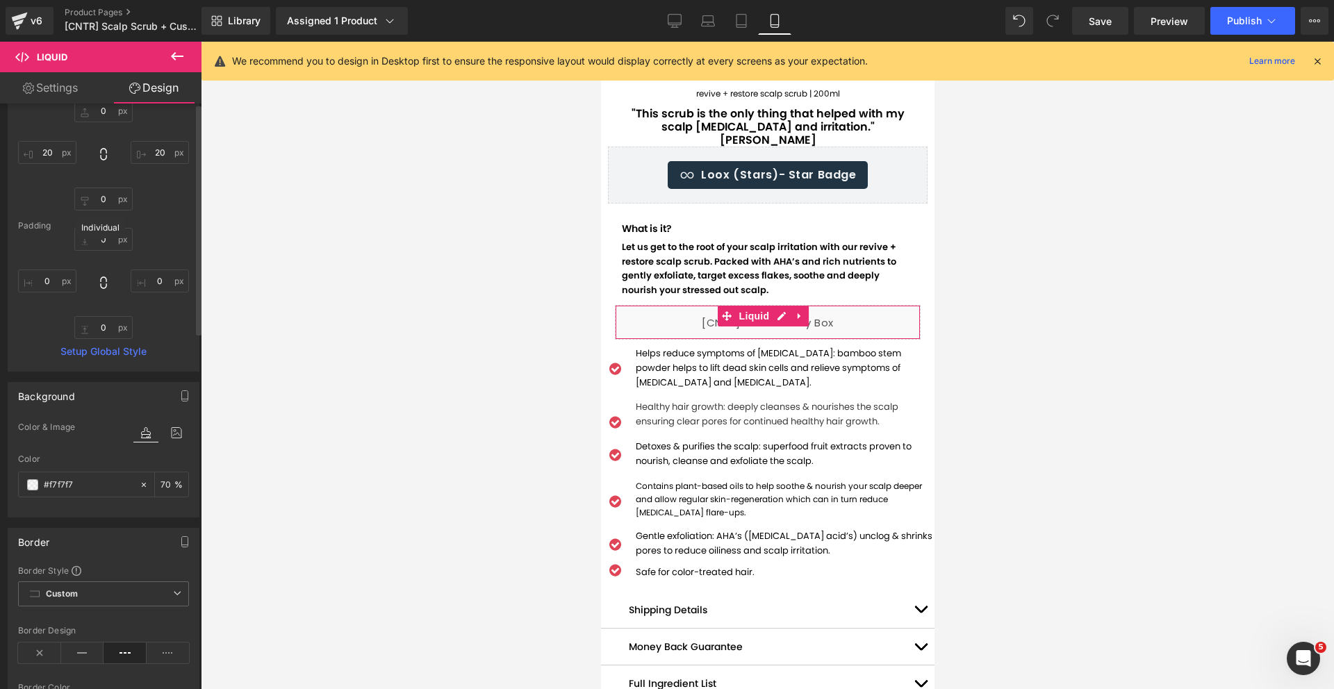
scroll to position [0, 0]
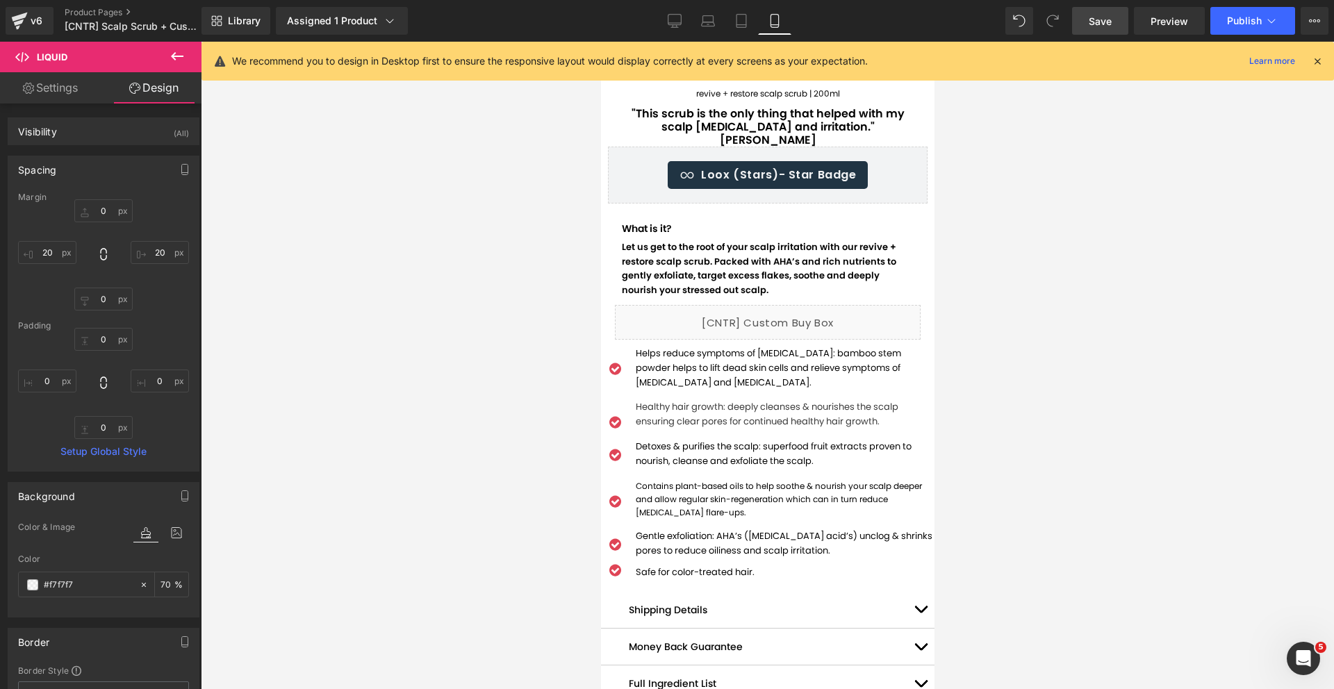
click at [1111, 17] on span "Save" at bounding box center [1099, 21] width 23 height 15
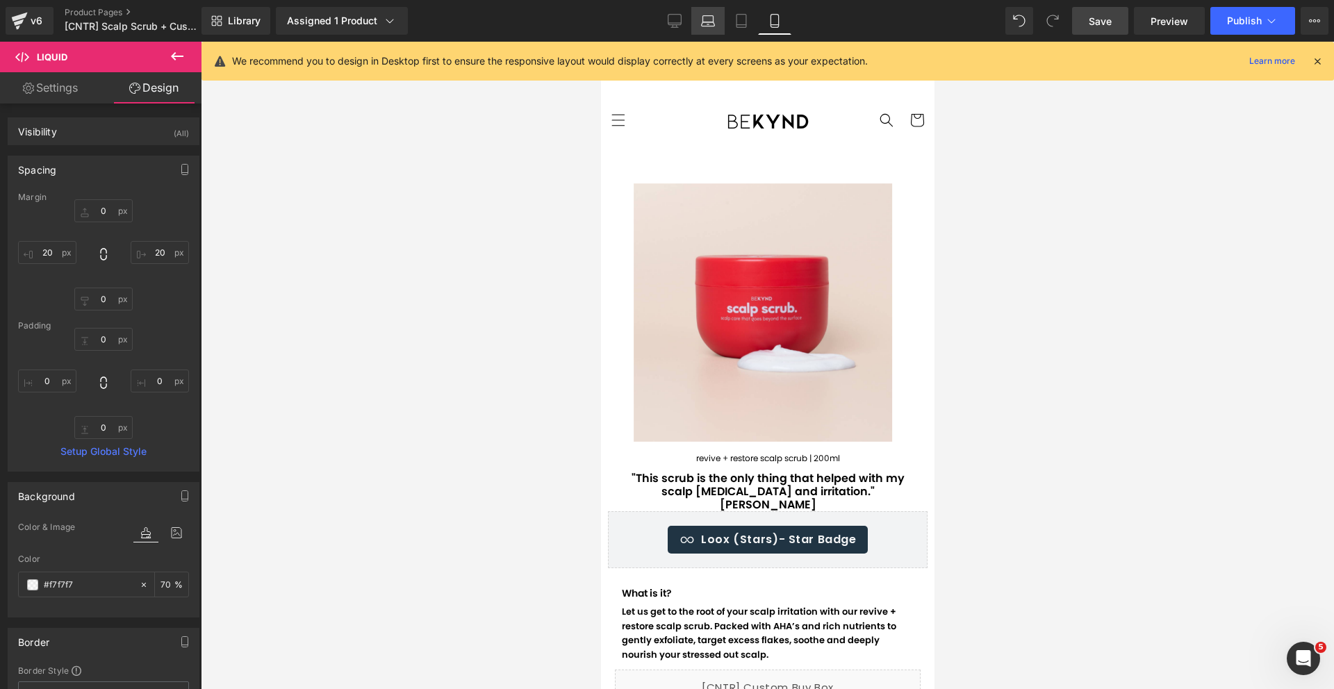
click at [702, 22] on icon at bounding box center [708, 21] width 14 height 14
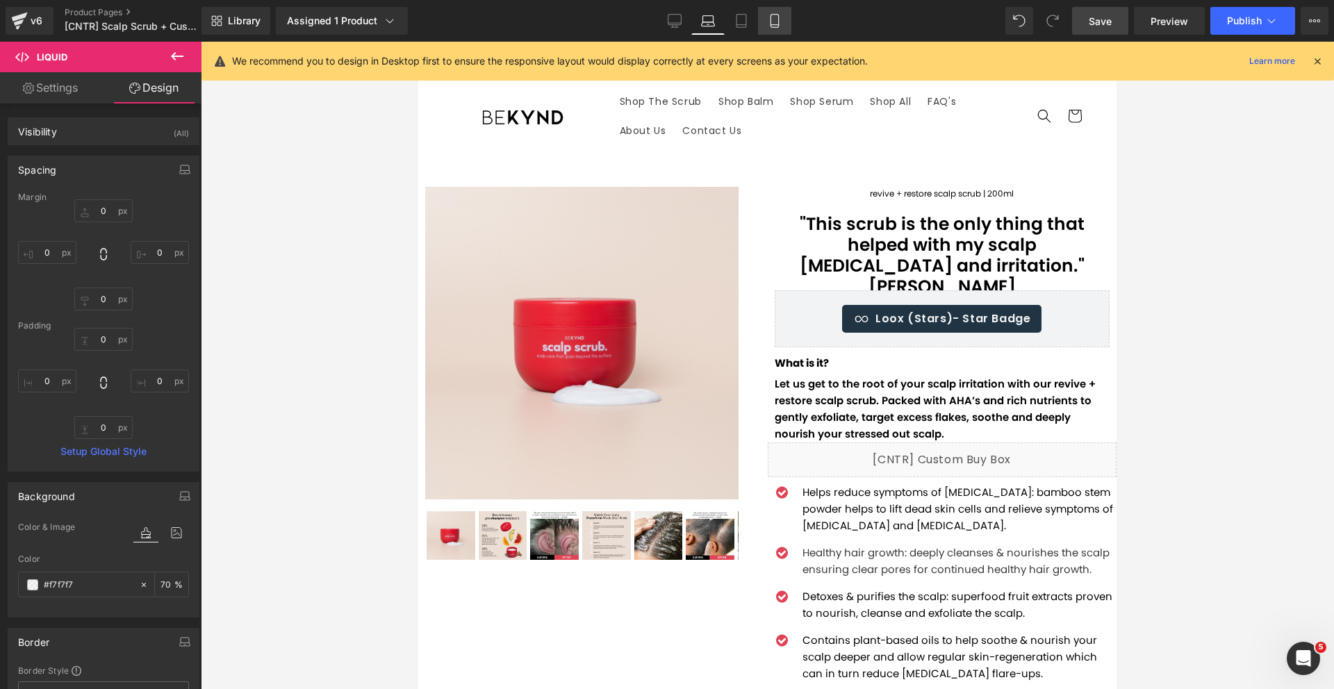
click at [768, 23] on link "Mobile" at bounding box center [774, 21] width 33 height 28
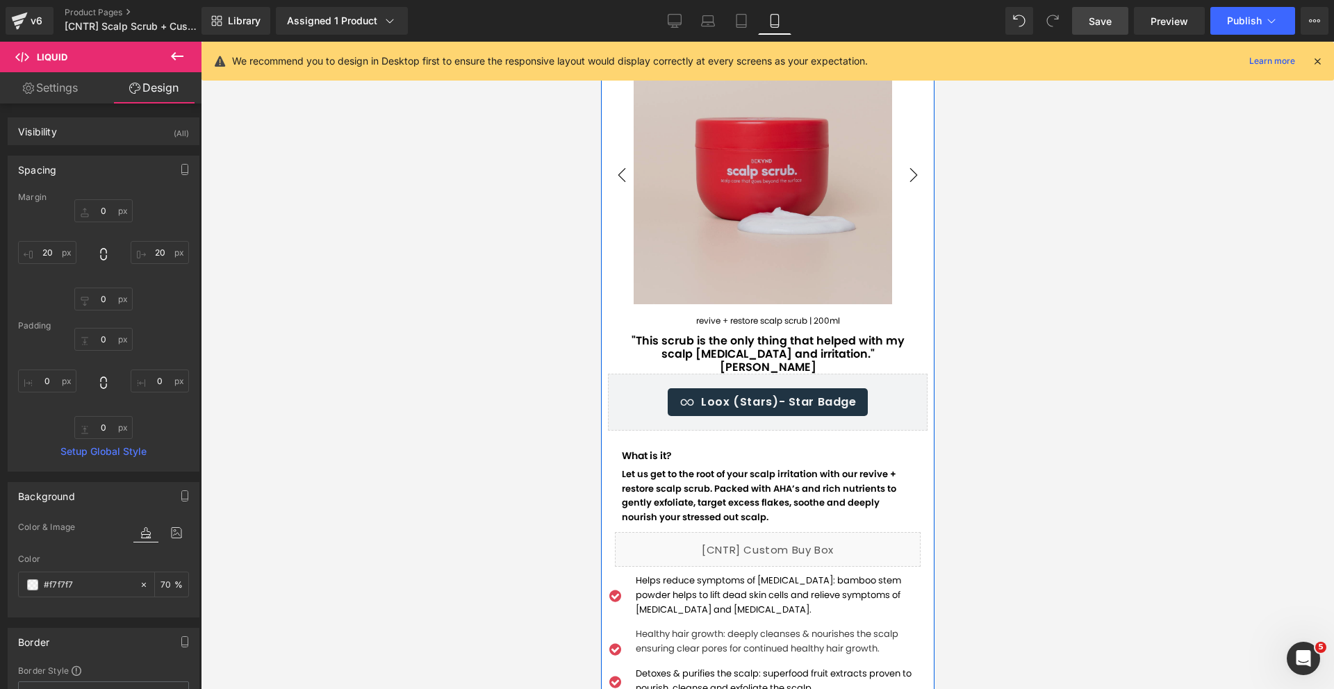
click at [686, 230] on img at bounding box center [762, 175] width 258 height 258
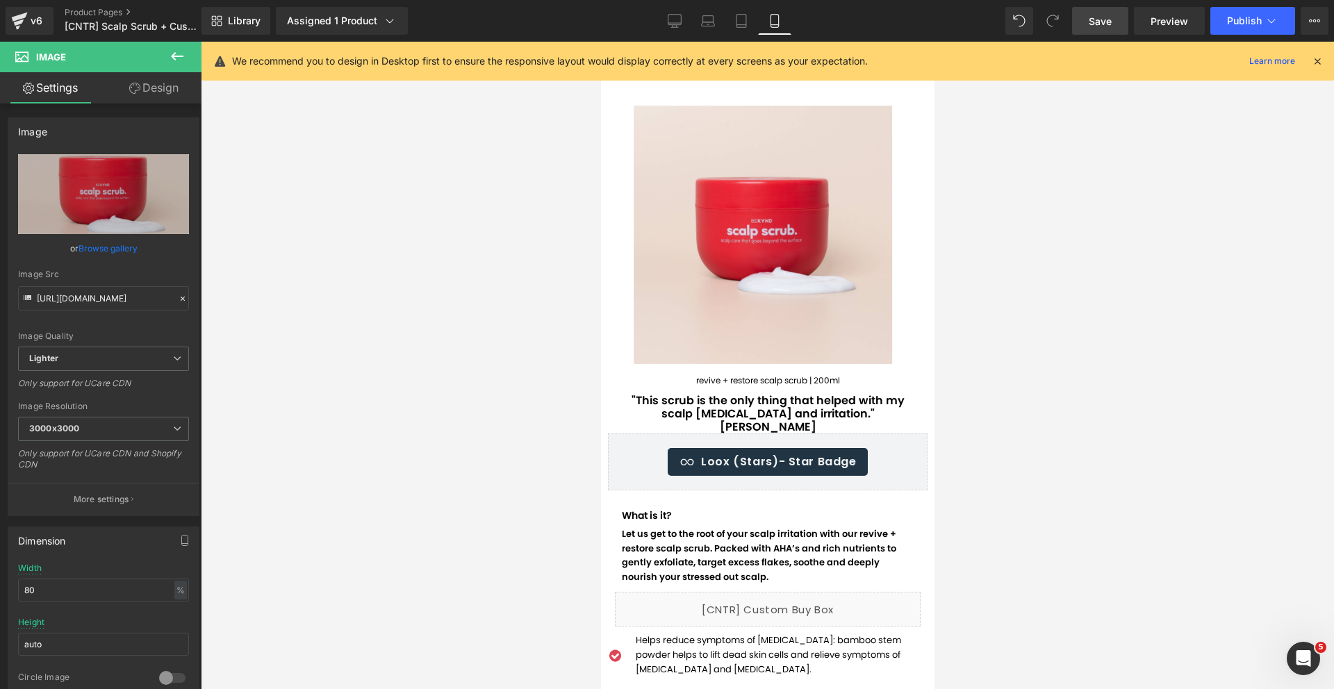
click at [179, 61] on icon at bounding box center [177, 56] width 17 height 17
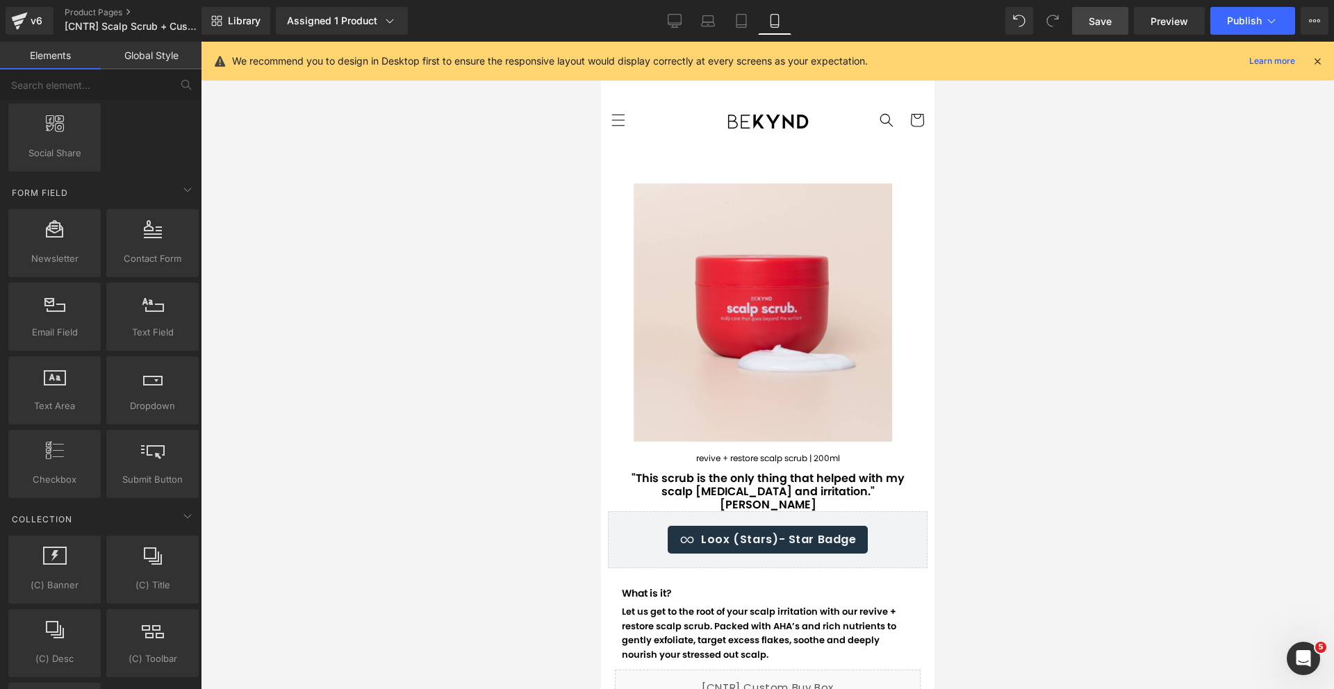
scroll to position [2622, 0]
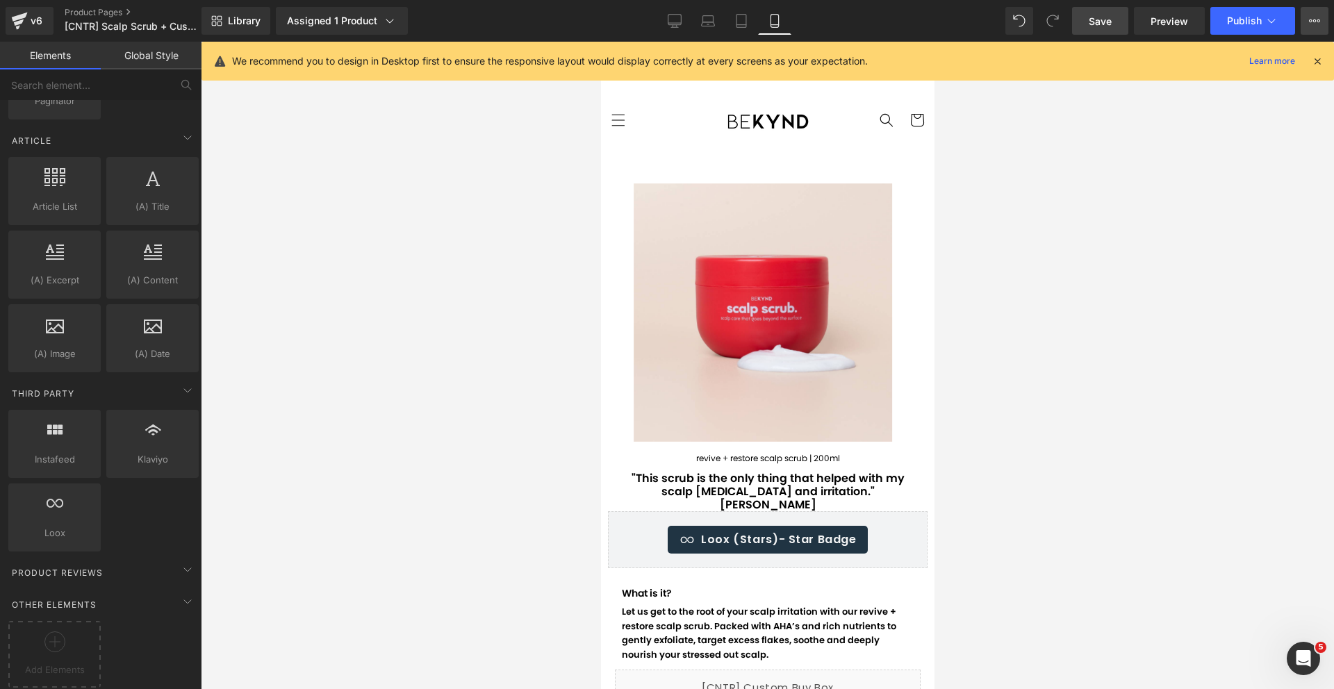
click at [1324, 20] on button "View Live Page View with current Template Save Template to Library Schedule Pub…" at bounding box center [1314, 21] width 28 height 28
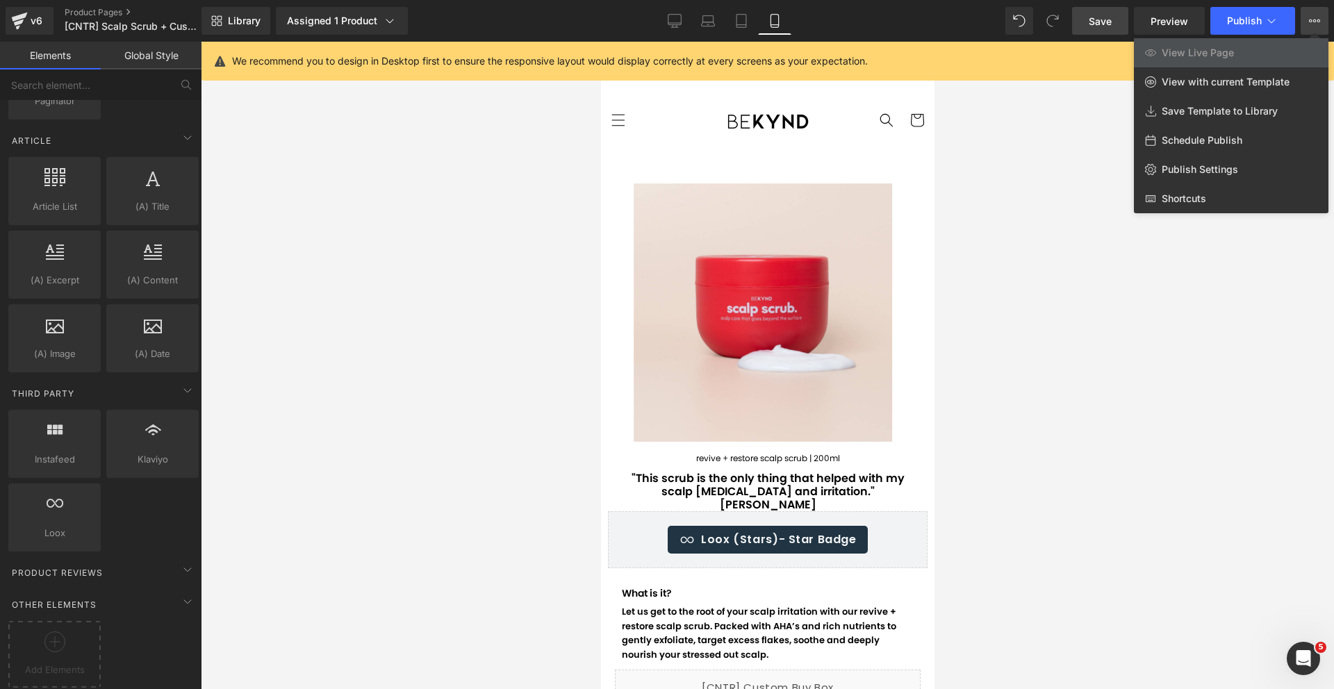
click at [1324, 20] on button "View Live Page View with current Template Save Template to Library Schedule Pub…" at bounding box center [1314, 21] width 28 height 28
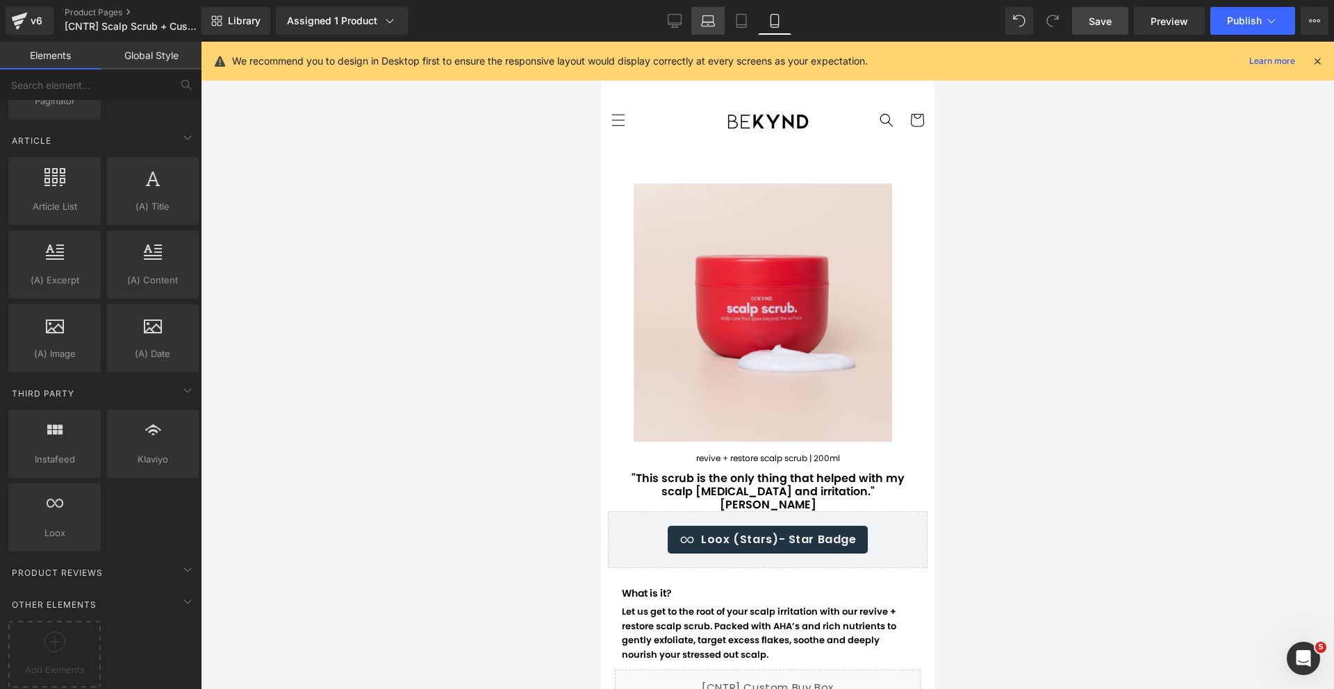
click at [705, 19] on icon at bounding box center [708, 21] width 14 height 14
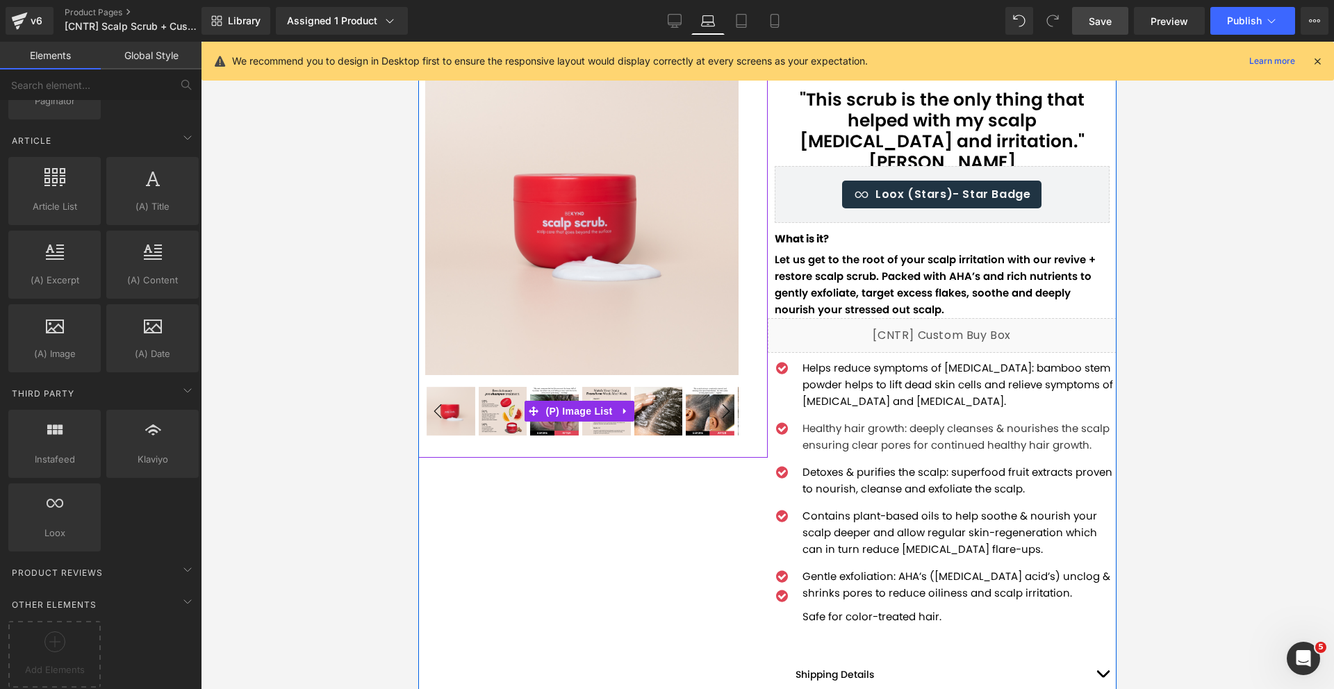
click at [668, 399] on img at bounding box center [658, 411] width 49 height 49
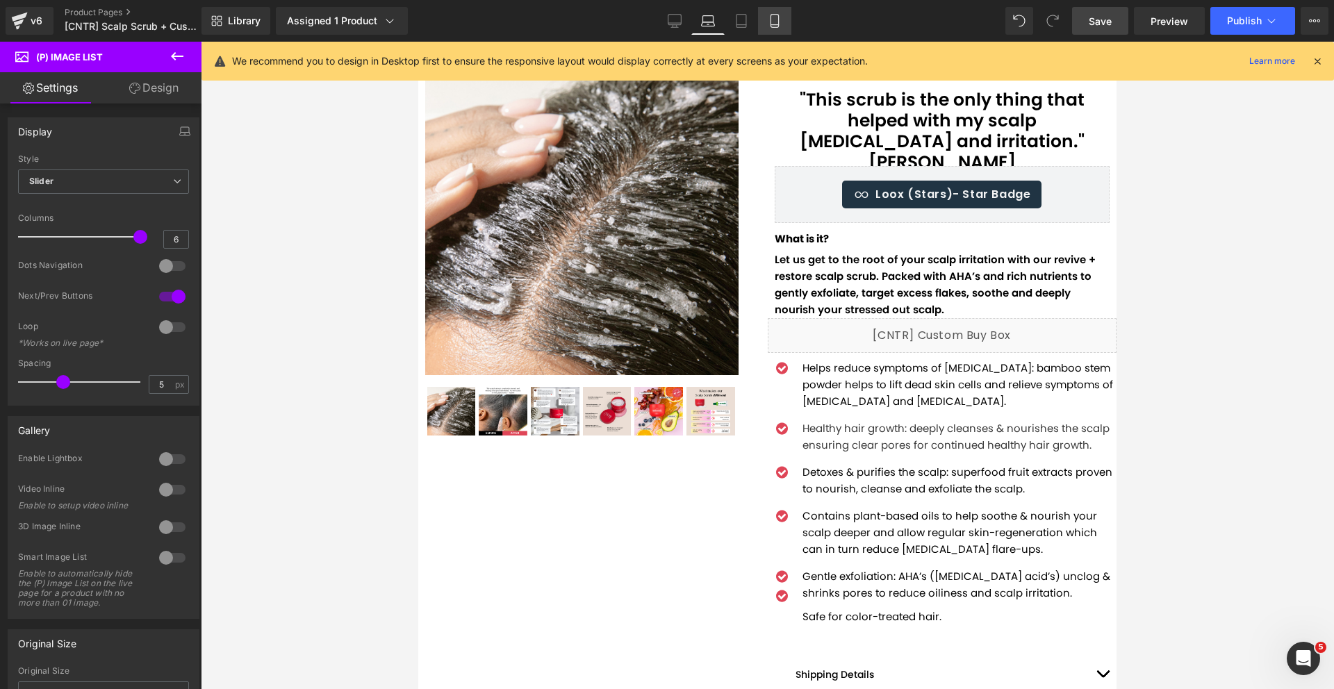
click at [770, 21] on icon at bounding box center [774, 21] width 8 height 13
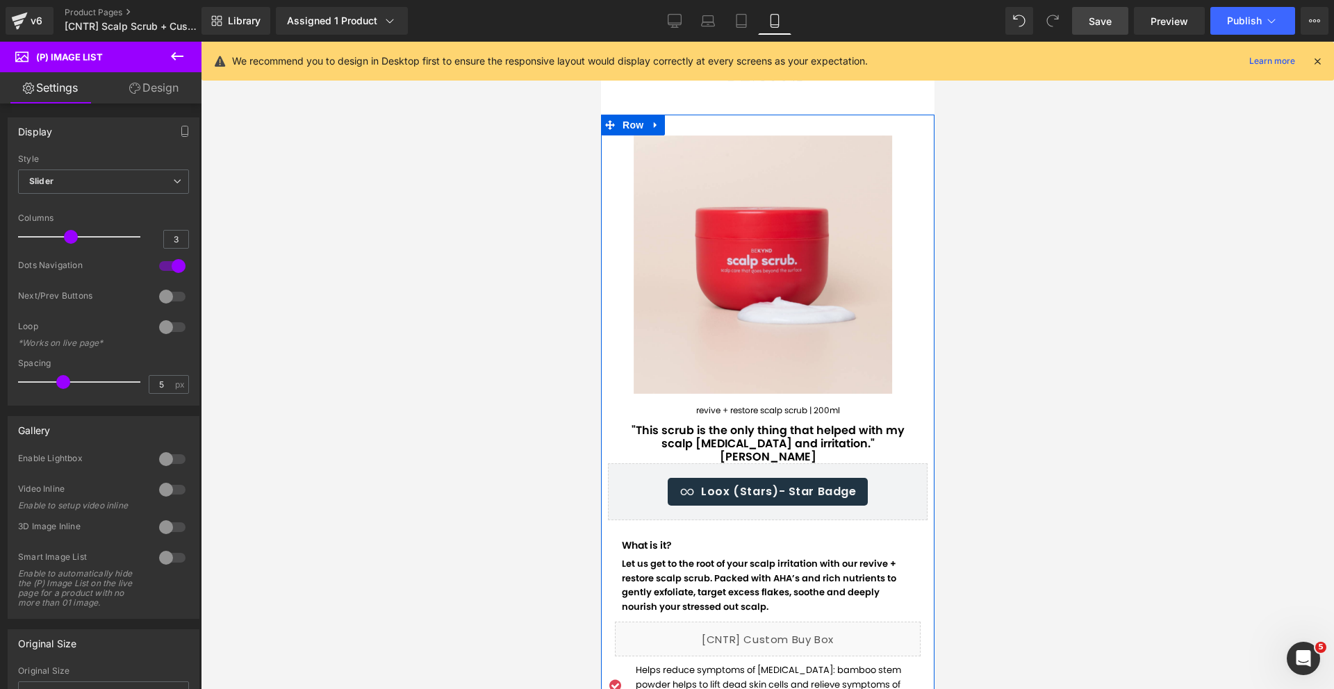
scroll to position [45, 0]
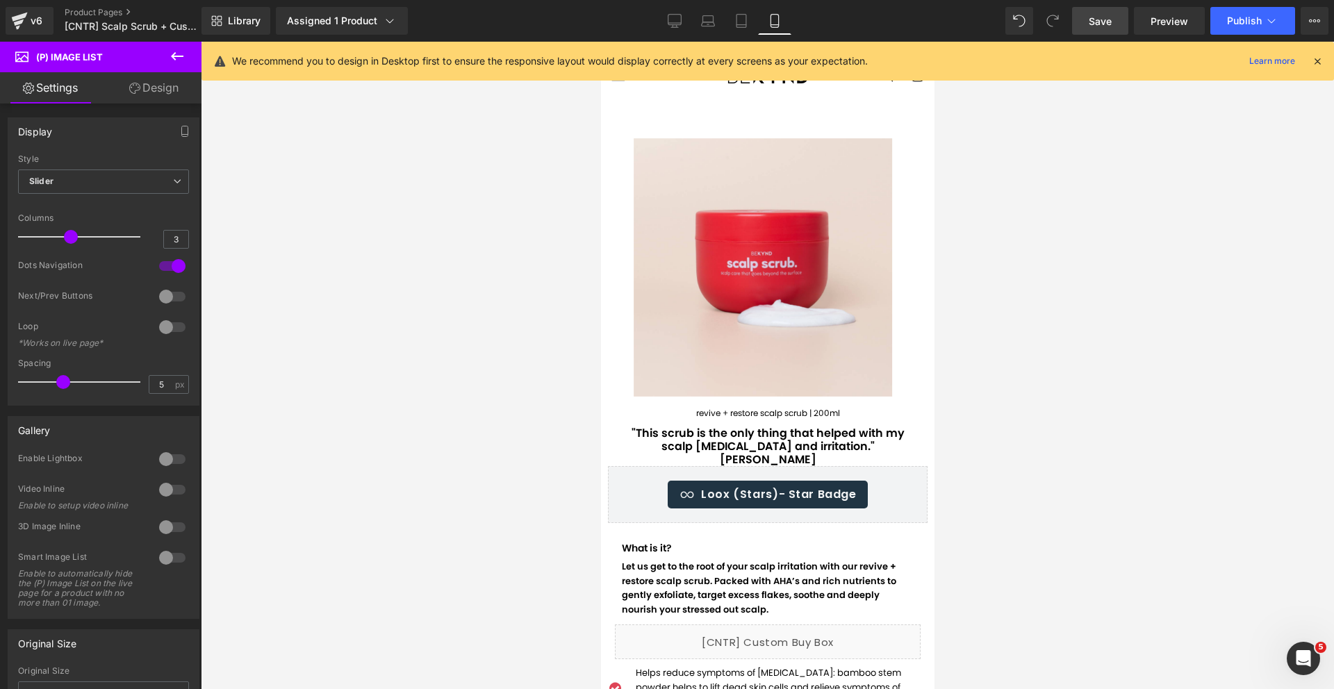
click at [133, 94] on link "Design" at bounding box center [153, 87] width 101 height 31
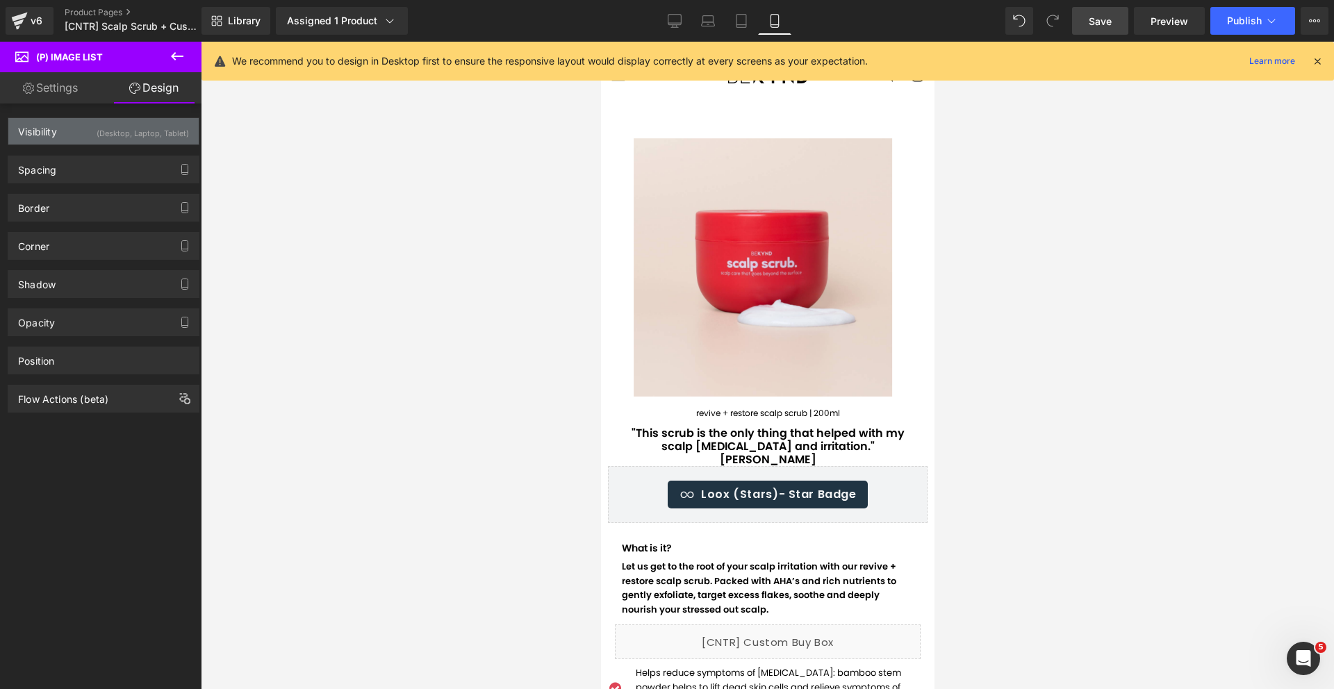
click at [115, 133] on div "(Desktop, Laptop, Tablet)" at bounding box center [143, 129] width 92 height 23
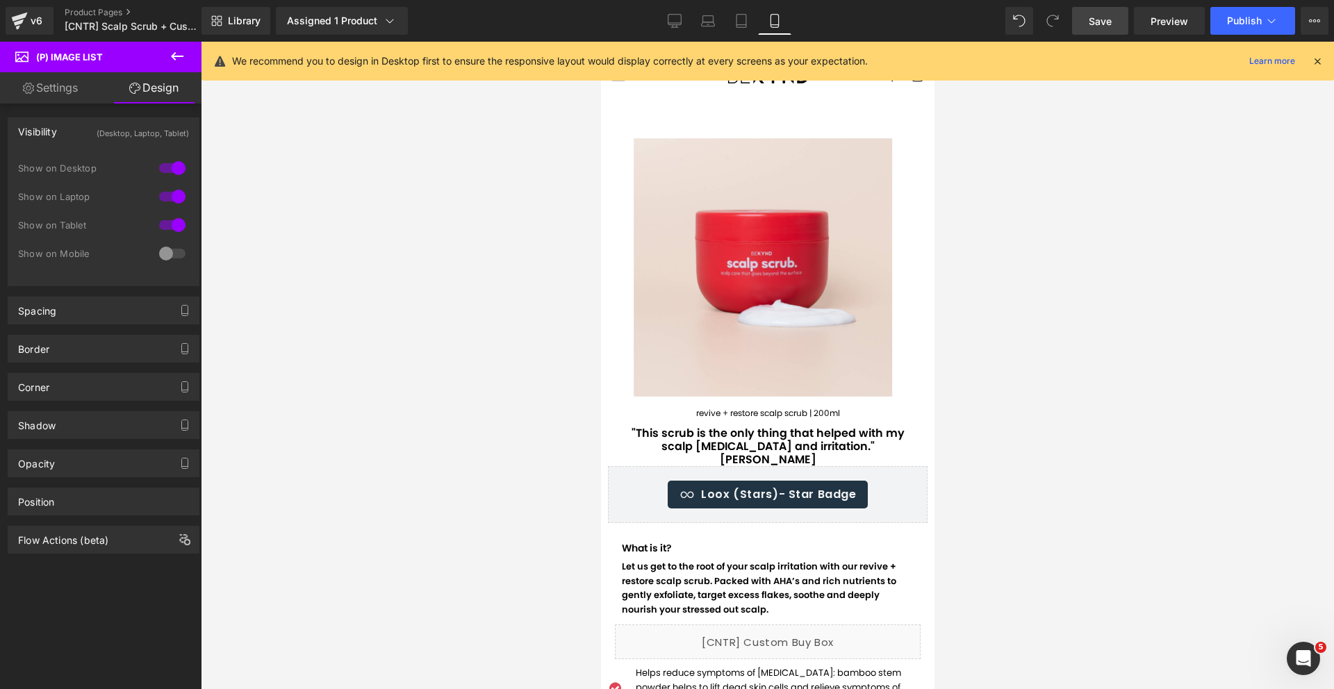
click at [158, 255] on div at bounding box center [172, 253] width 33 height 22
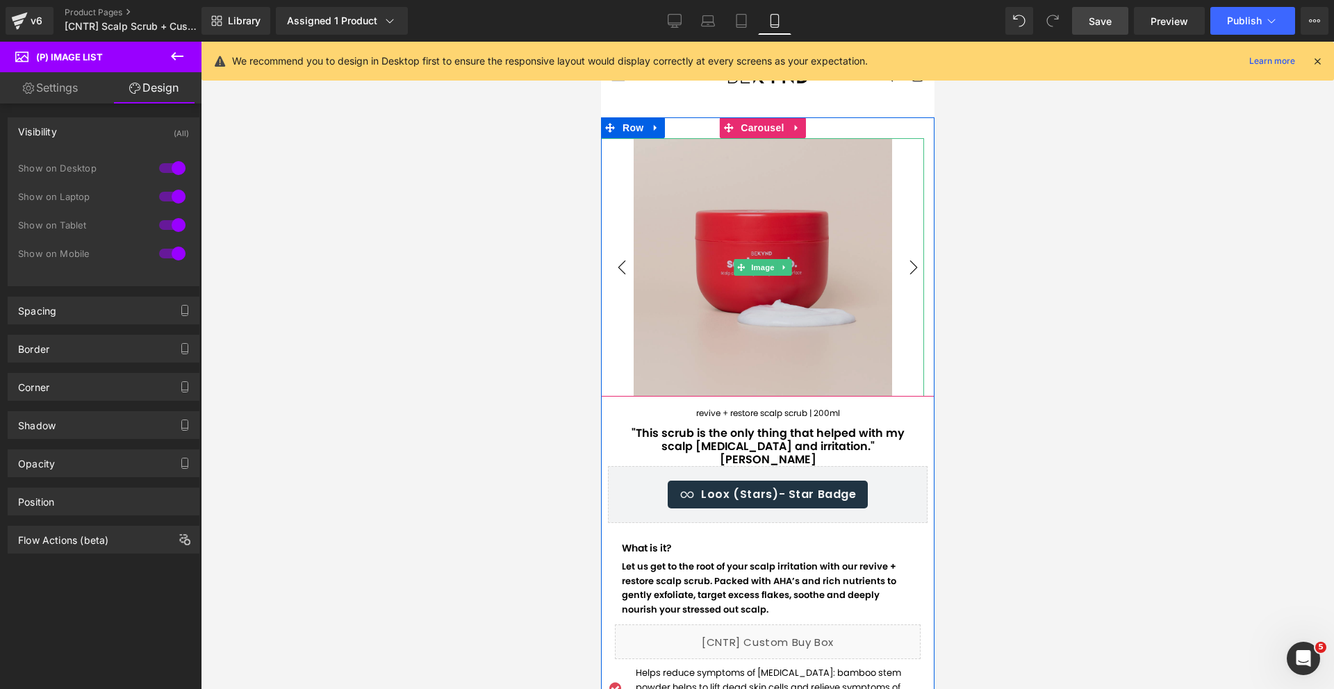
scroll to position [0, 0]
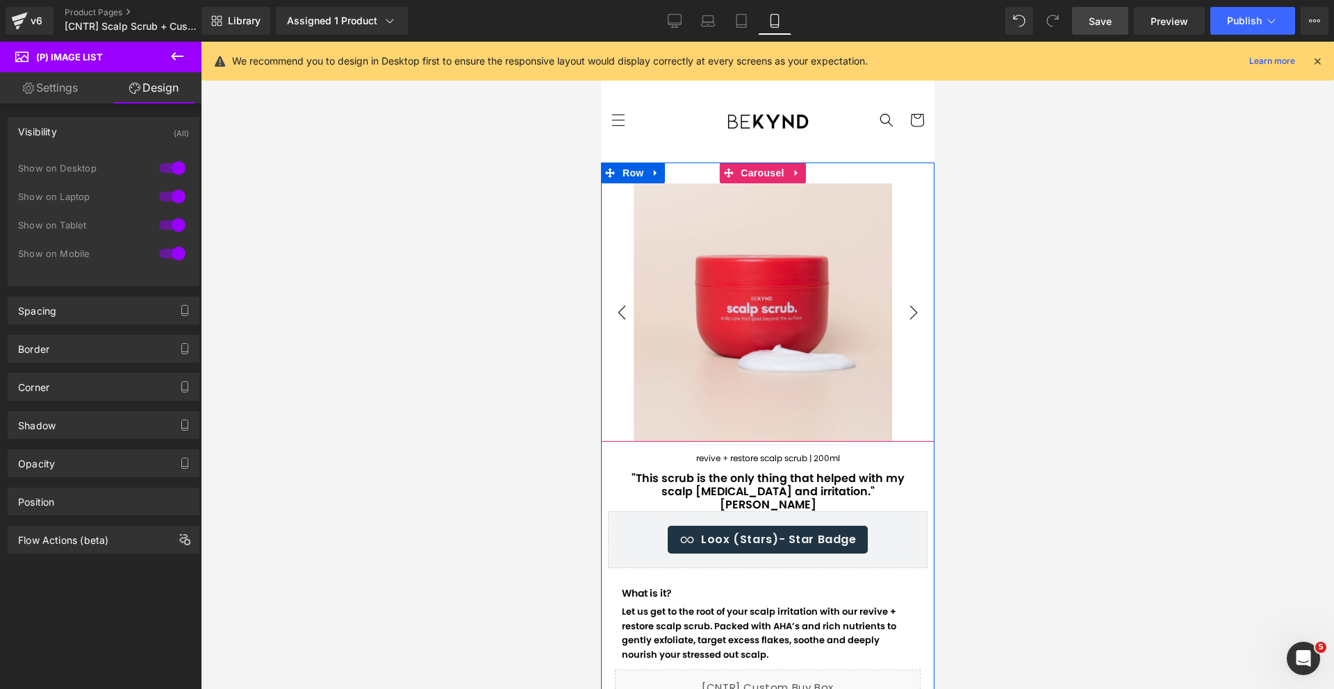
click at [820, 163] on div "Image Image Image Image Image" at bounding box center [766, 302] width 333 height 279
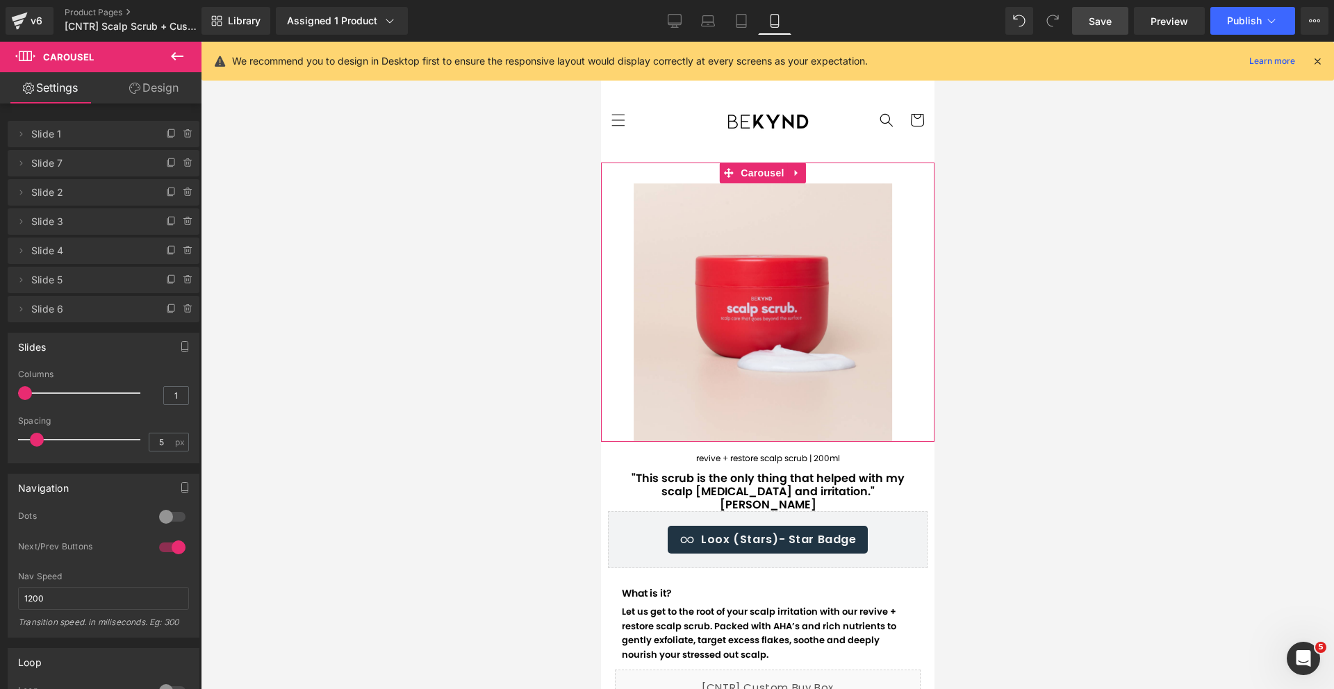
click at [159, 96] on link "Design" at bounding box center [153, 87] width 101 height 31
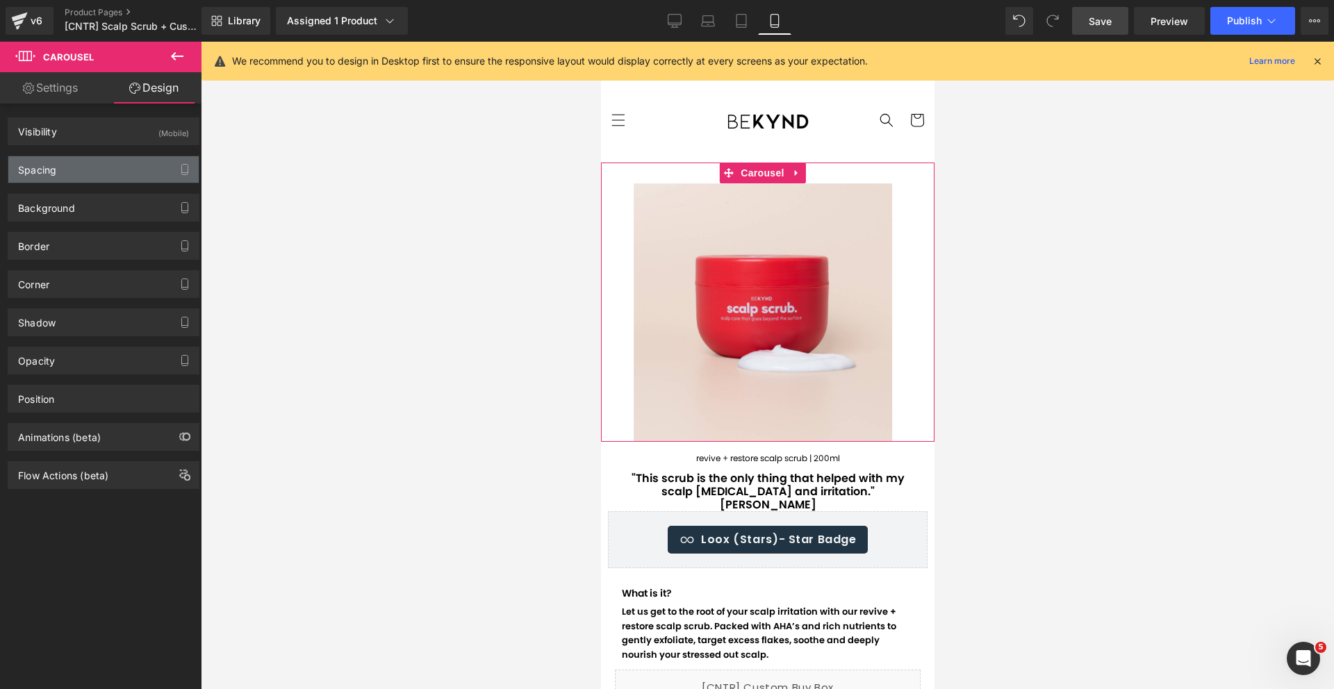
click at [115, 174] on div "Spacing" at bounding box center [103, 169] width 190 height 26
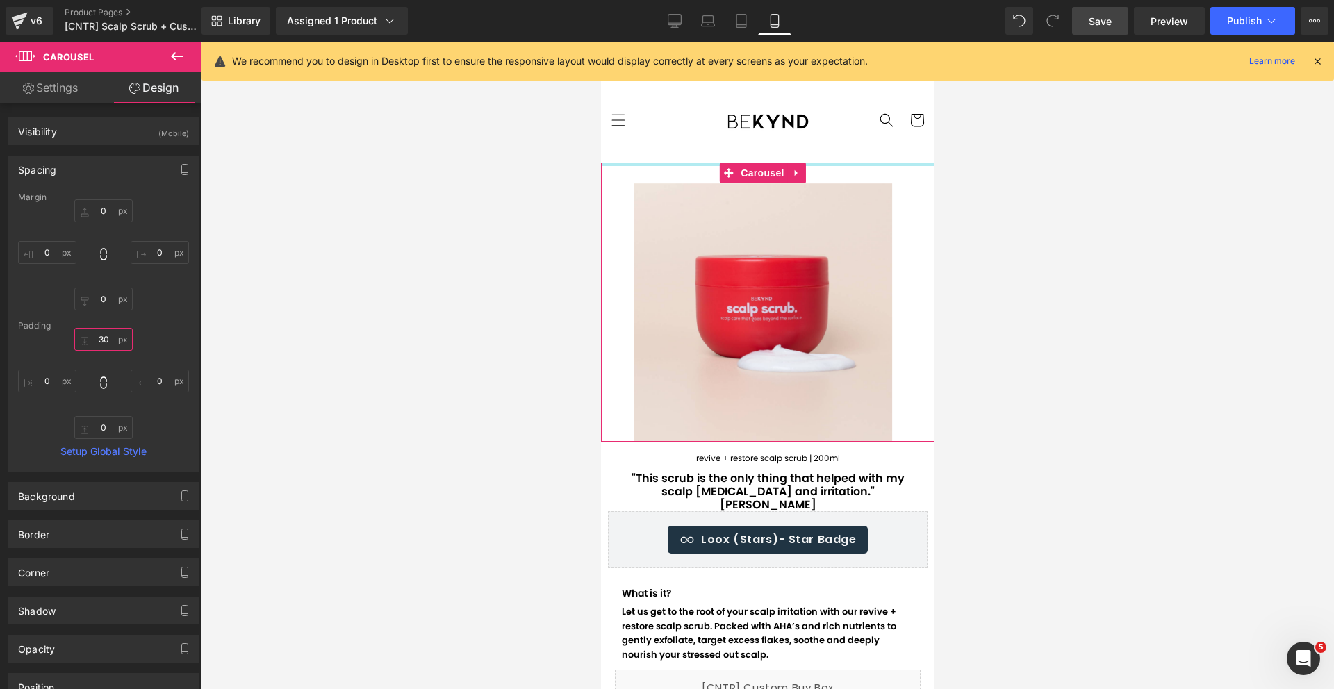
click at [104, 333] on input "text" at bounding box center [103, 339] width 58 height 23
type input "0"
type input "12"
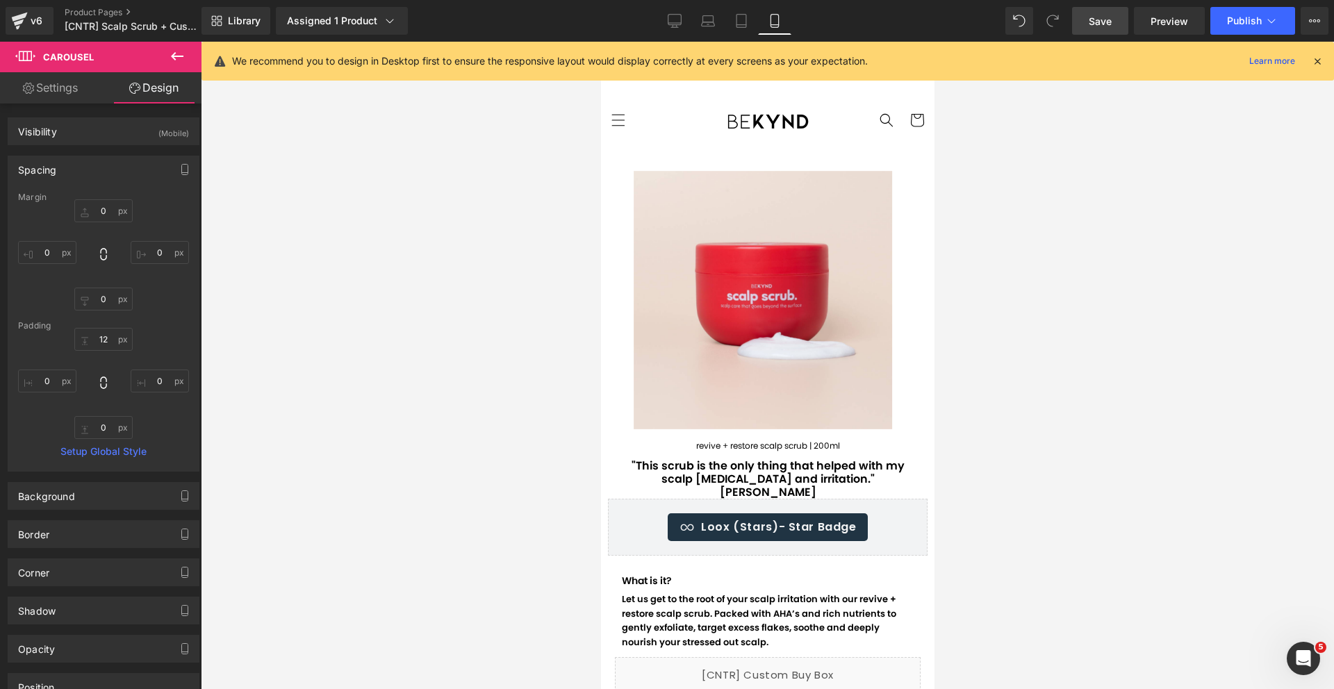
click at [494, 365] on div at bounding box center [767, 365] width 1133 height 647
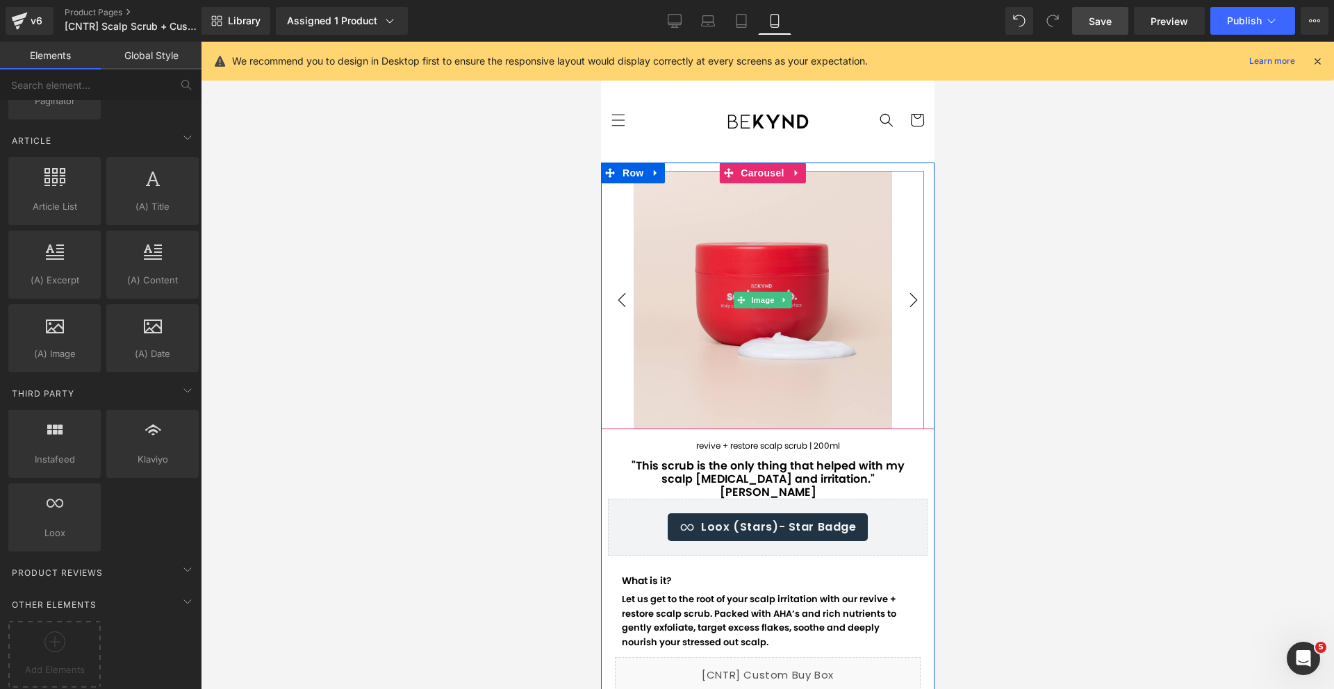
click at [619, 349] on div at bounding box center [761, 300] width 323 height 258
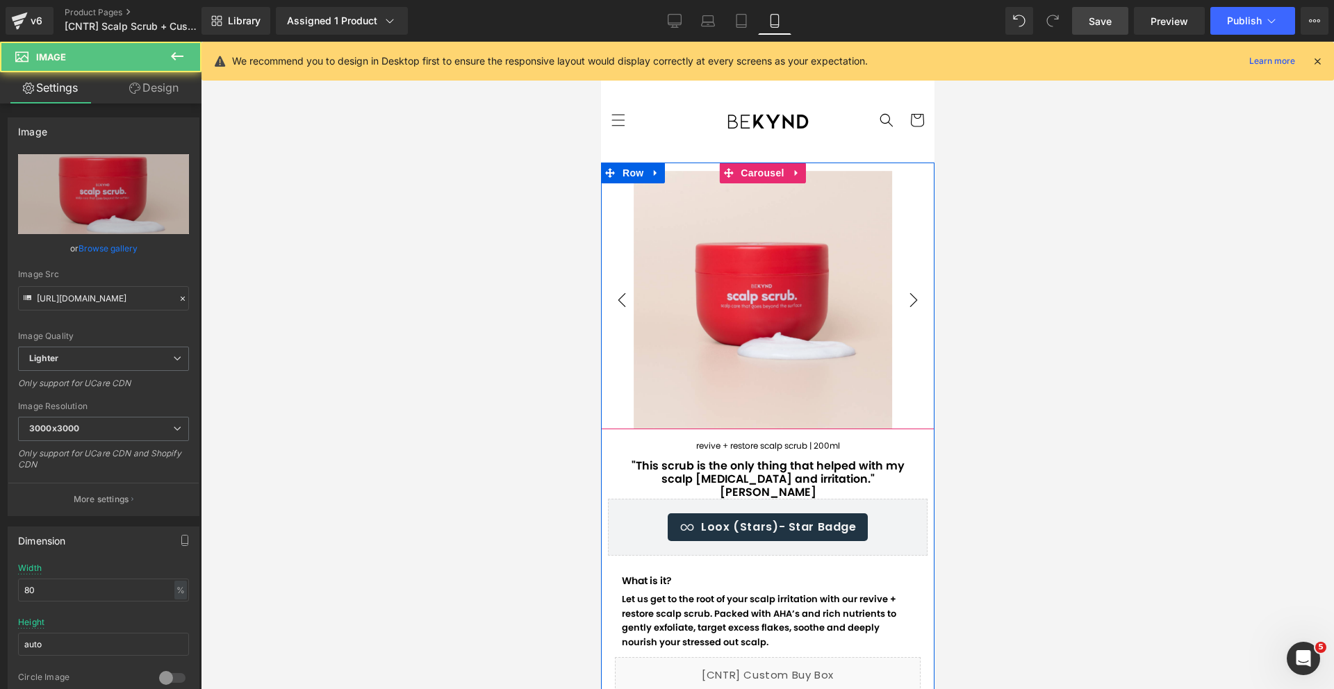
click at [616, 285] on button "‹" at bounding box center [621, 300] width 42 height 42
click at [620, 279] on button "‹" at bounding box center [621, 300] width 42 height 42
click at [899, 288] on button "›" at bounding box center [913, 300] width 42 height 42
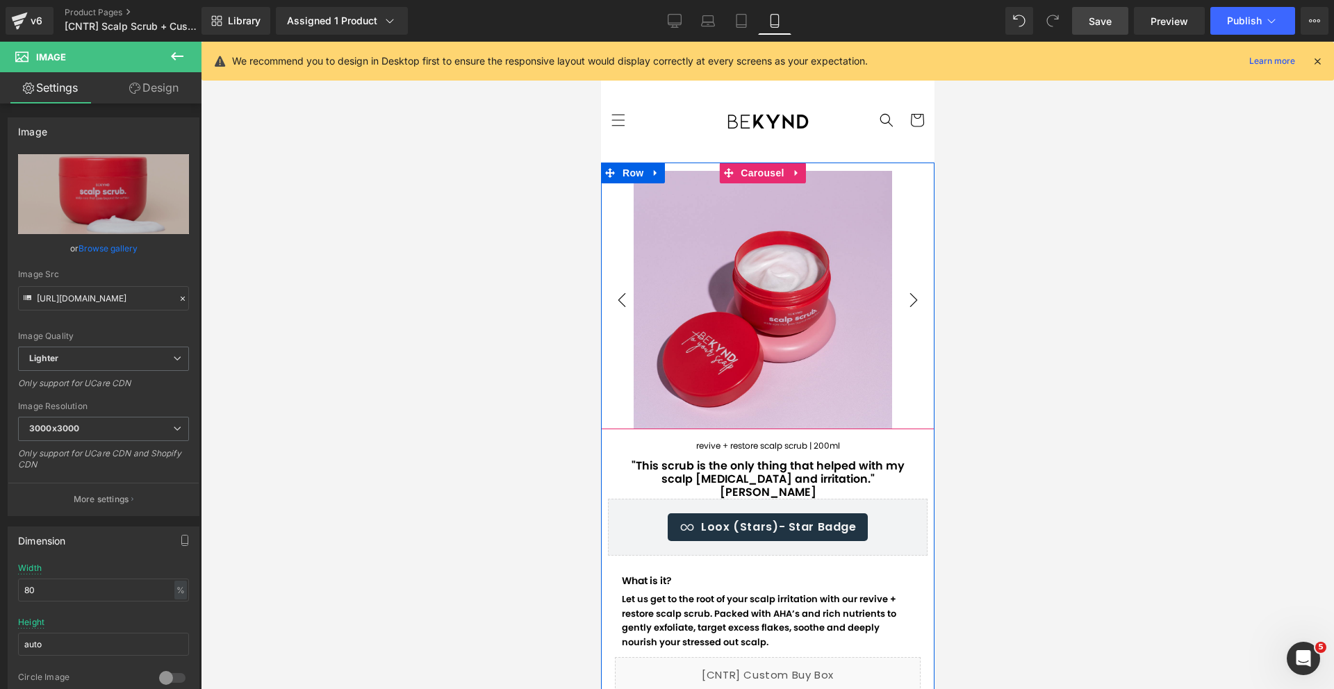
click at [899, 288] on button "›" at bounding box center [913, 300] width 42 height 42
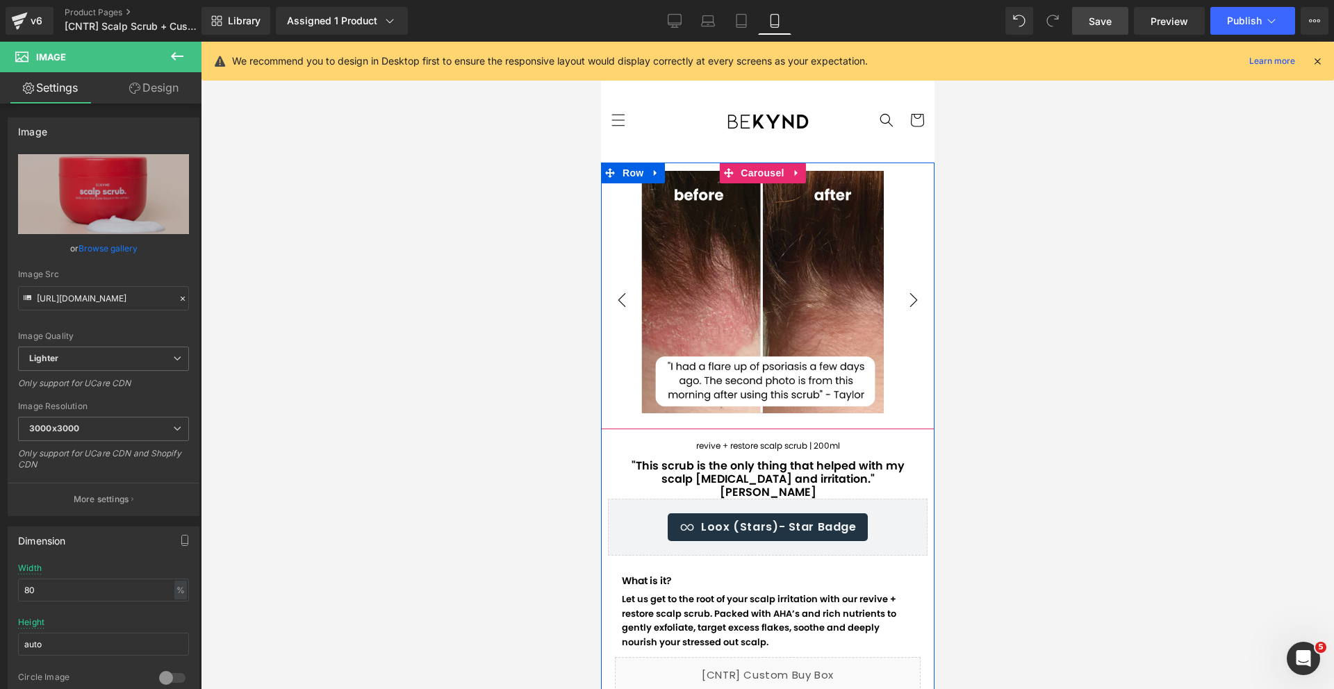
click at [899, 288] on button "›" at bounding box center [913, 300] width 42 height 42
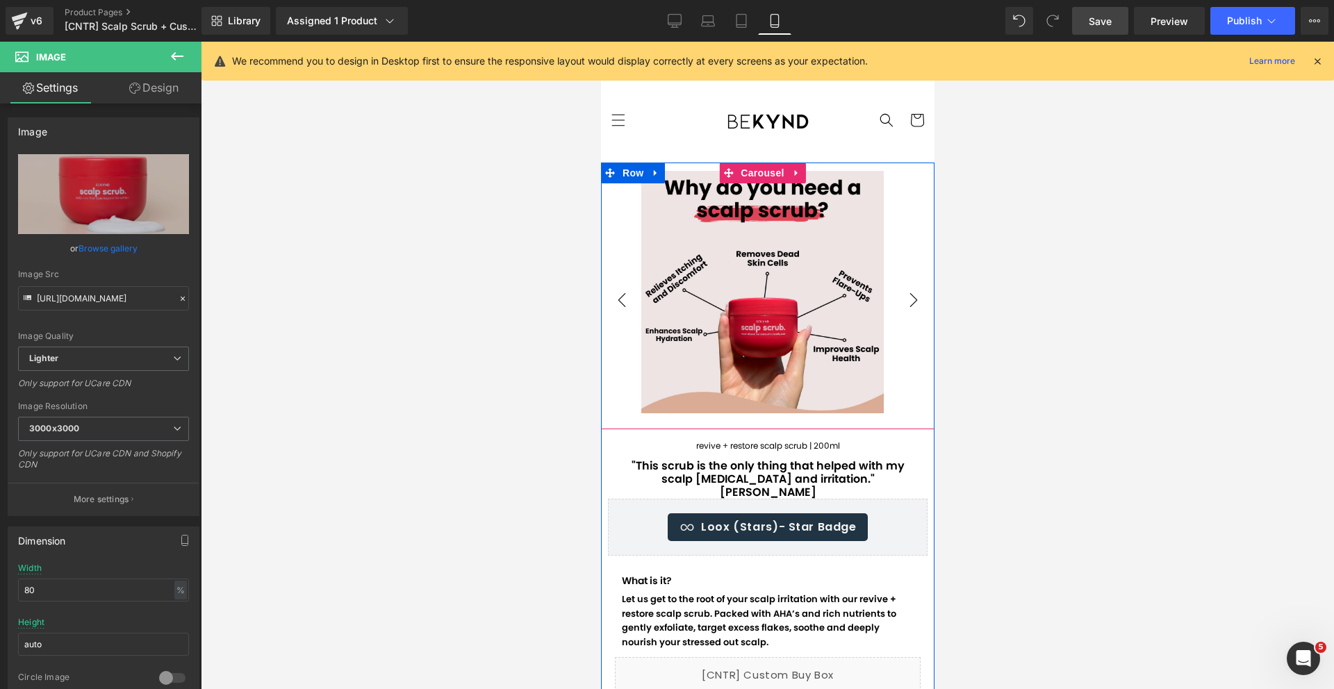
click at [627, 279] on button "‹" at bounding box center [621, 300] width 42 height 42
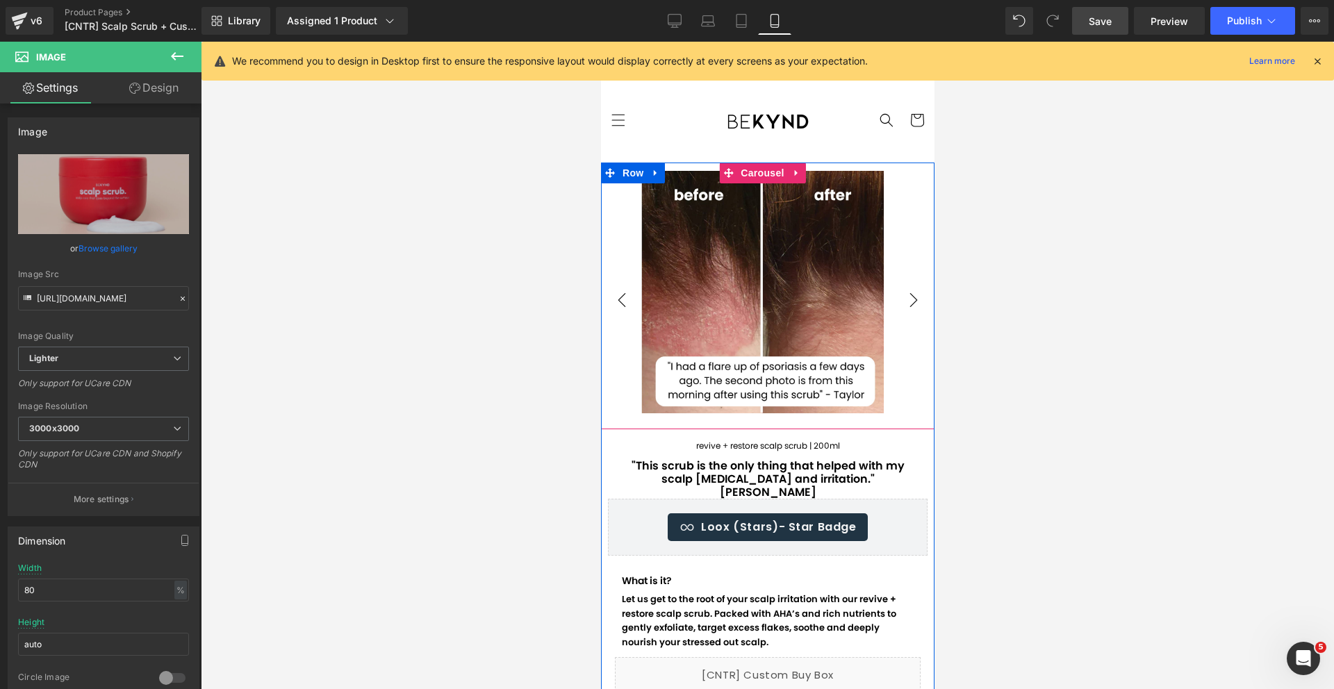
click at [627, 279] on button "‹" at bounding box center [621, 300] width 42 height 42
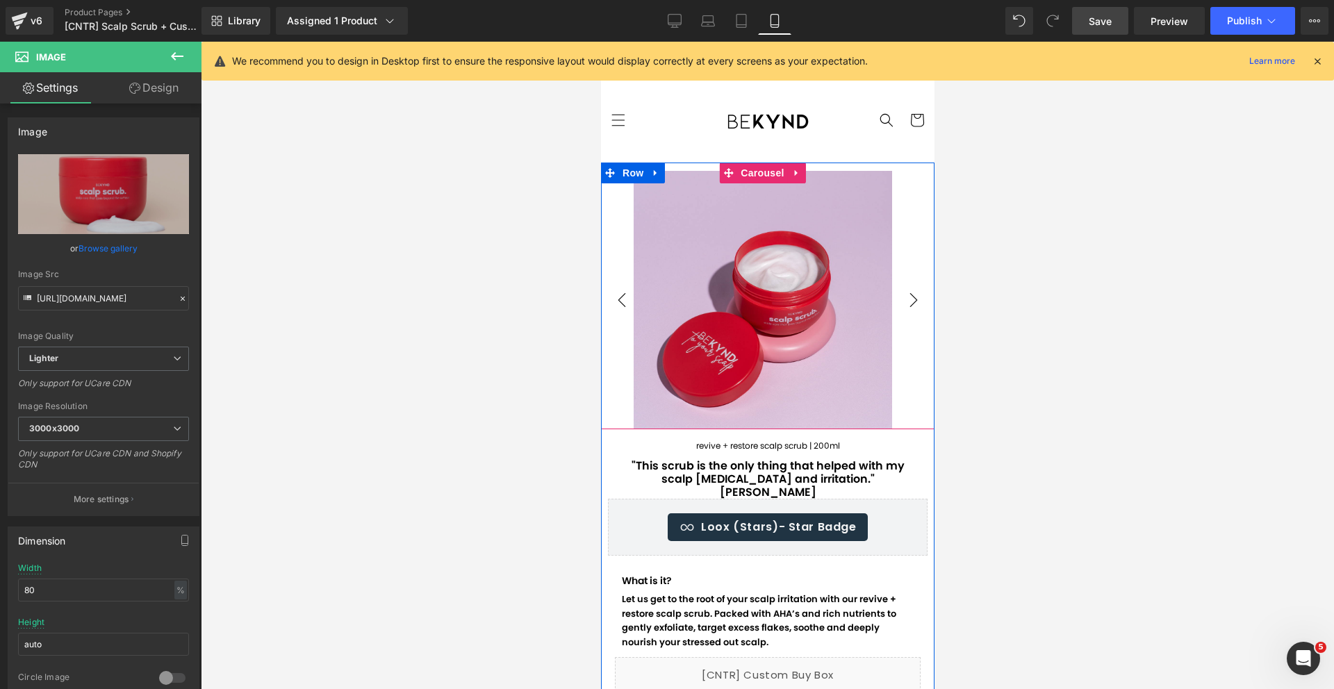
click at [627, 279] on button "‹" at bounding box center [621, 300] width 42 height 42
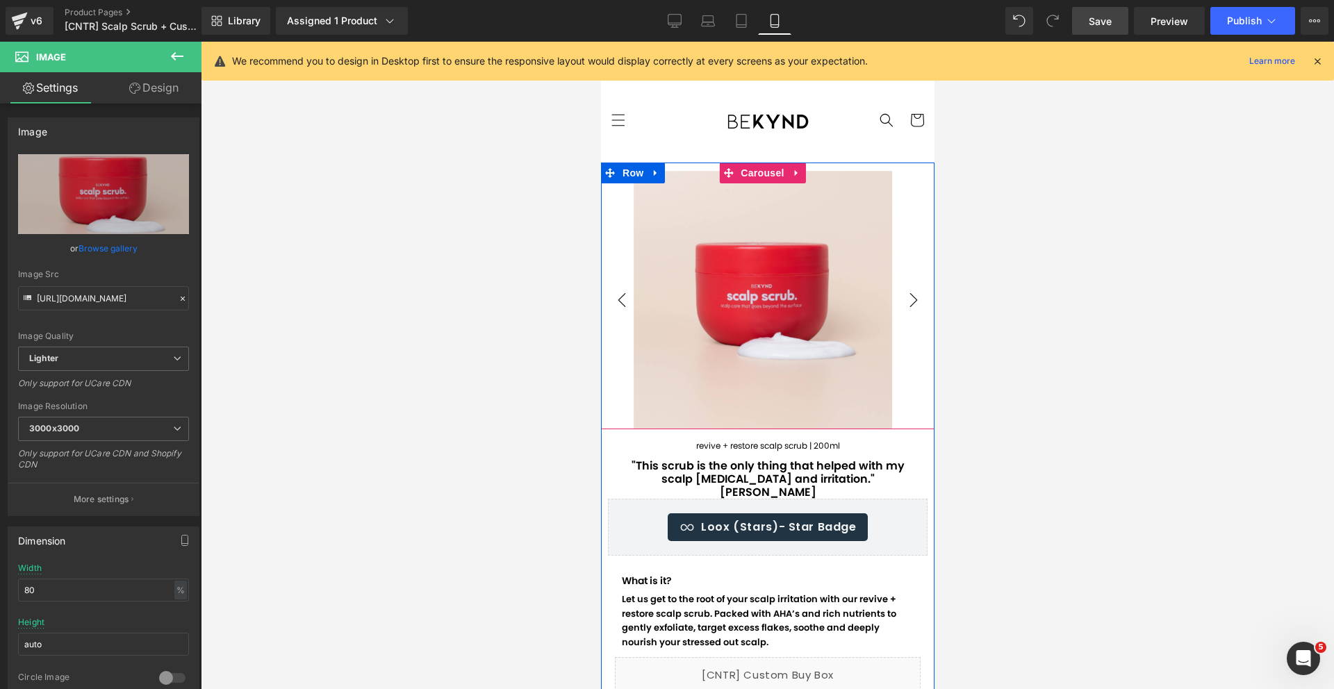
click at [627, 279] on button "‹" at bounding box center [621, 300] width 42 height 42
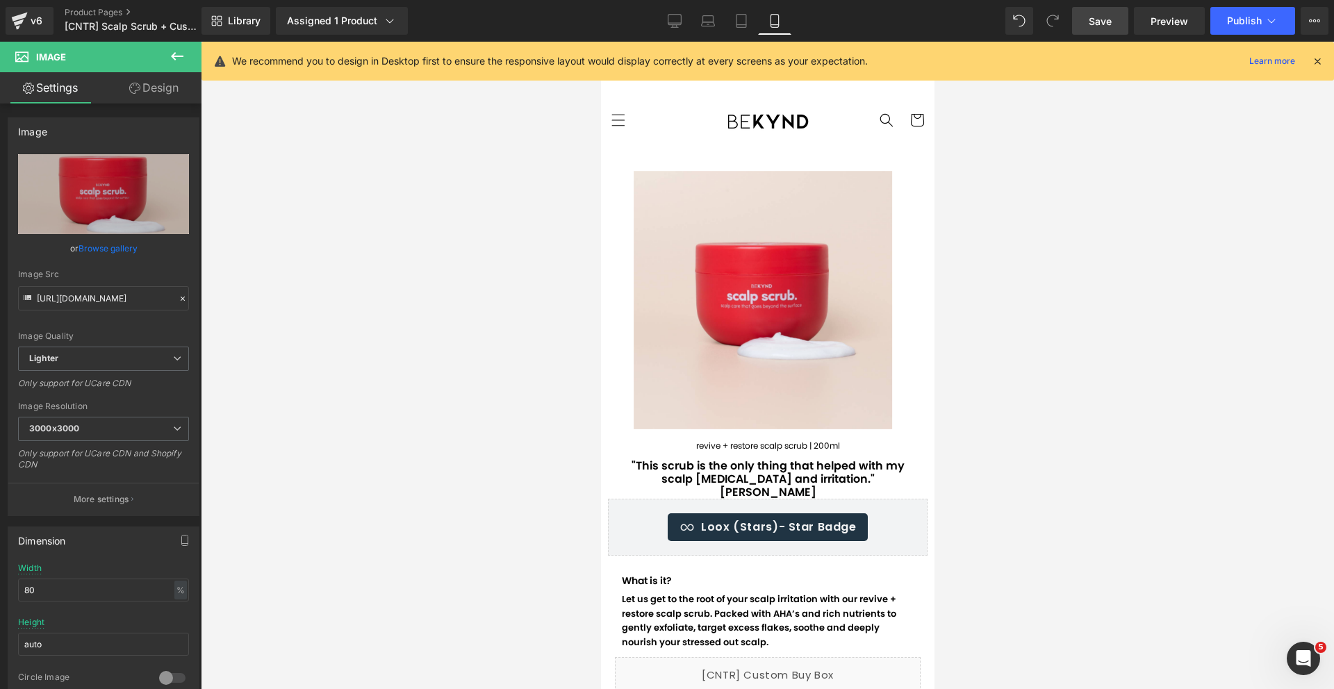
click at [179, 59] on icon at bounding box center [177, 56] width 17 height 17
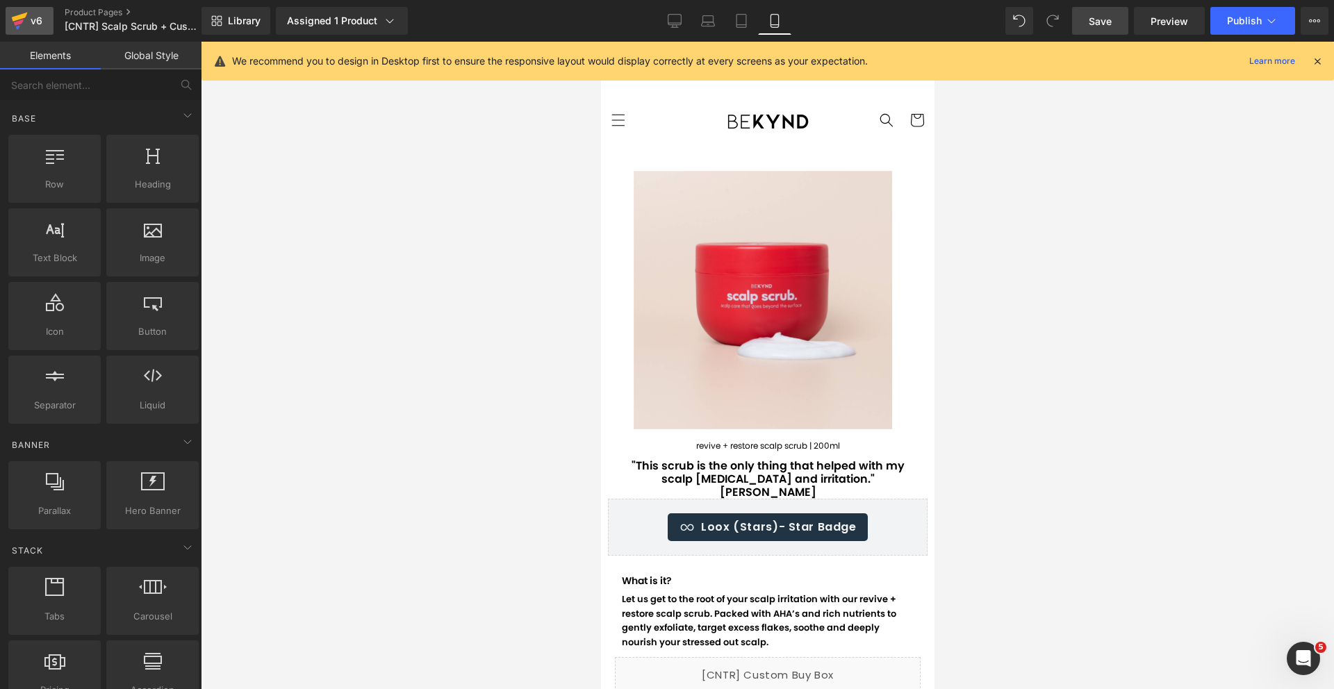
click at [31, 26] on div "v6" at bounding box center [36, 21] width 17 height 18
click at [322, 14] on div "Assigned 1 Product" at bounding box center [342, 21] width 110 height 14
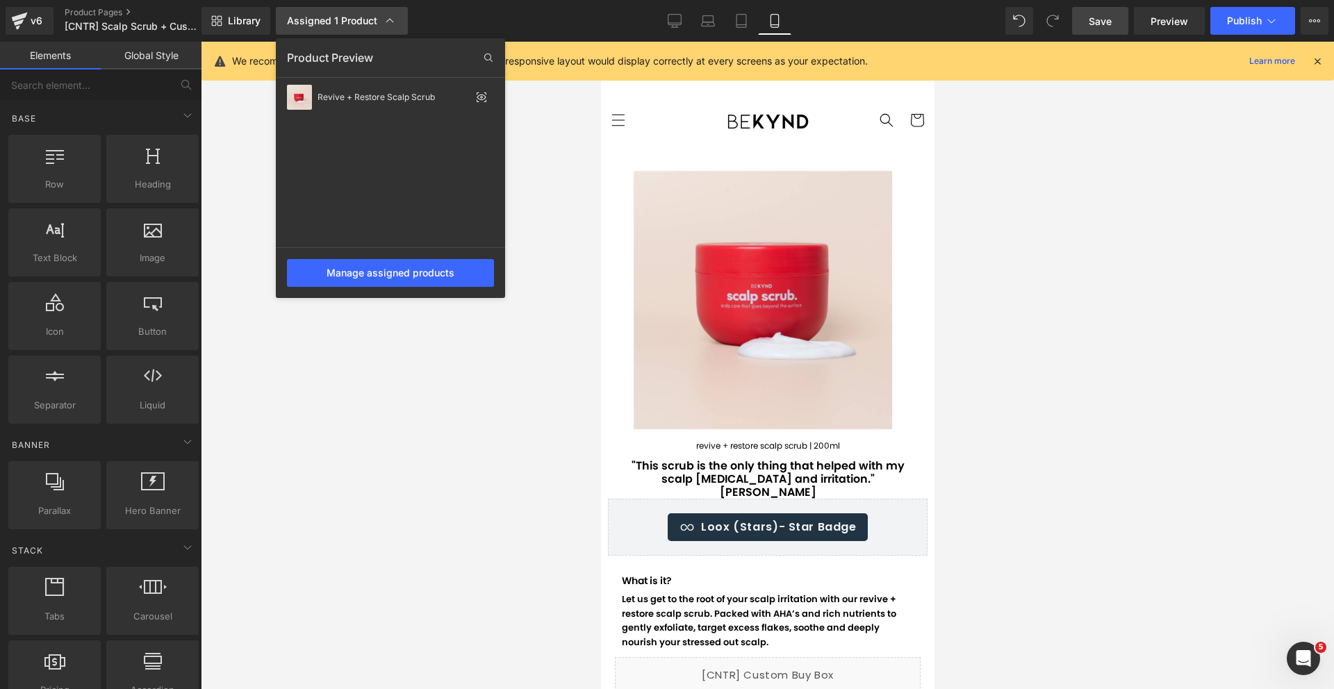
click at [322, 14] on div "Assigned 1 Product" at bounding box center [342, 21] width 110 height 14
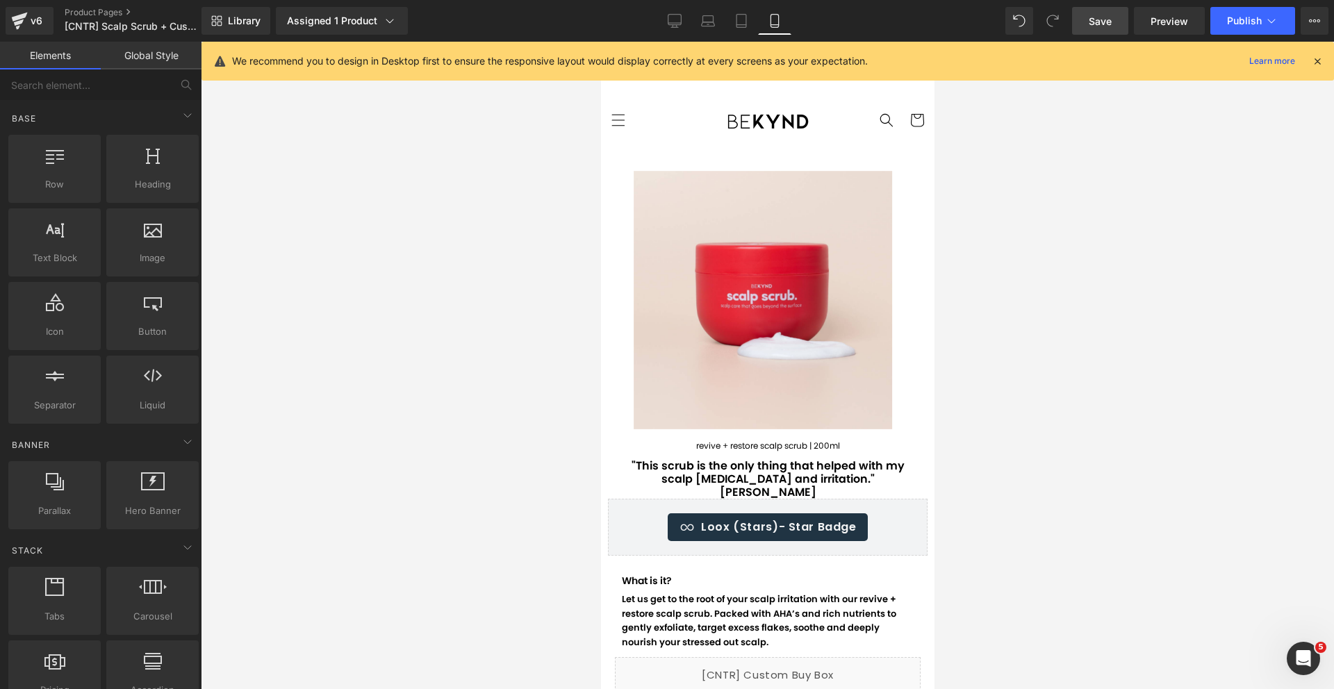
click at [142, 58] on link "Global Style" at bounding box center [151, 56] width 101 height 28
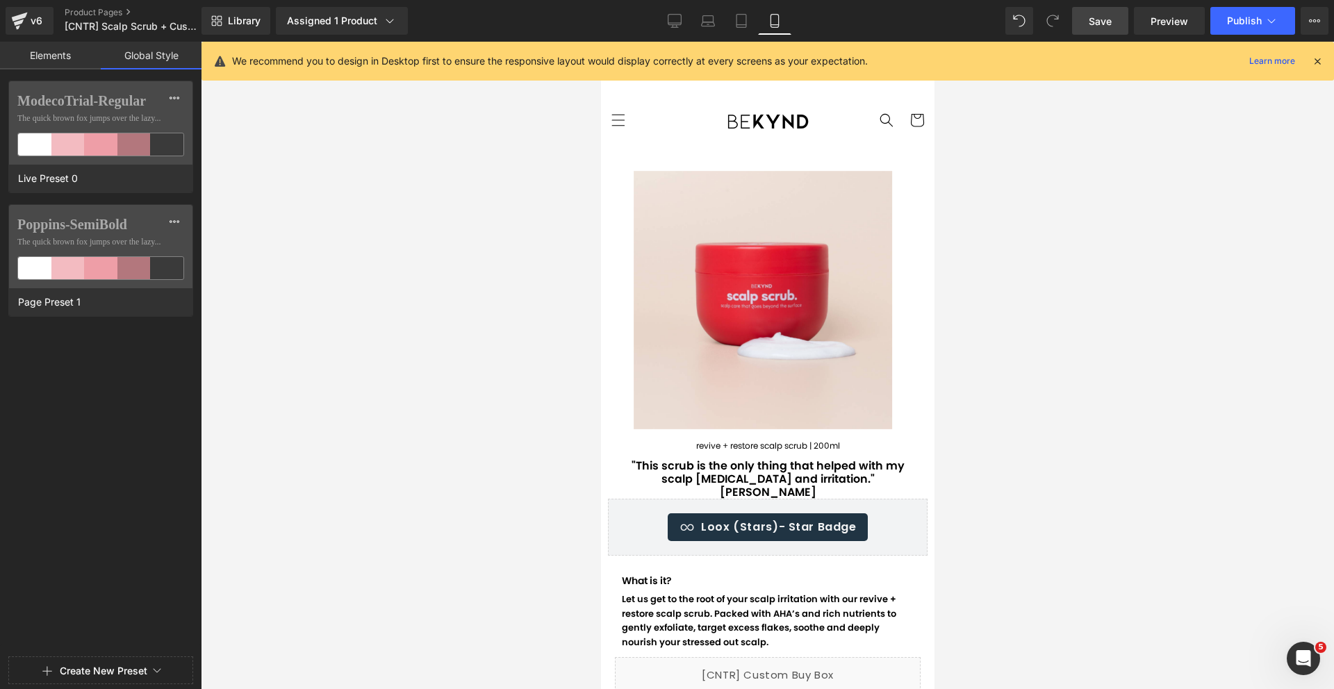
click at [67, 58] on link "Elements" at bounding box center [50, 56] width 101 height 28
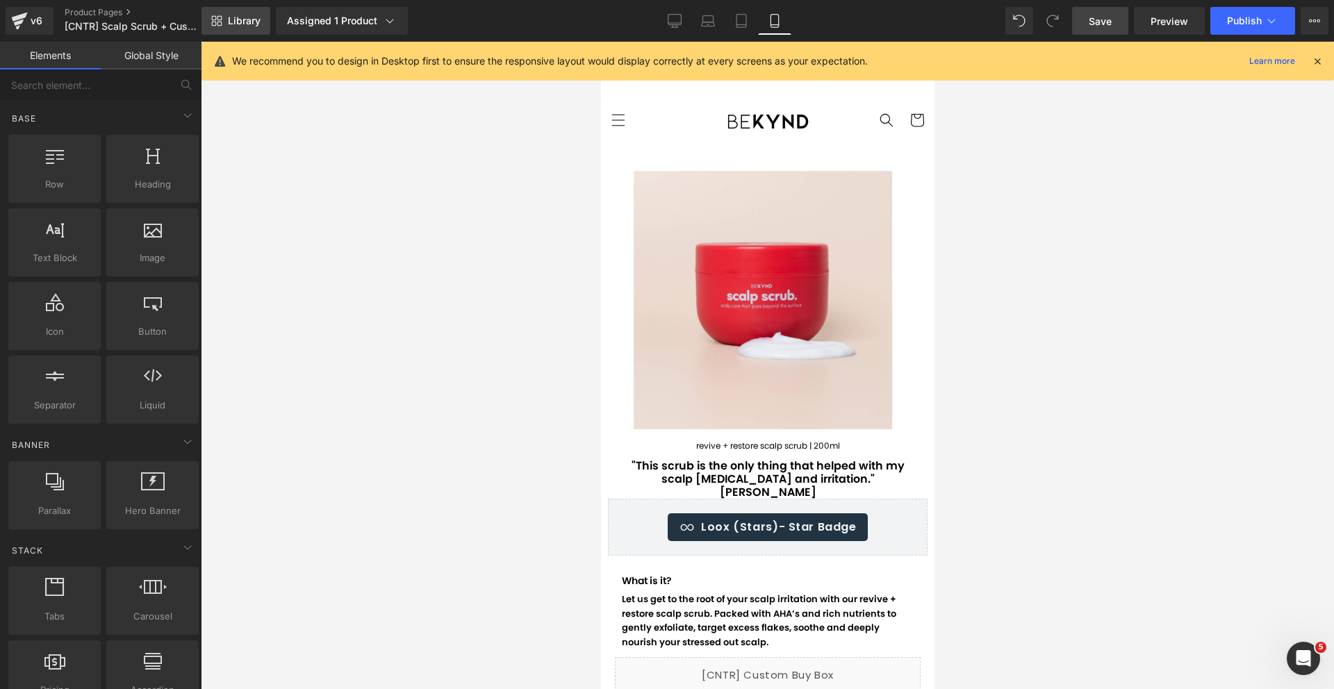
click at [237, 21] on span "Library" at bounding box center [244, 21] width 33 height 13
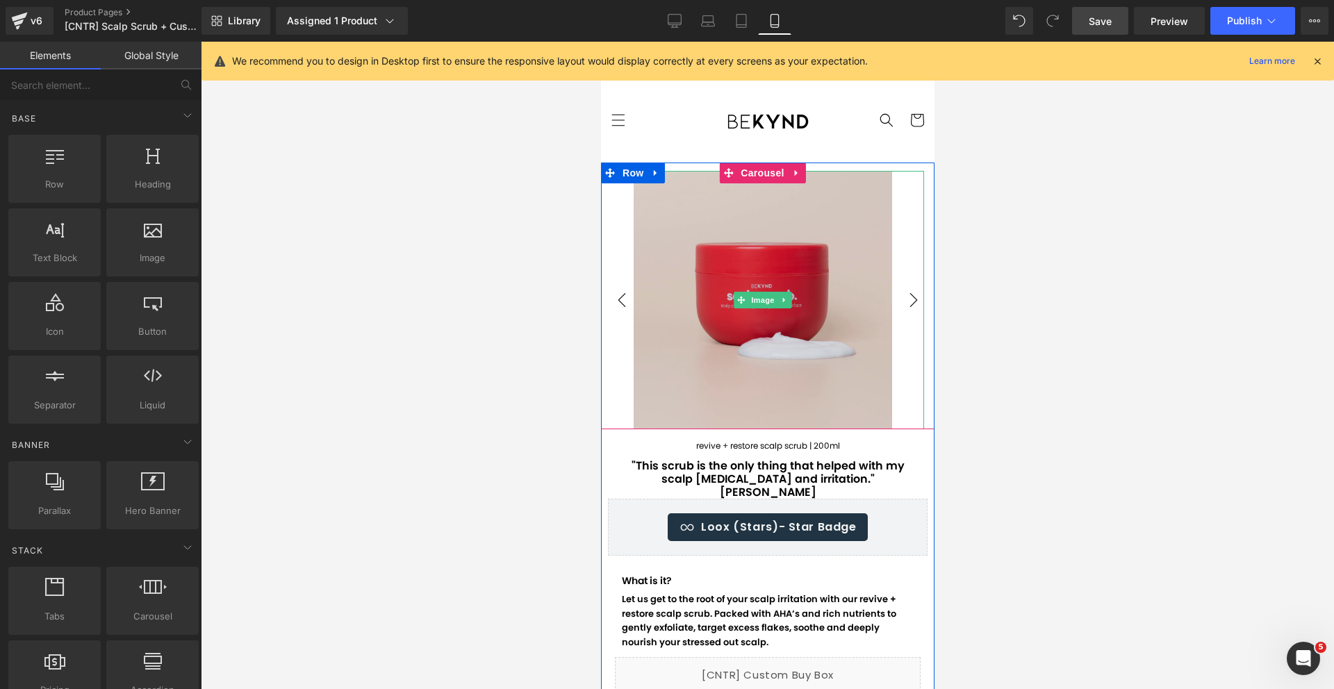
click at [651, 290] on img at bounding box center [762, 300] width 258 height 258
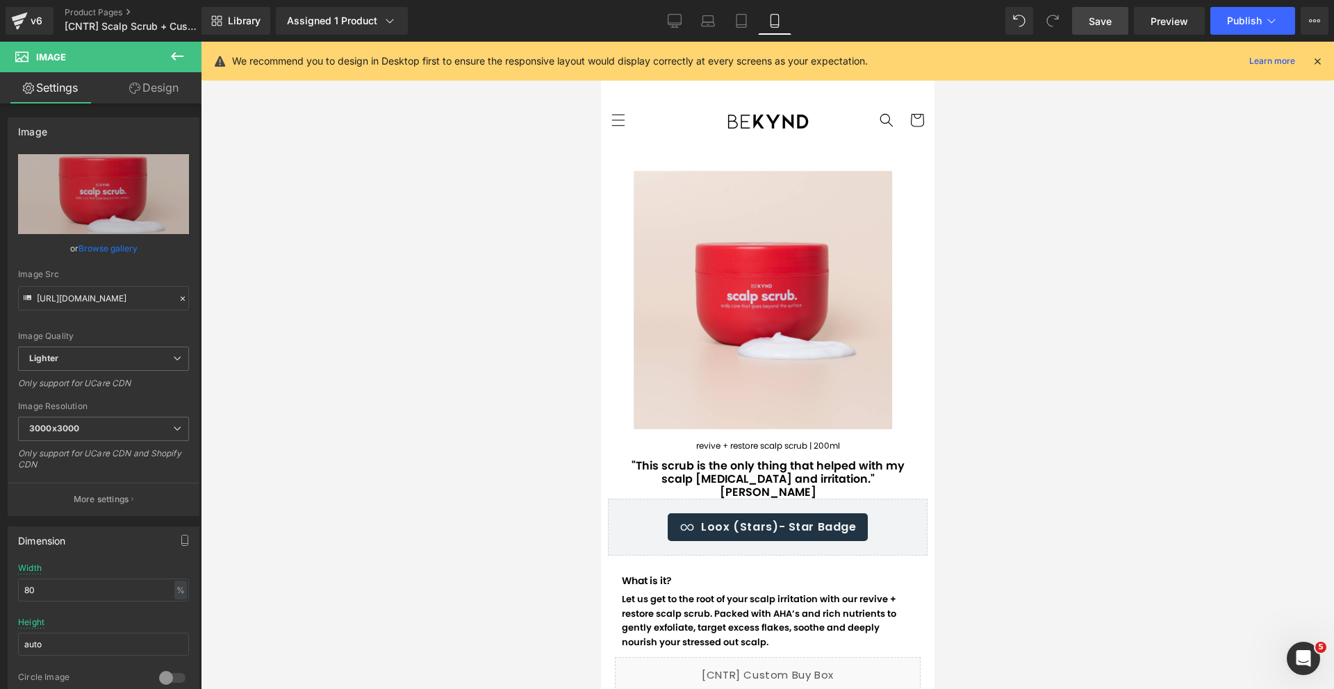
click at [76, 53] on span "Image" at bounding box center [83, 57] width 139 height 31
click at [169, 57] on icon at bounding box center [177, 56] width 17 height 17
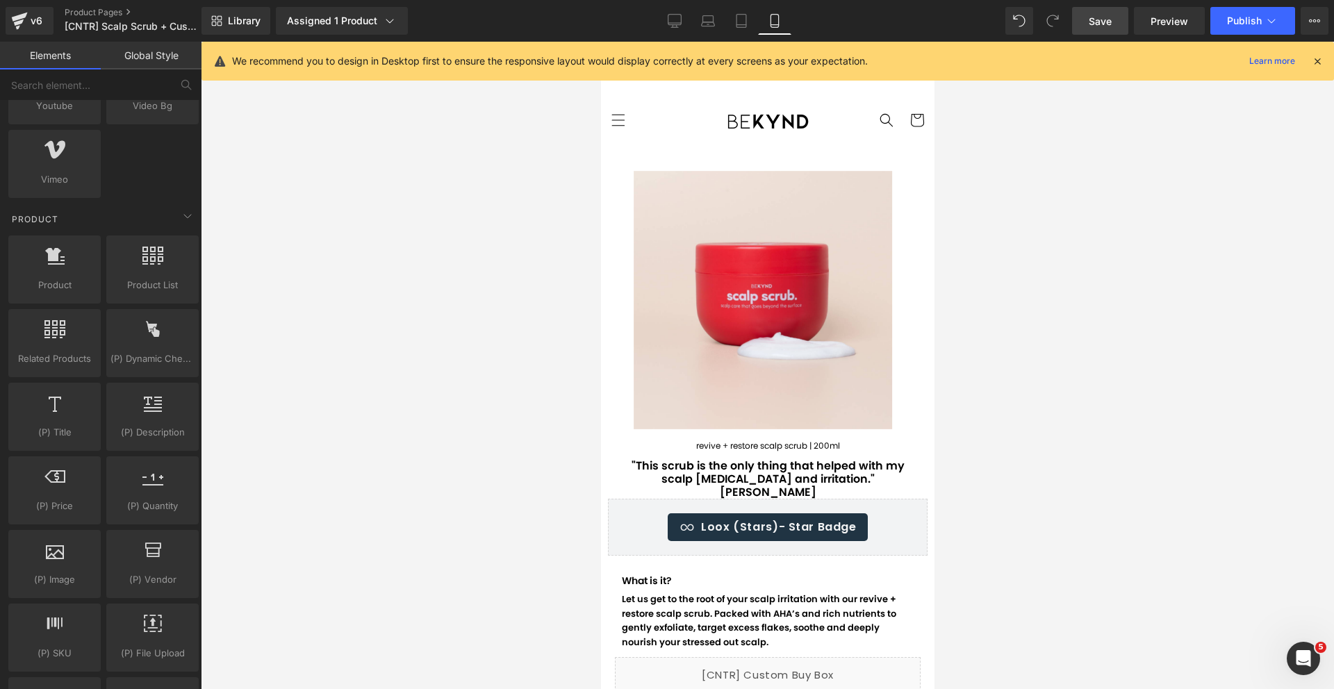
scroll to position [1105, 0]
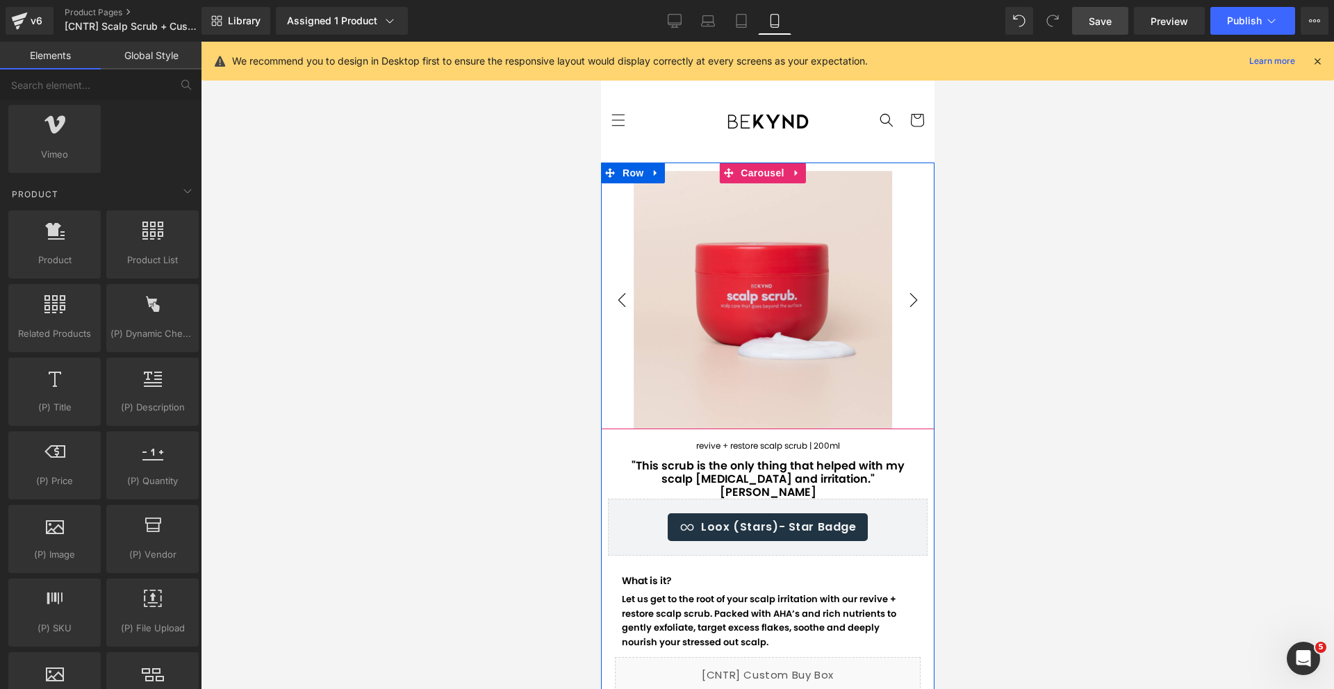
click at [613, 281] on button "‹" at bounding box center [621, 300] width 42 height 42
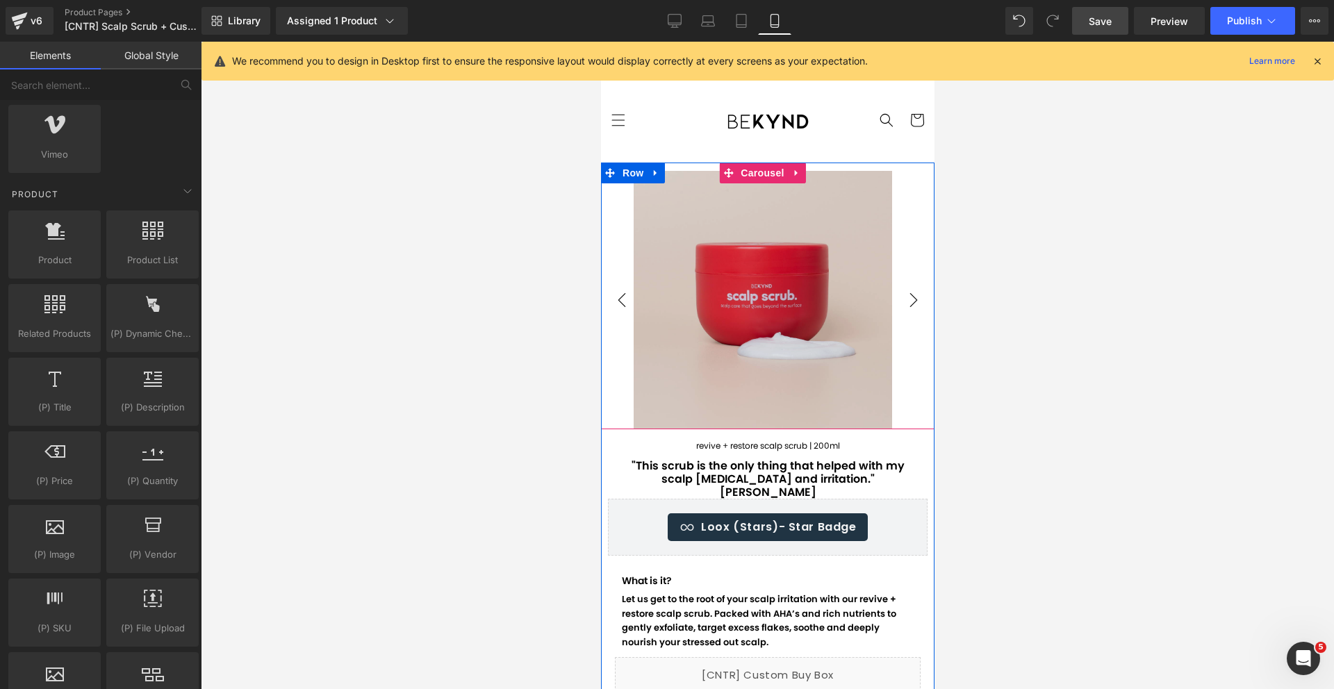
click at [633, 176] on img at bounding box center [762, 300] width 258 height 258
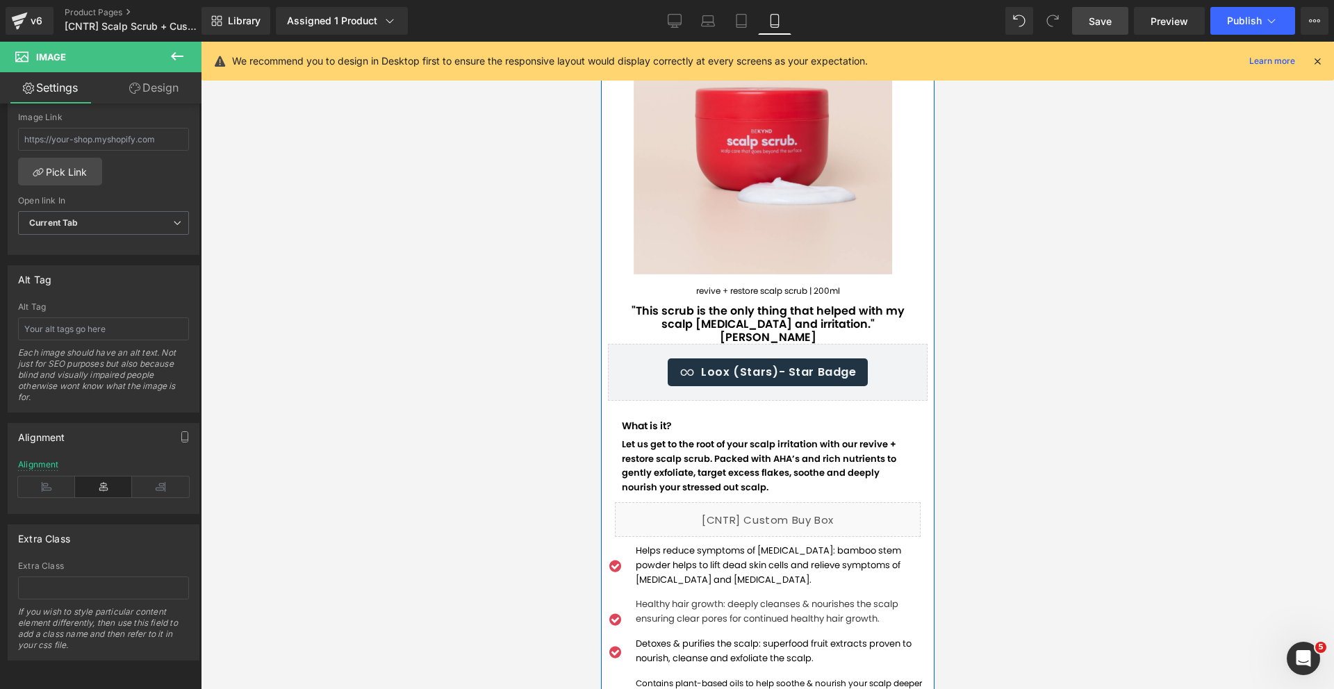
scroll to position [172, 0]
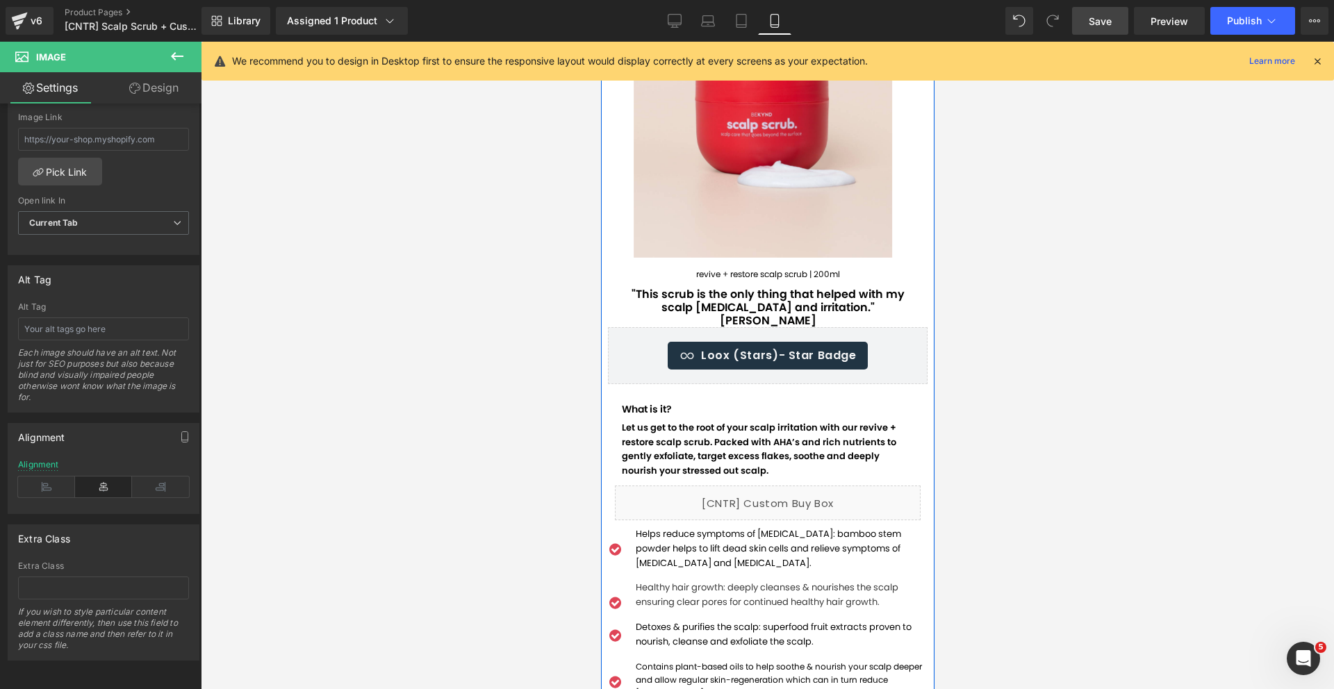
click at [647, 288] on h1 ""This scrub is the only thing that helped with my scalp [MEDICAL_DATA] and irri…" at bounding box center [767, 308] width 292 height 40
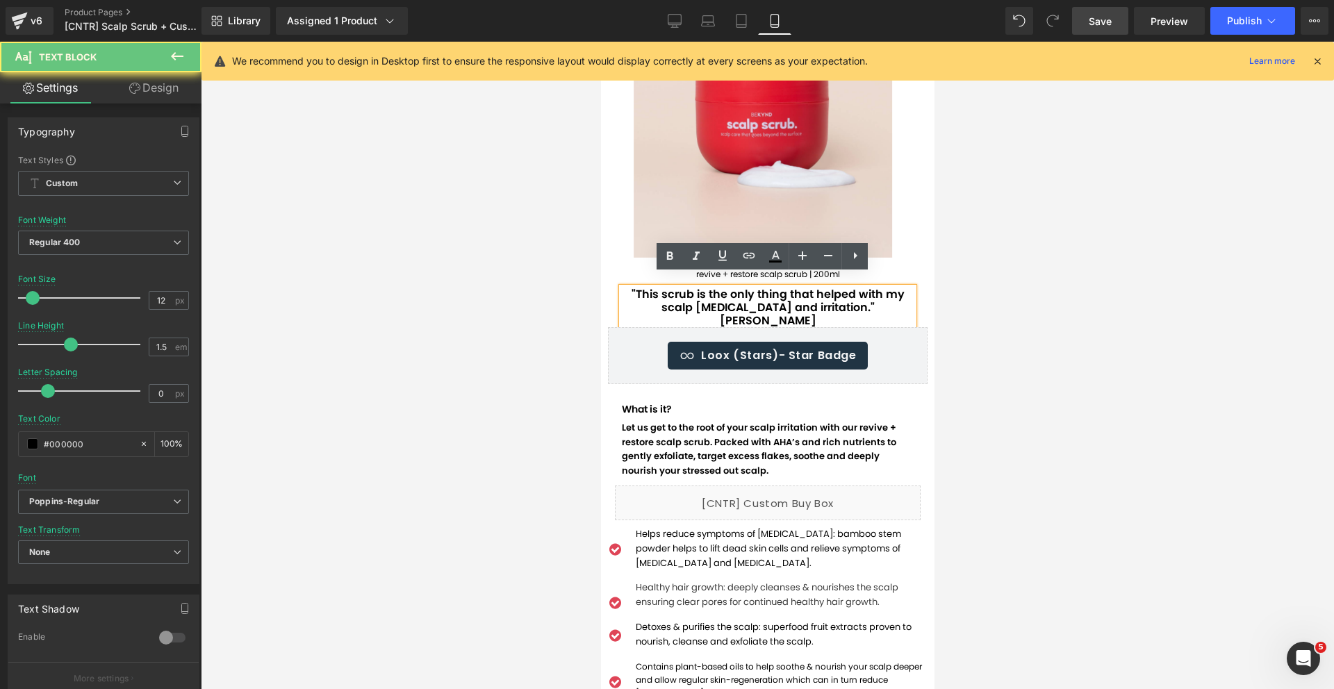
click at [640, 268] on p "revive + restore scalp scrub | 200ml" at bounding box center [767, 274] width 320 height 13
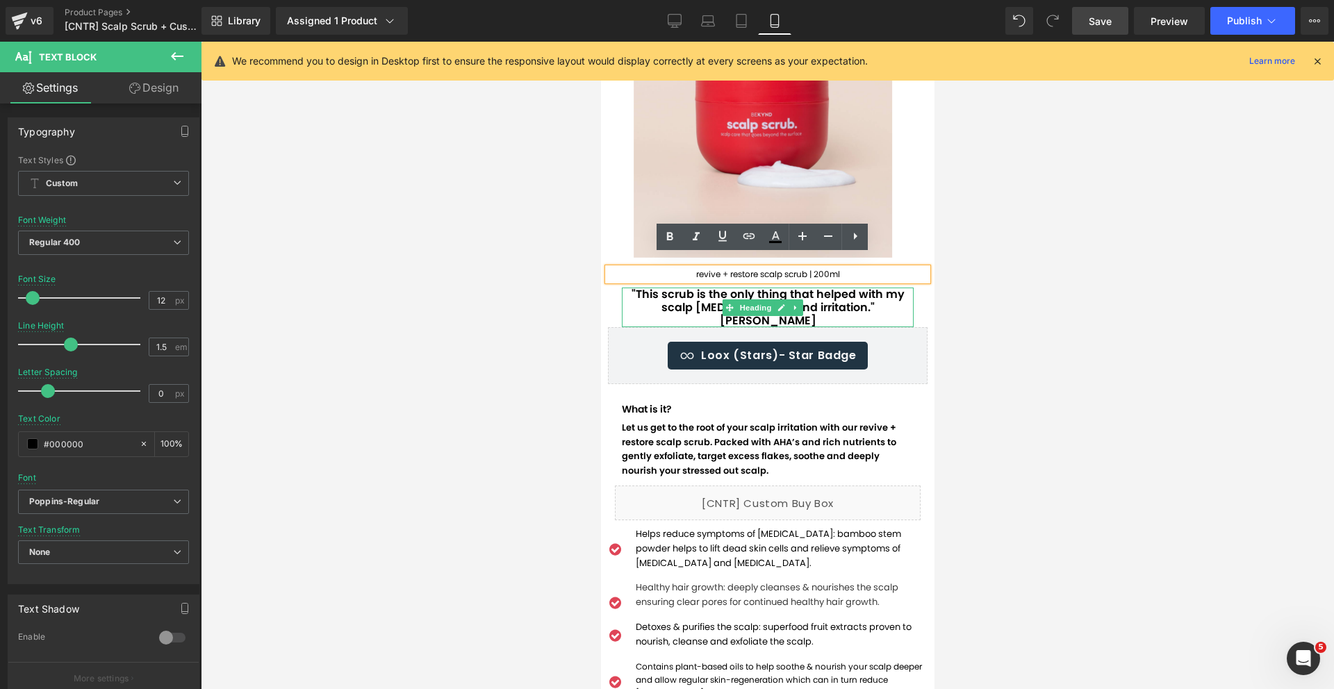
click at [622, 290] on div at bounding box center [622, 308] width 3 height 40
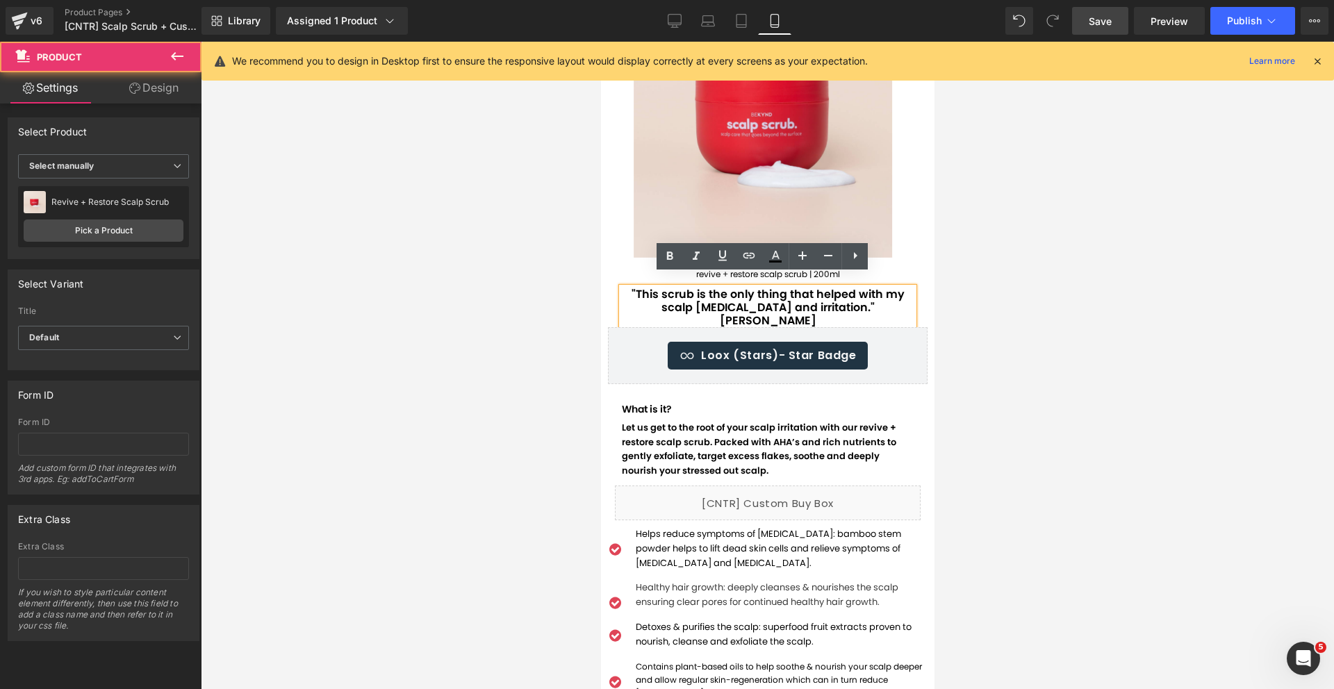
click at [604, 288] on div "revive + restore scalp scrub | 200ml Text Block revive + restore scalp scrub | …" at bounding box center [766, 376] width 333 height 217
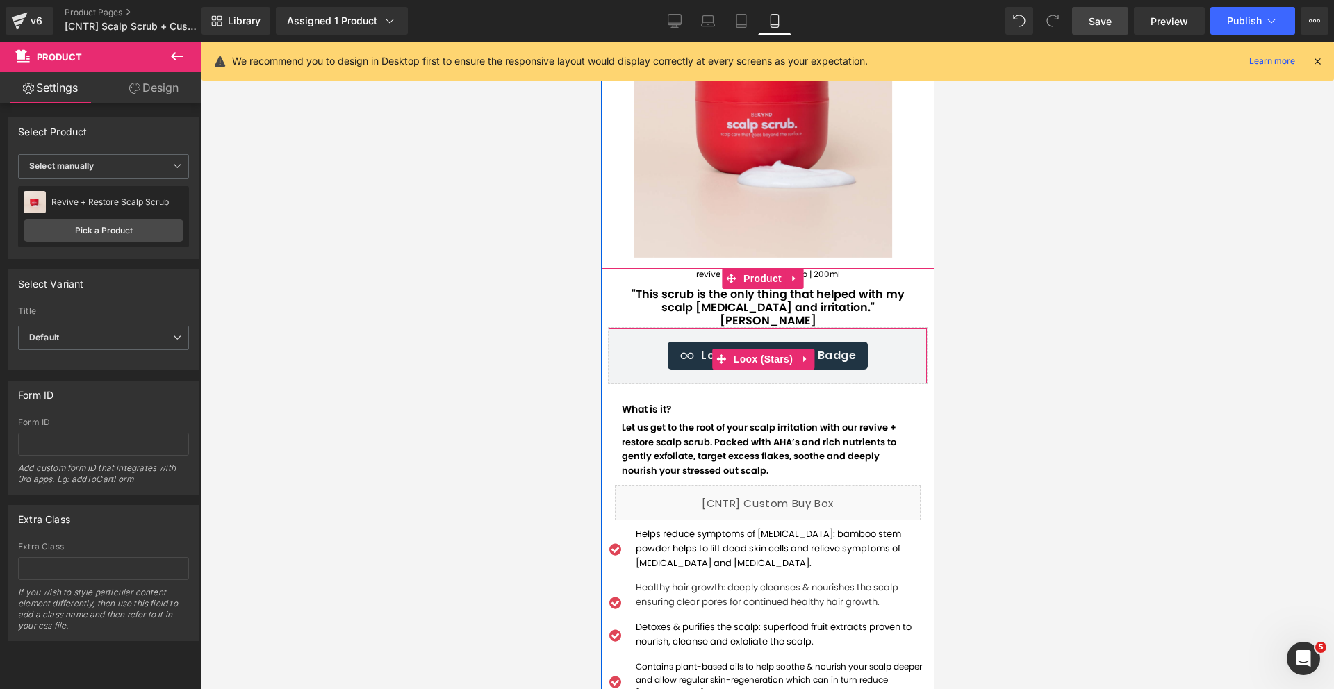
click at [623, 342] on div "Loox (Stars) - Star Badge" at bounding box center [767, 356] width 290 height 28
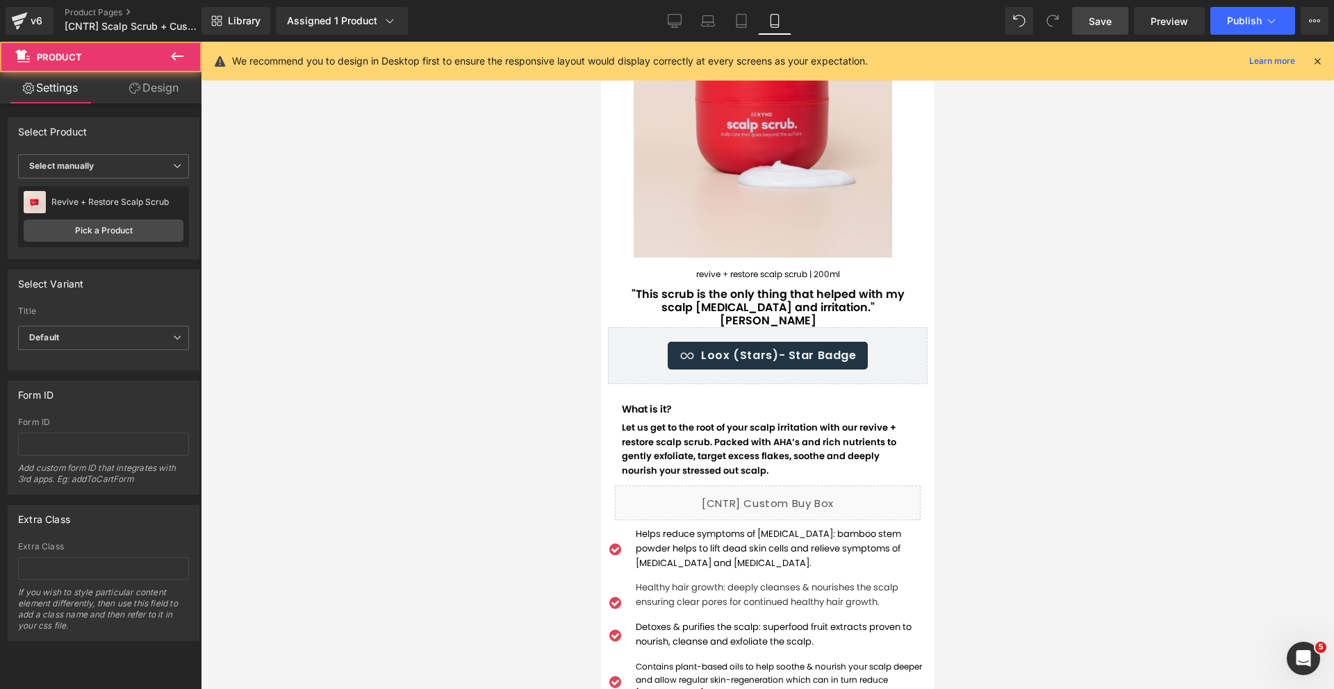
click at [600, 42] on div at bounding box center [600, 42] width 0 height 0
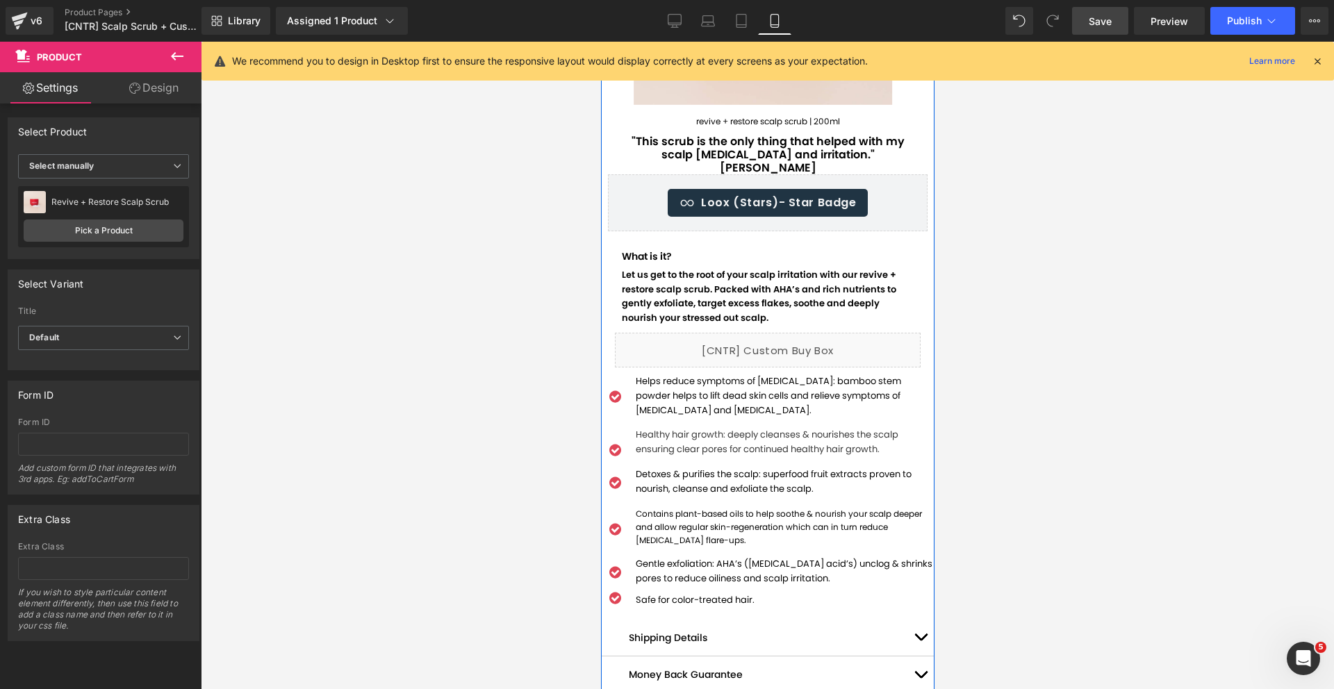
scroll to position [320, 0]
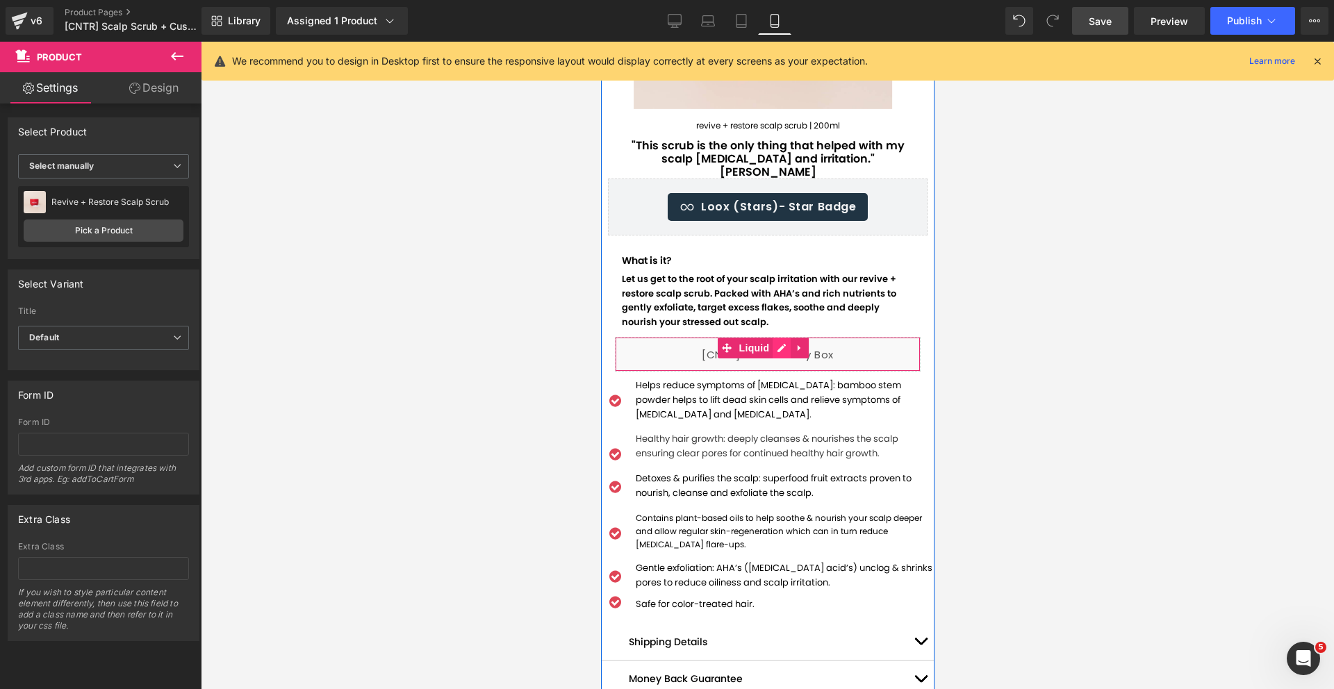
click at [772, 337] on div "Liquid" at bounding box center [767, 354] width 306 height 35
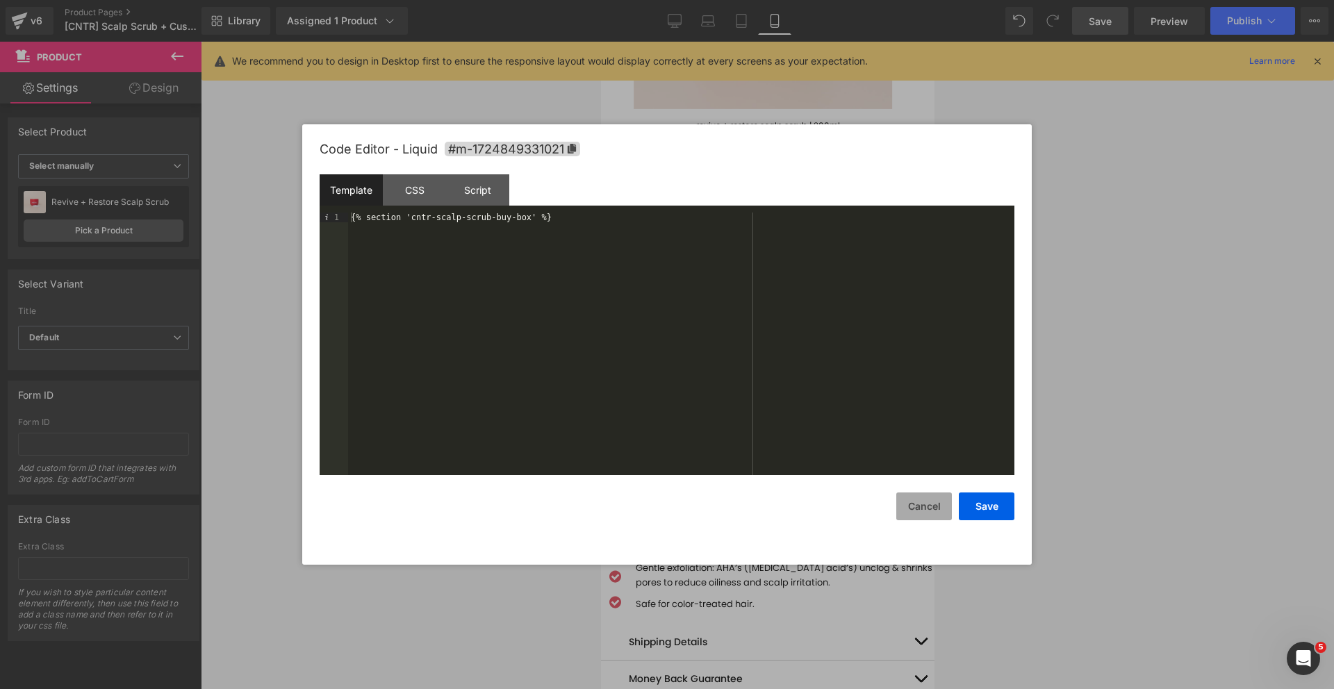
click at [936, 496] on button "Cancel" at bounding box center [924, 506] width 56 height 28
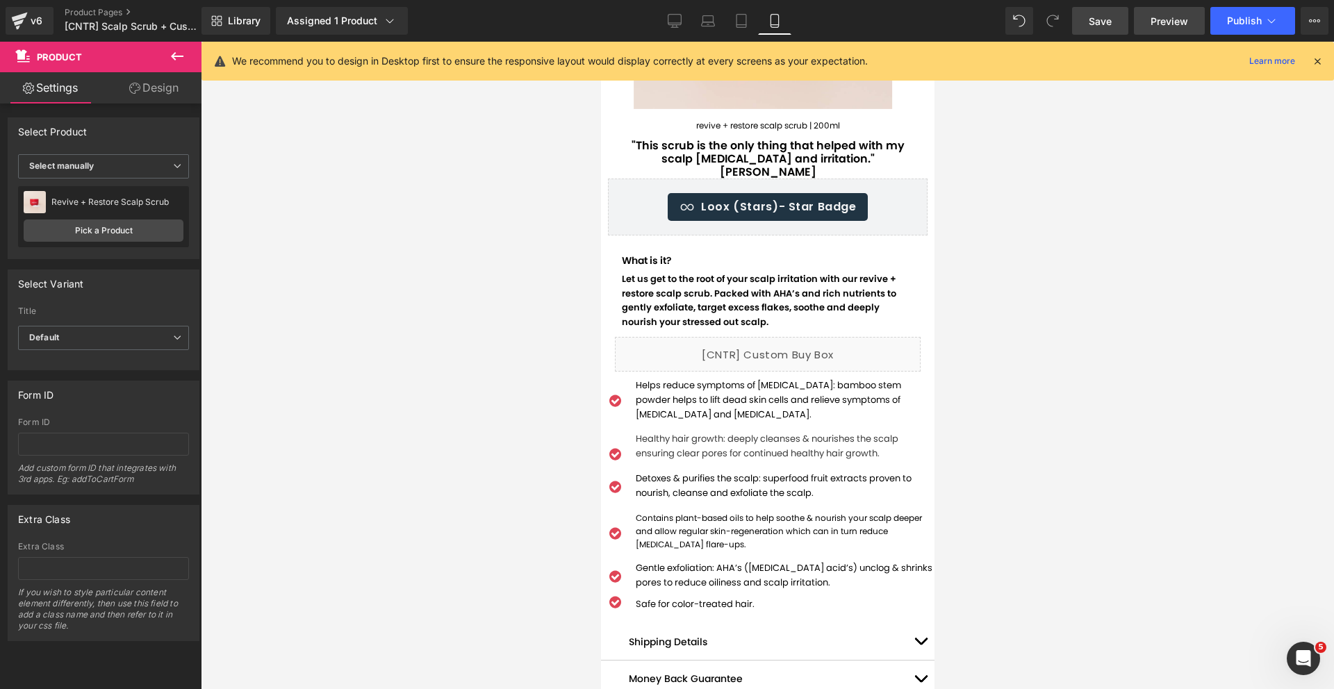
click at [1159, 22] on span "Preview" at bounding box center [1169, 21] width 38 height 15
